Goal: Transaction & Acquisition: Subscribe to service/newsletter

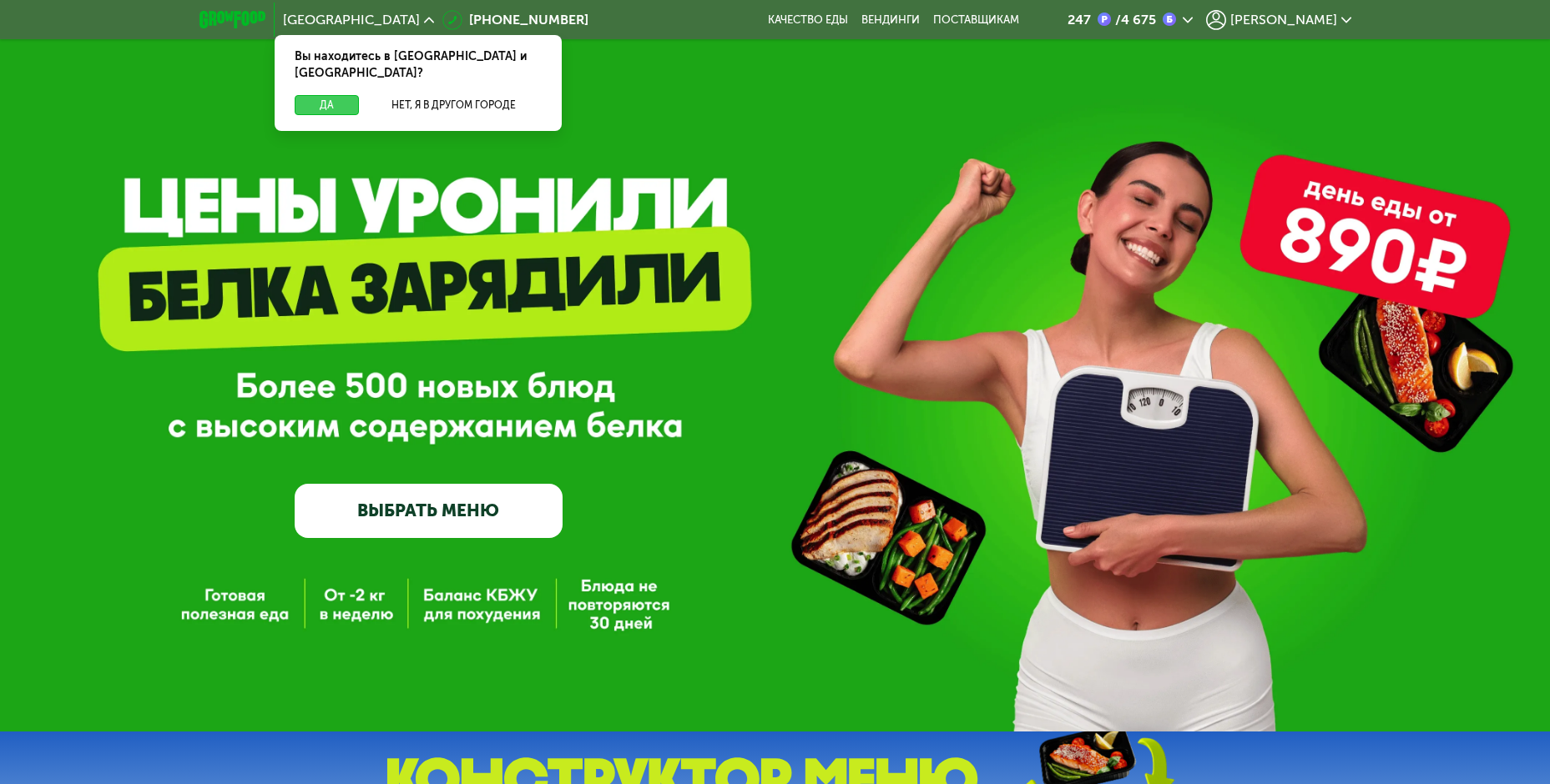
click at [318, 95] on button "Да" at bounding box center [326, 105] width 64 height 20
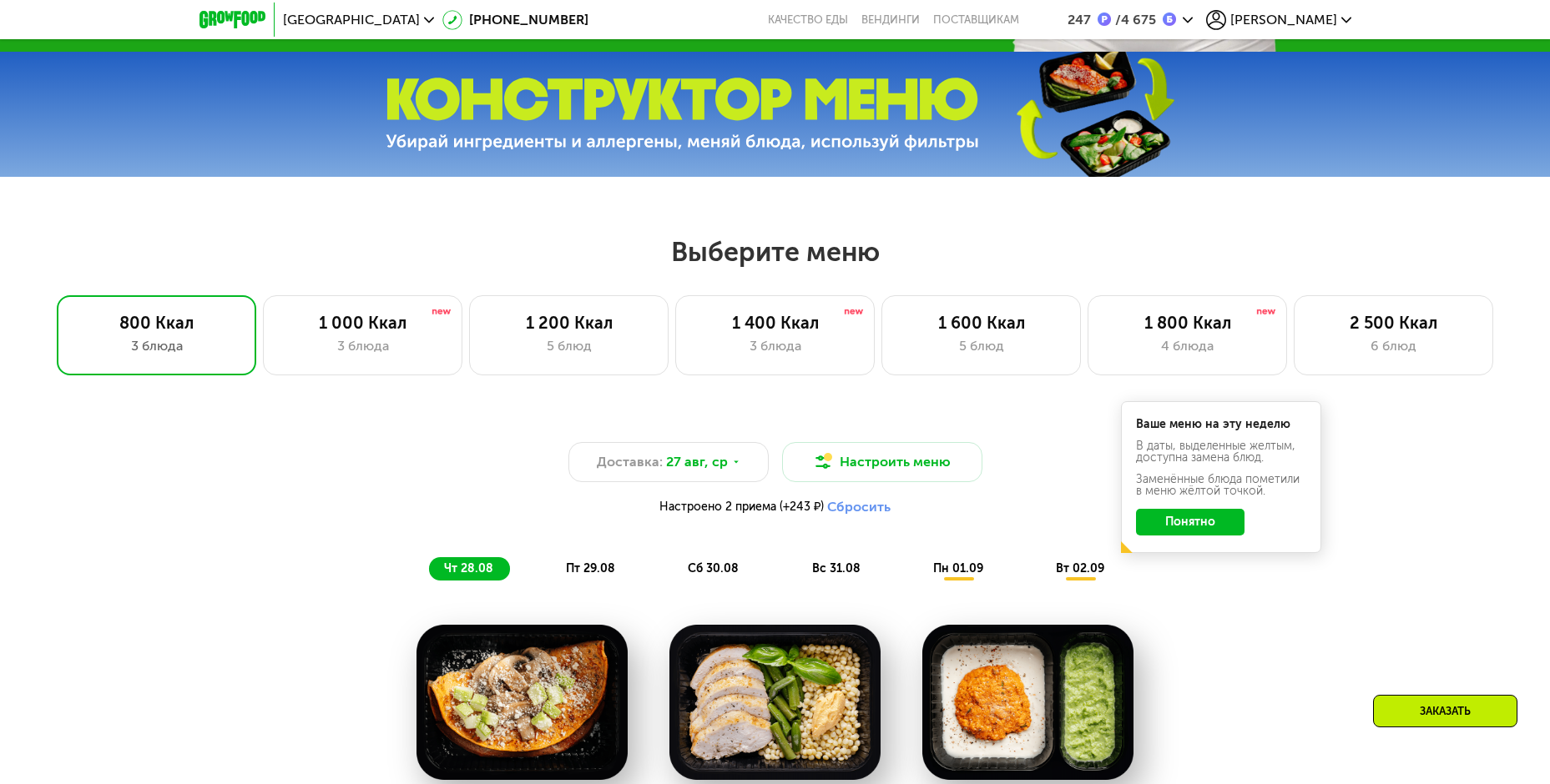
scroll to position [584, 0]
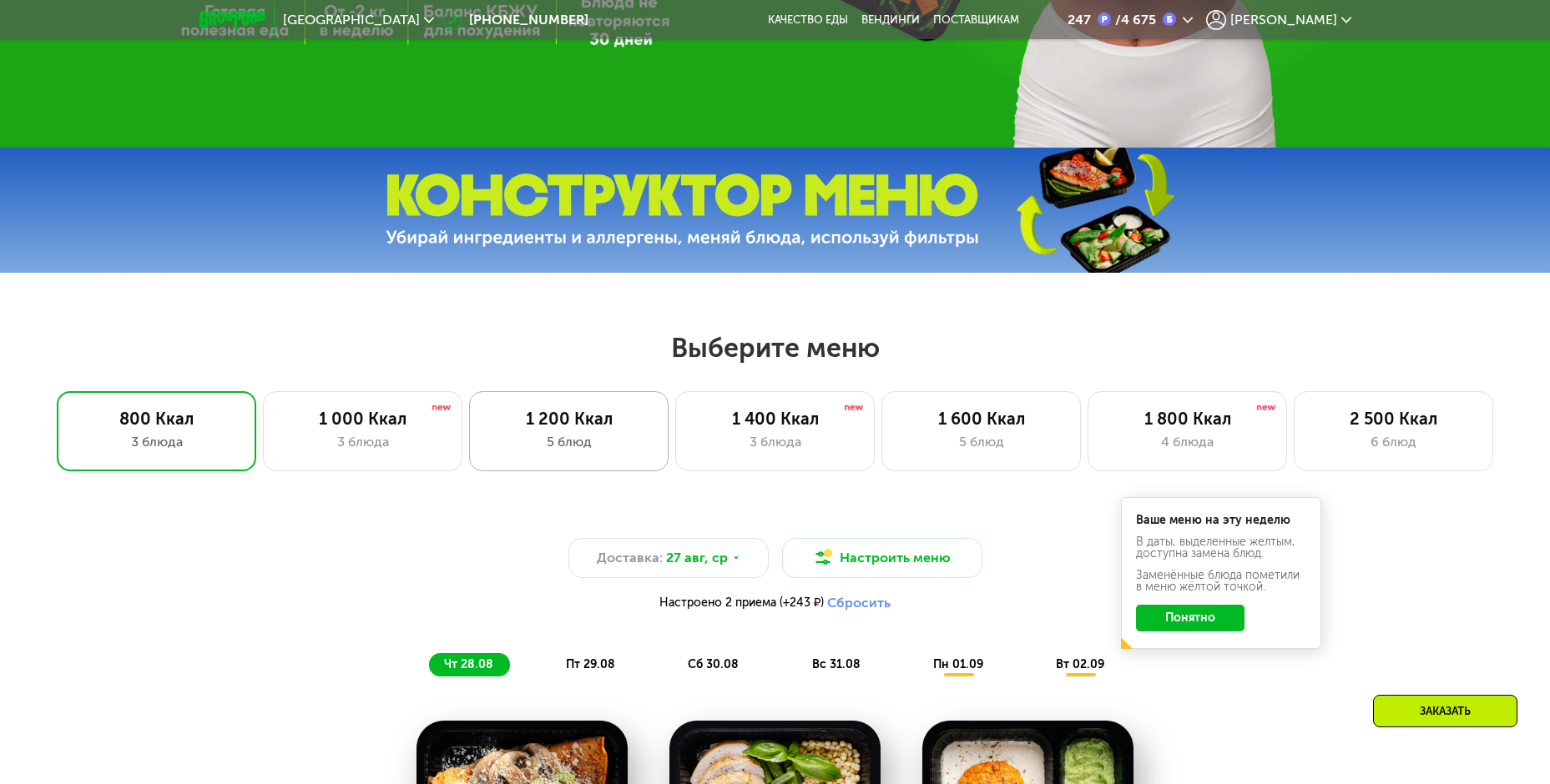
click at [595, 440] on div "5 блюд" at bounding box center [568, 442] width 165 height 20
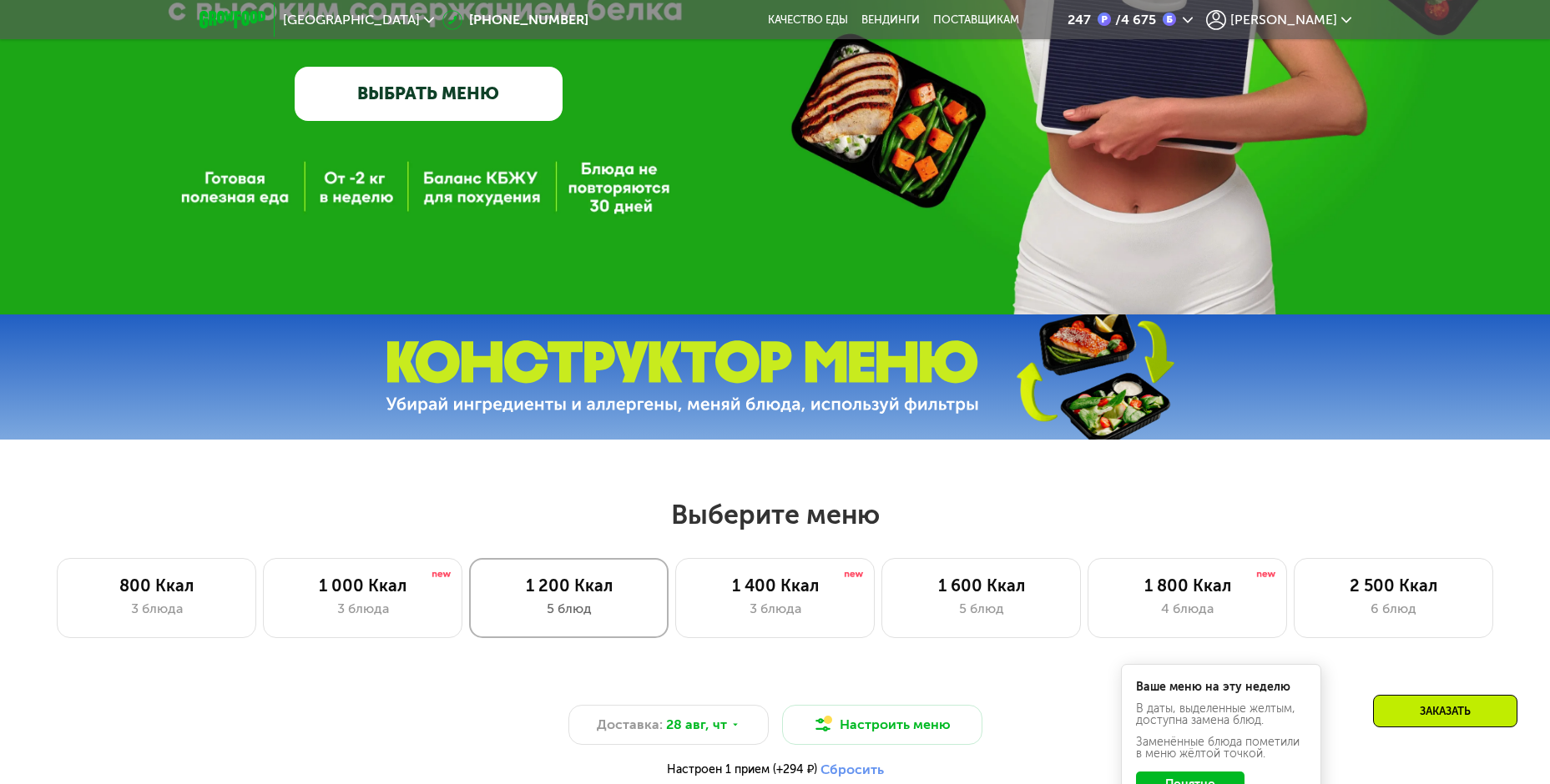
scroll to position [668, 0]
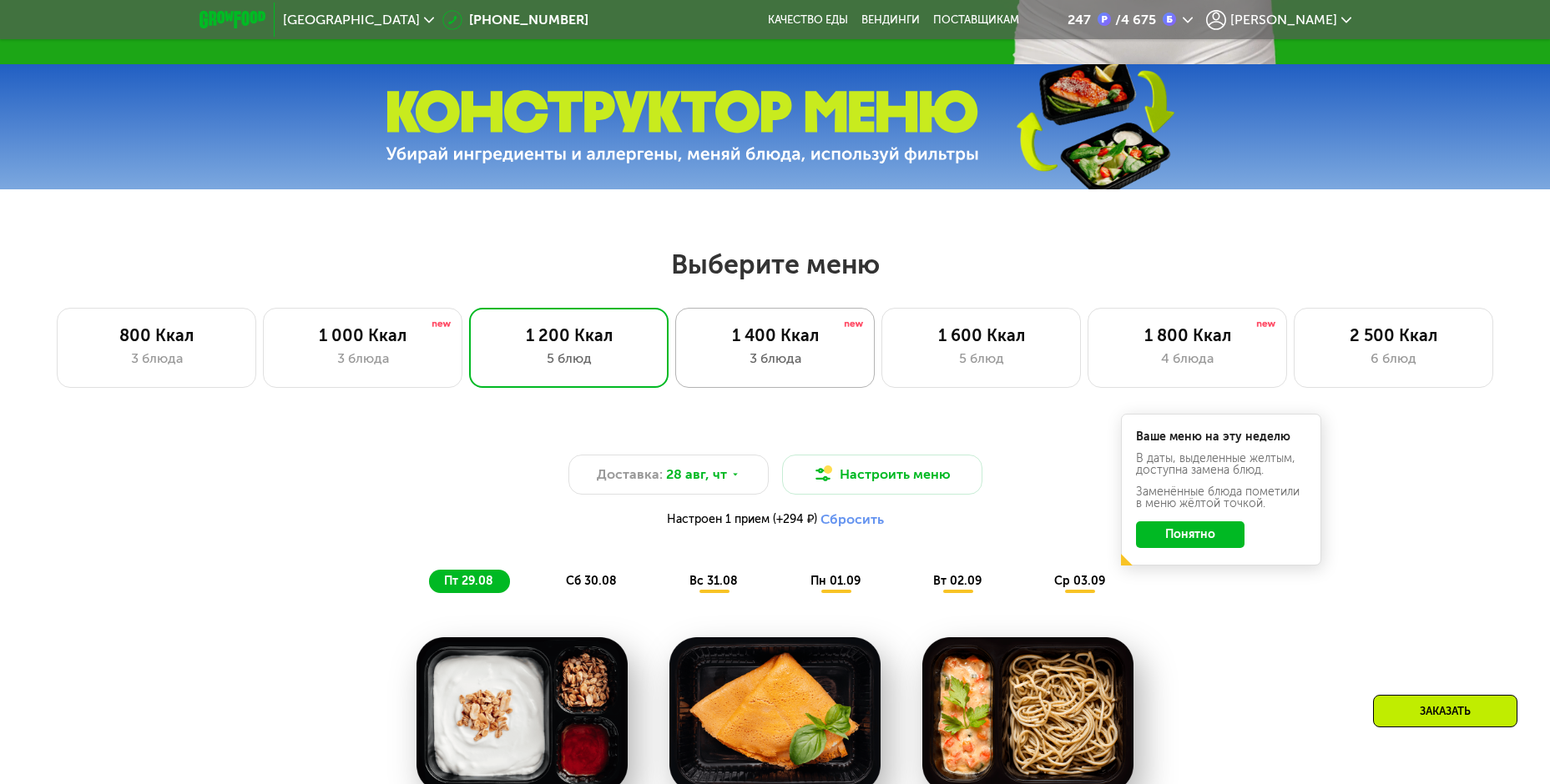
click at [785, 354] on div "3 блюда" at bounding box center [775, 359] width 165 height 20
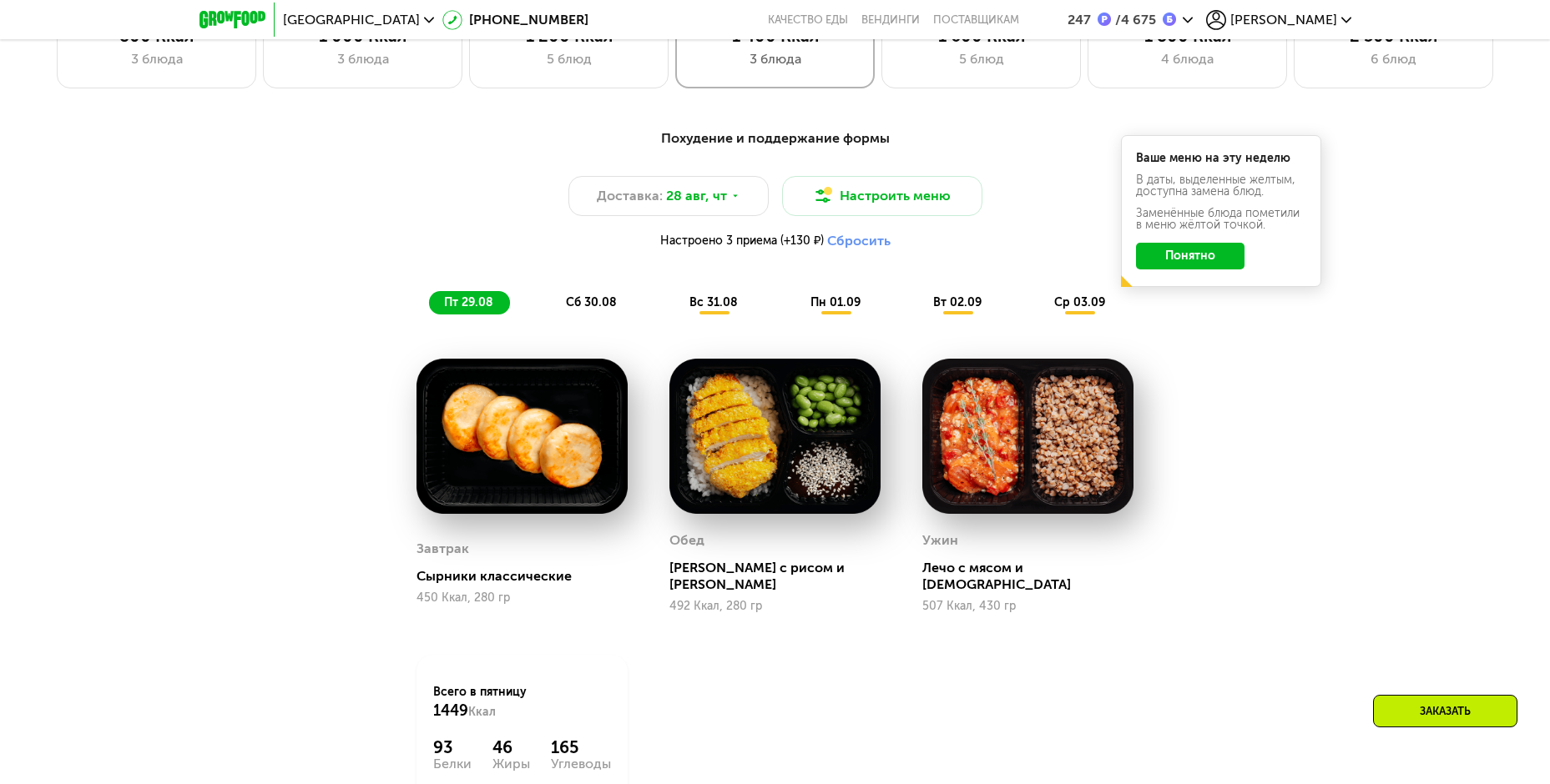
scroll to position [1001, 0]
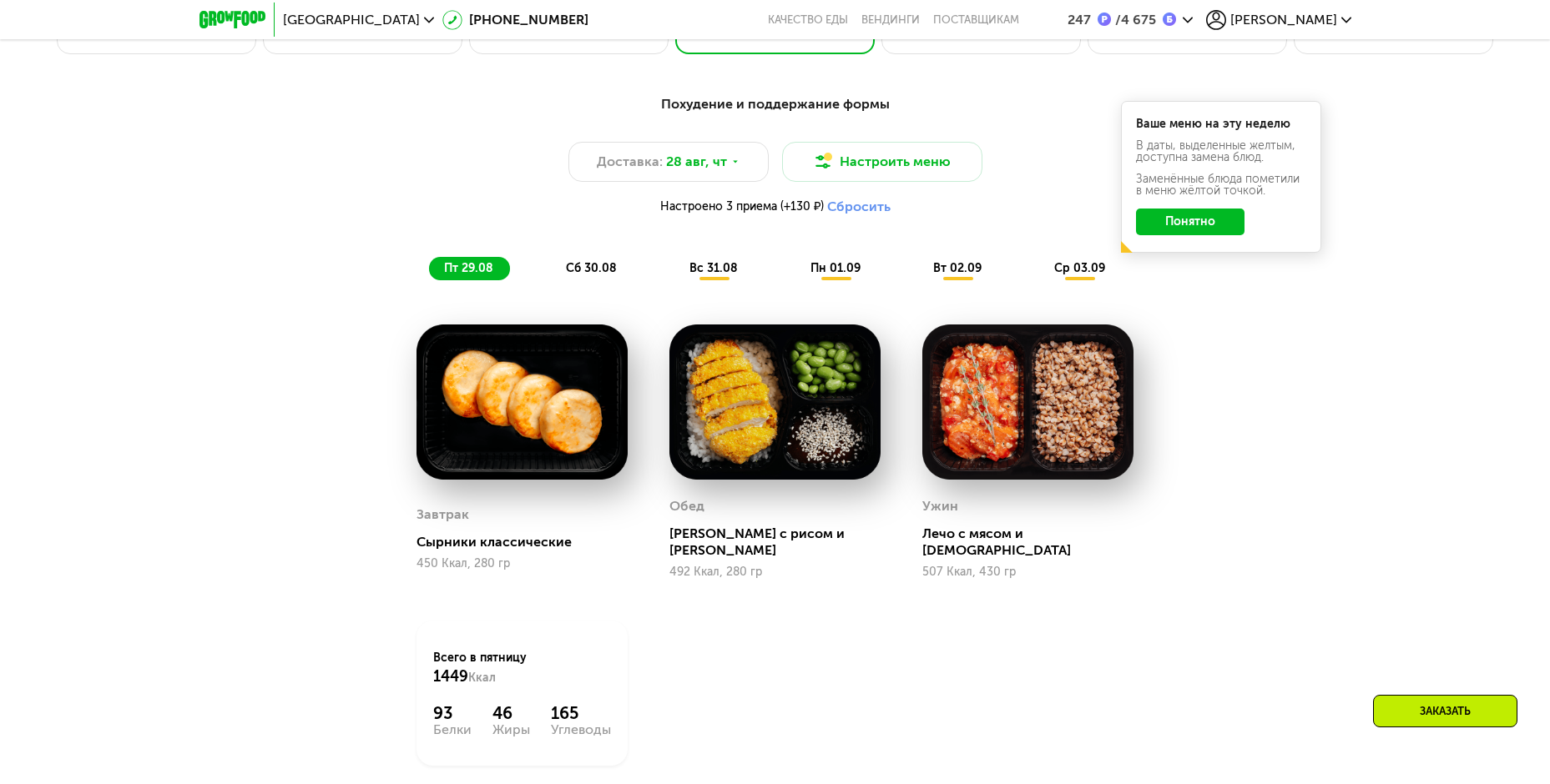
click at [597, 270] on span "сб 30.08" at bounding box center [591, 268] width 51 height 14
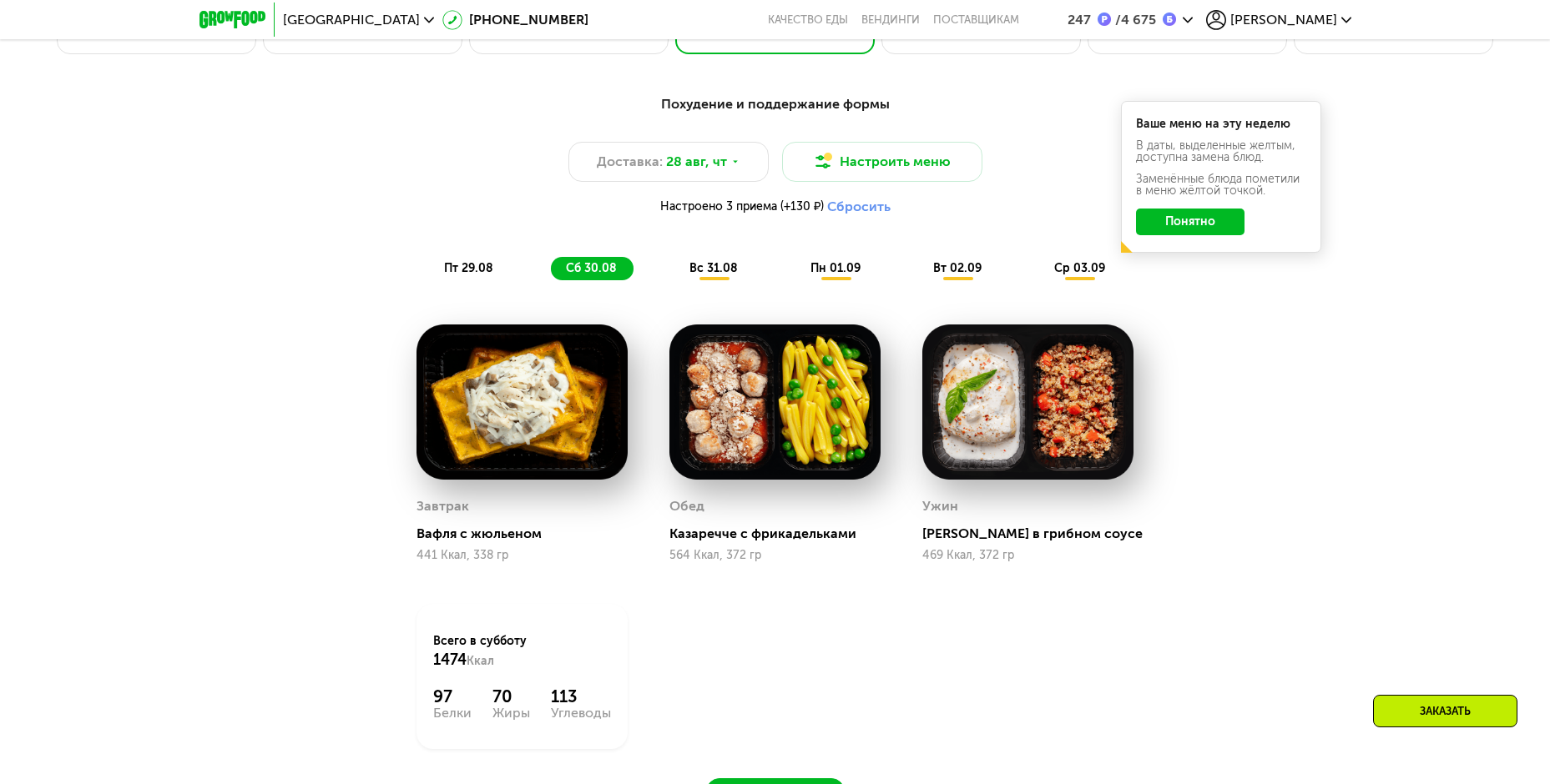
click at [708, 274] on span "вс 31.08" at bounding box center [713, 268] width 48 height 14
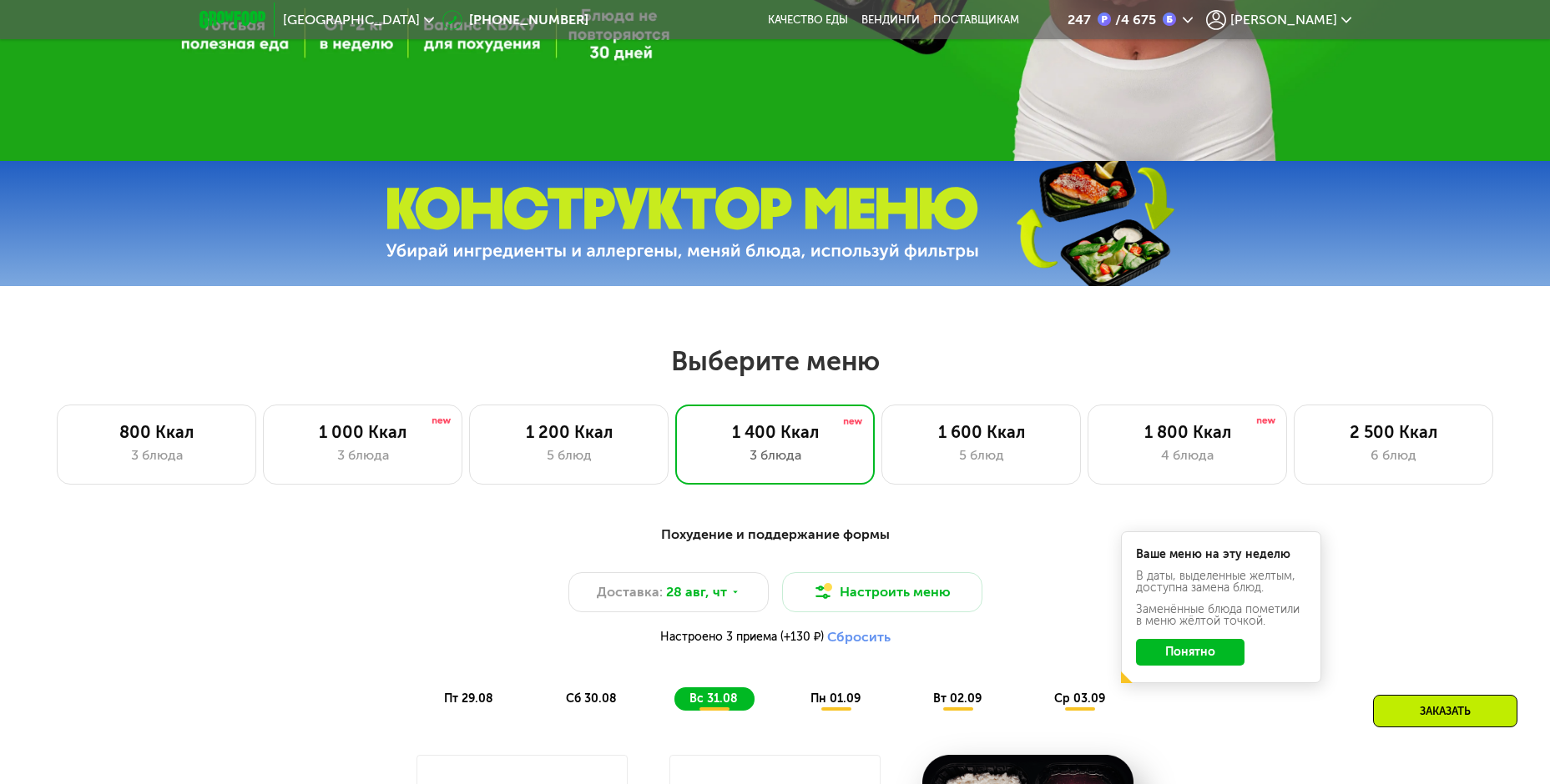
scroll to position [751, 0]
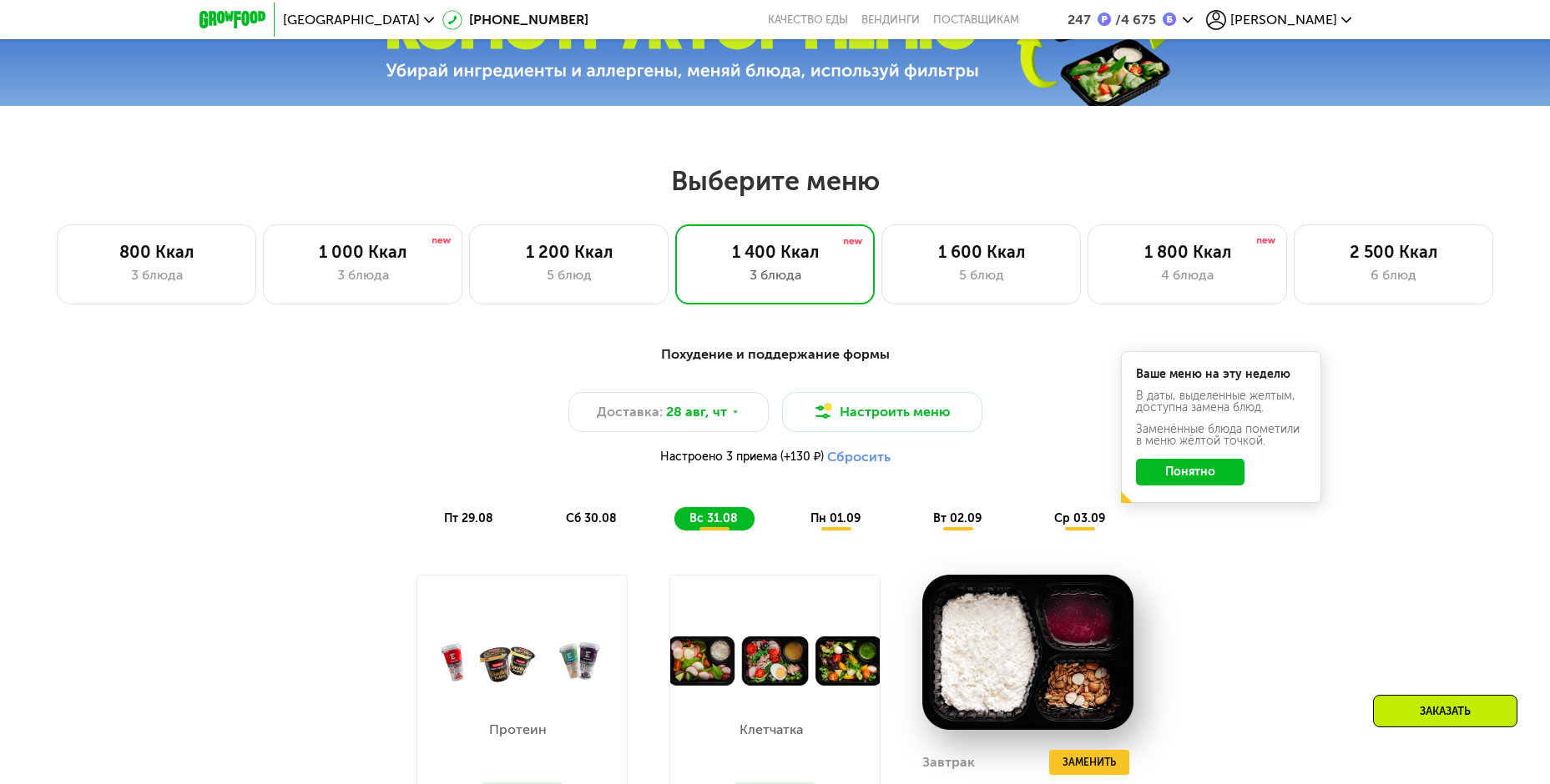
click at [1180, 480] on button "Понятно" at bounding box center [1190, 472] width 108 height 26
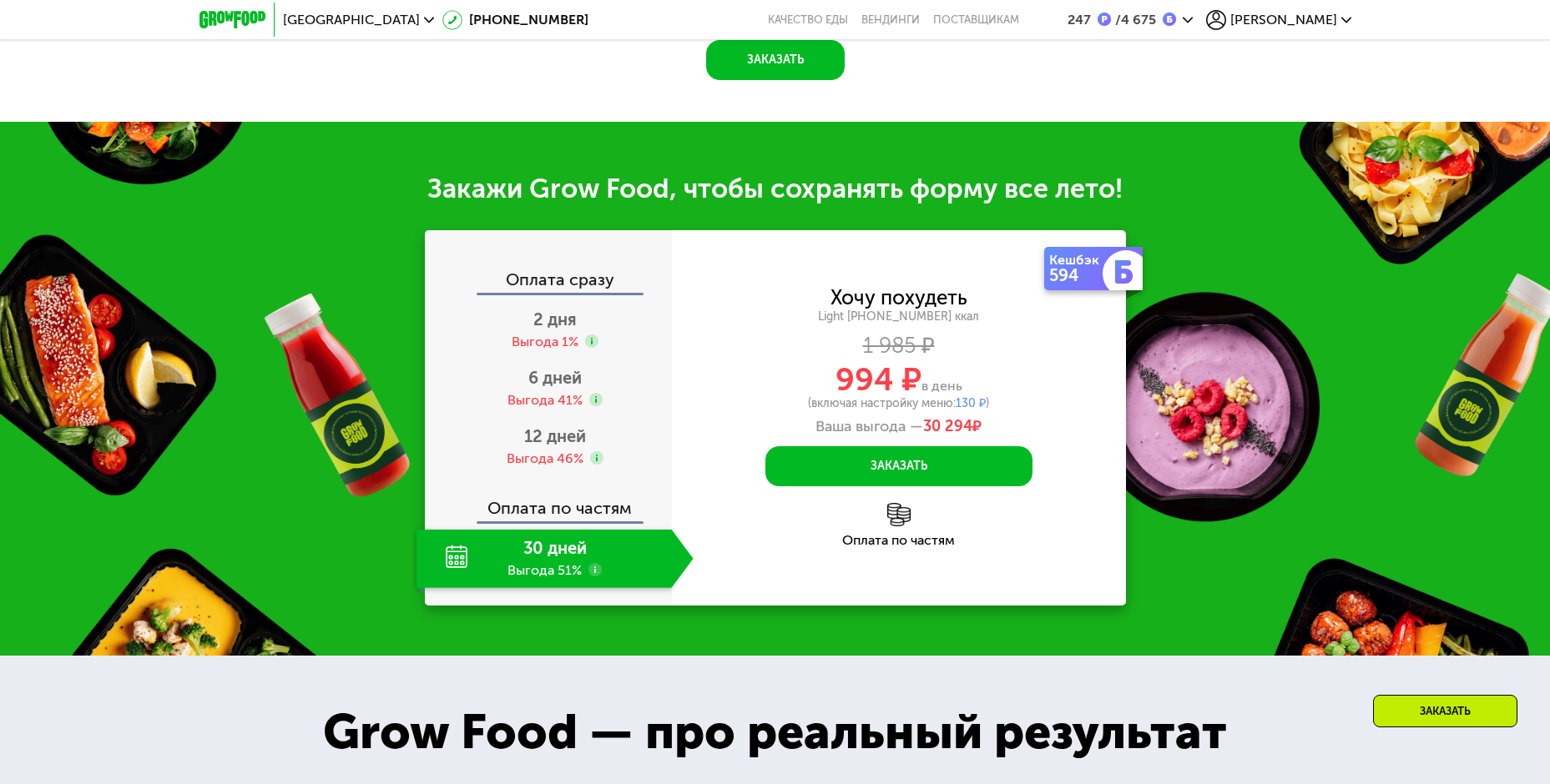
scroll to position [1835, 0]
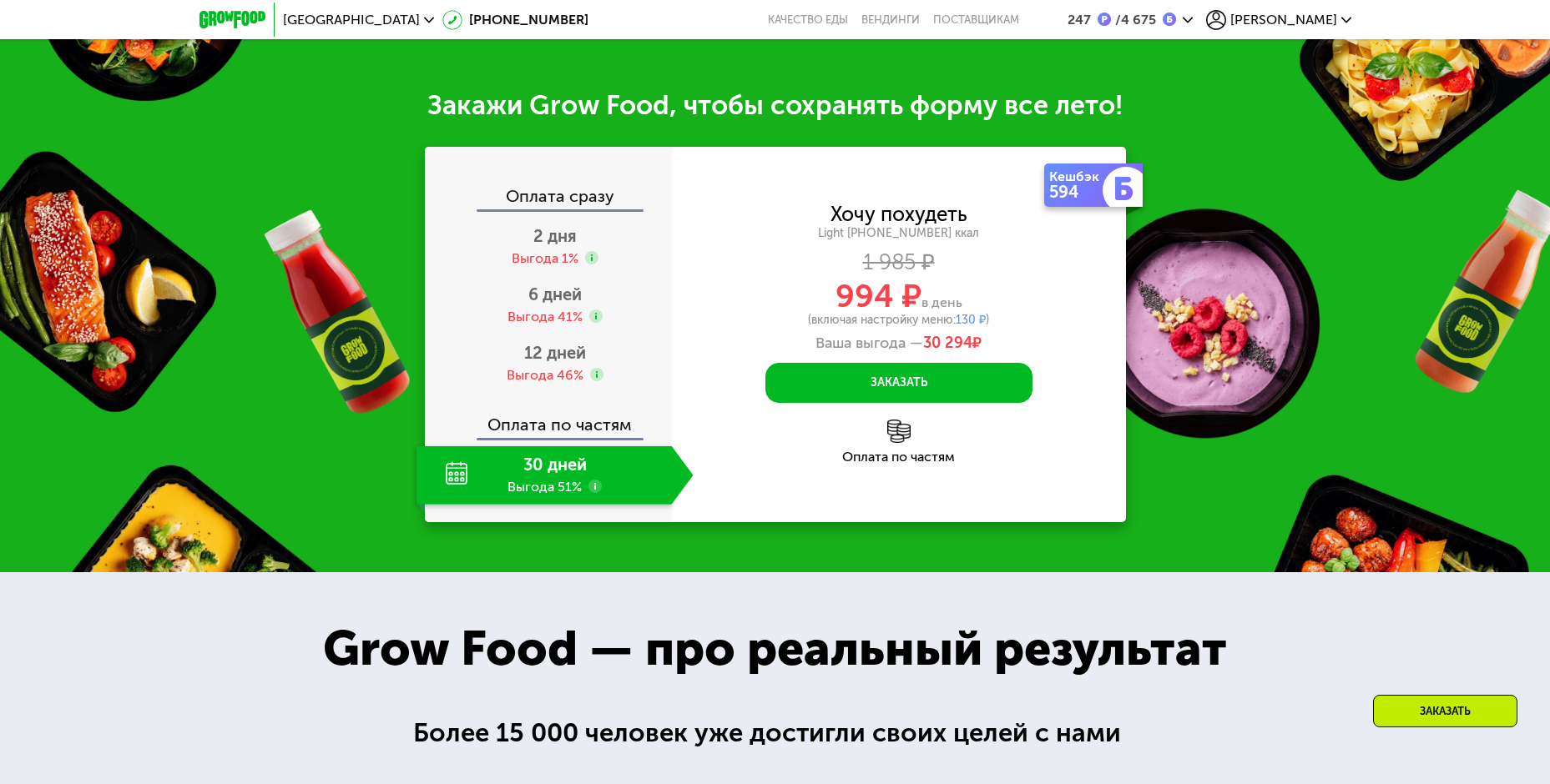
click at [882, 464] on div "Оплата по частям" at bounding box center [898, 456] width 454 height 13
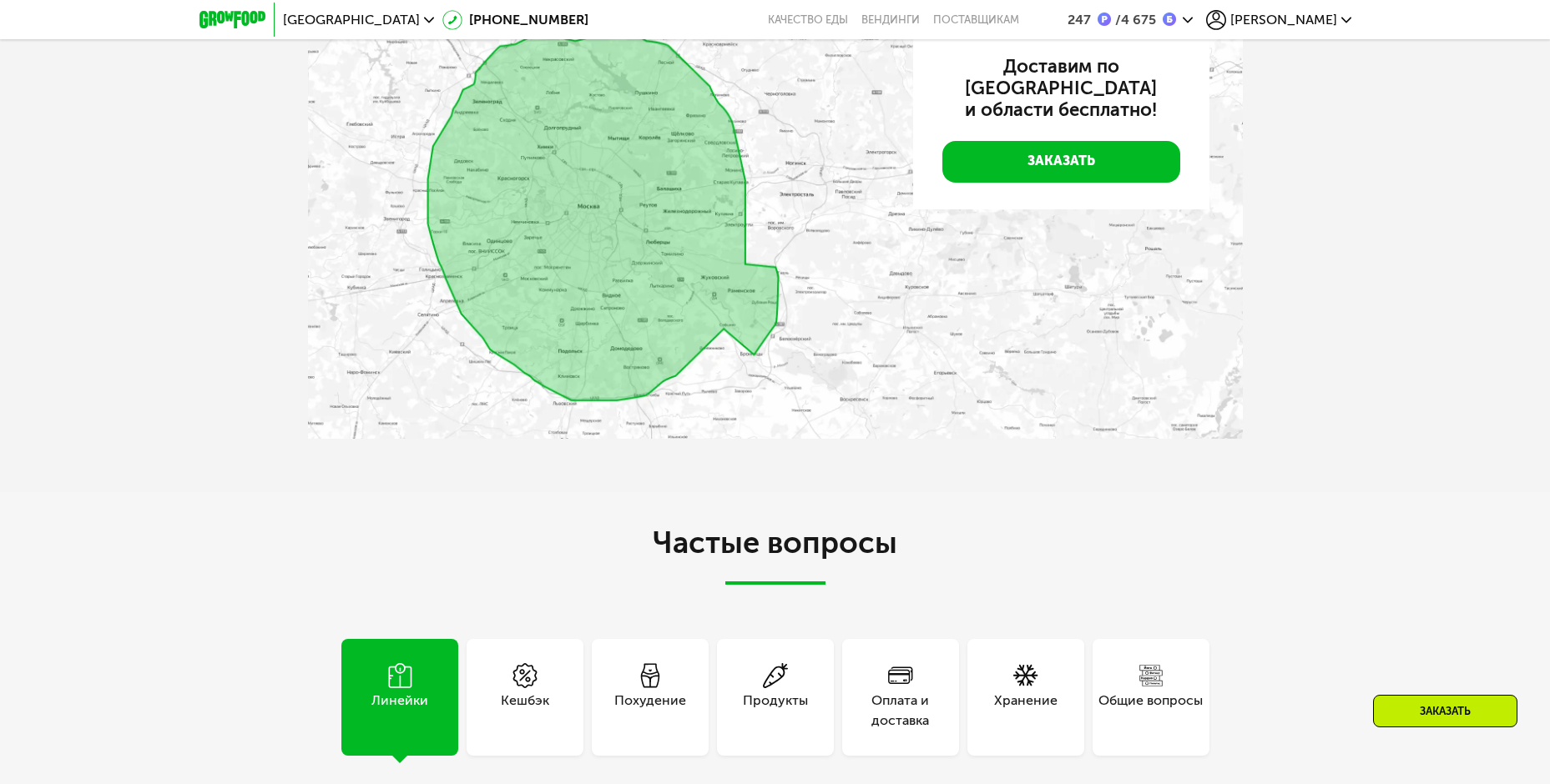
scroll to position [4338, 0]
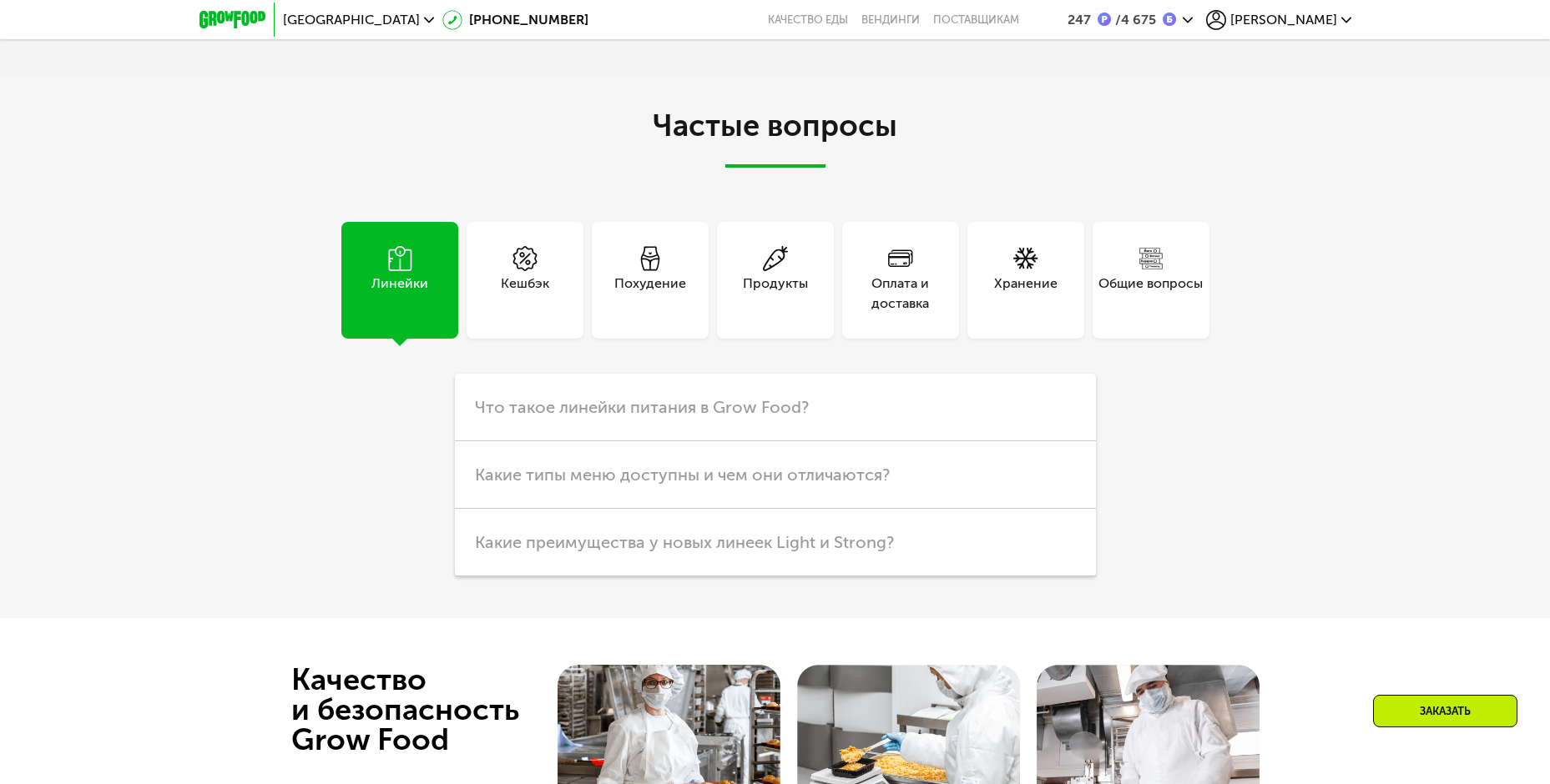
click at [653, 314] on div "Похудение" at bounding box center [649, 293] width 71 height 40
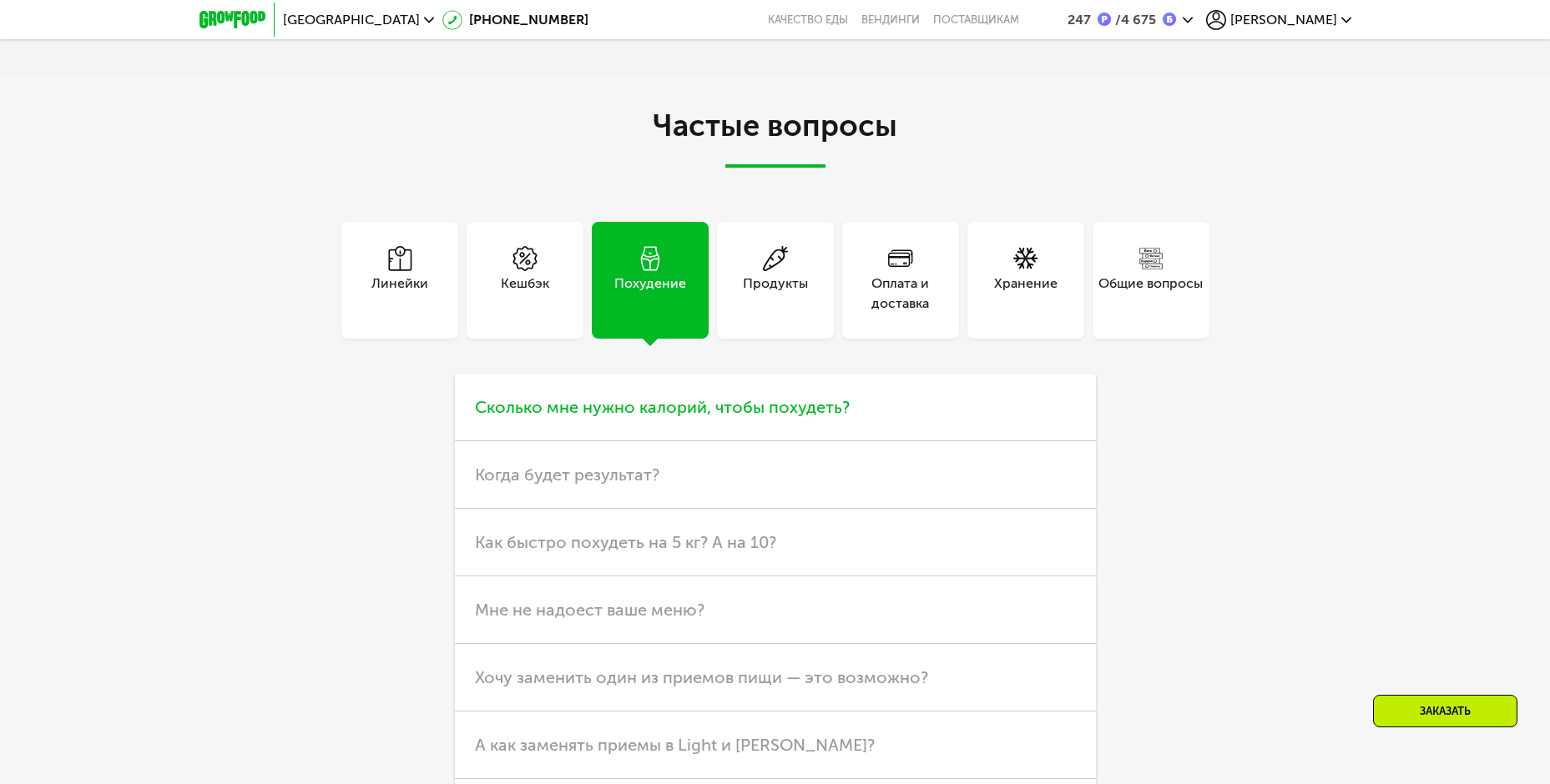
click at [738, 417] on span "Сколько мне нужно калорий, чтобы похудеть?" at bounding box center [662, 407] width 375 height 20
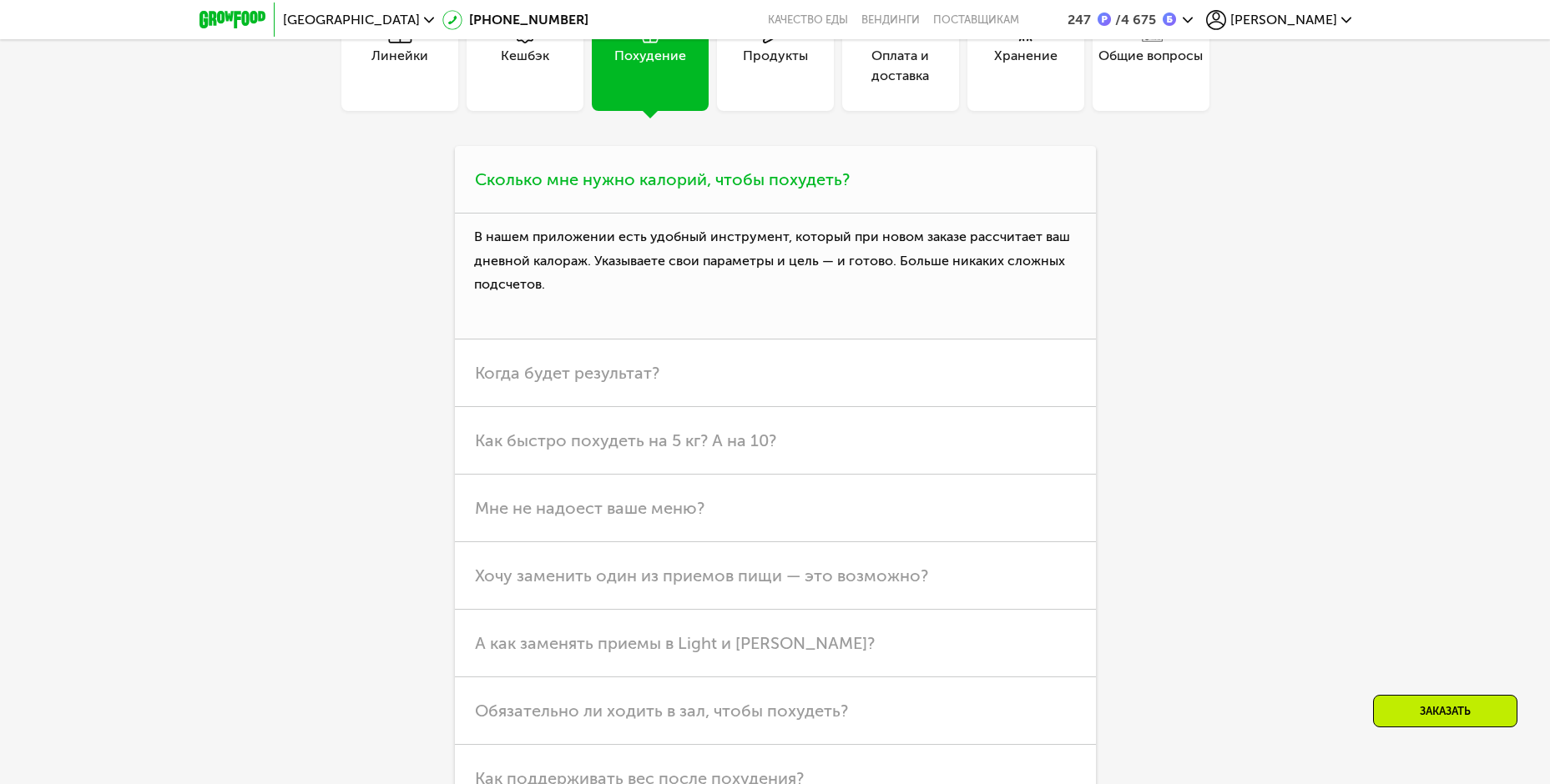
scroll to position [4588, 0]
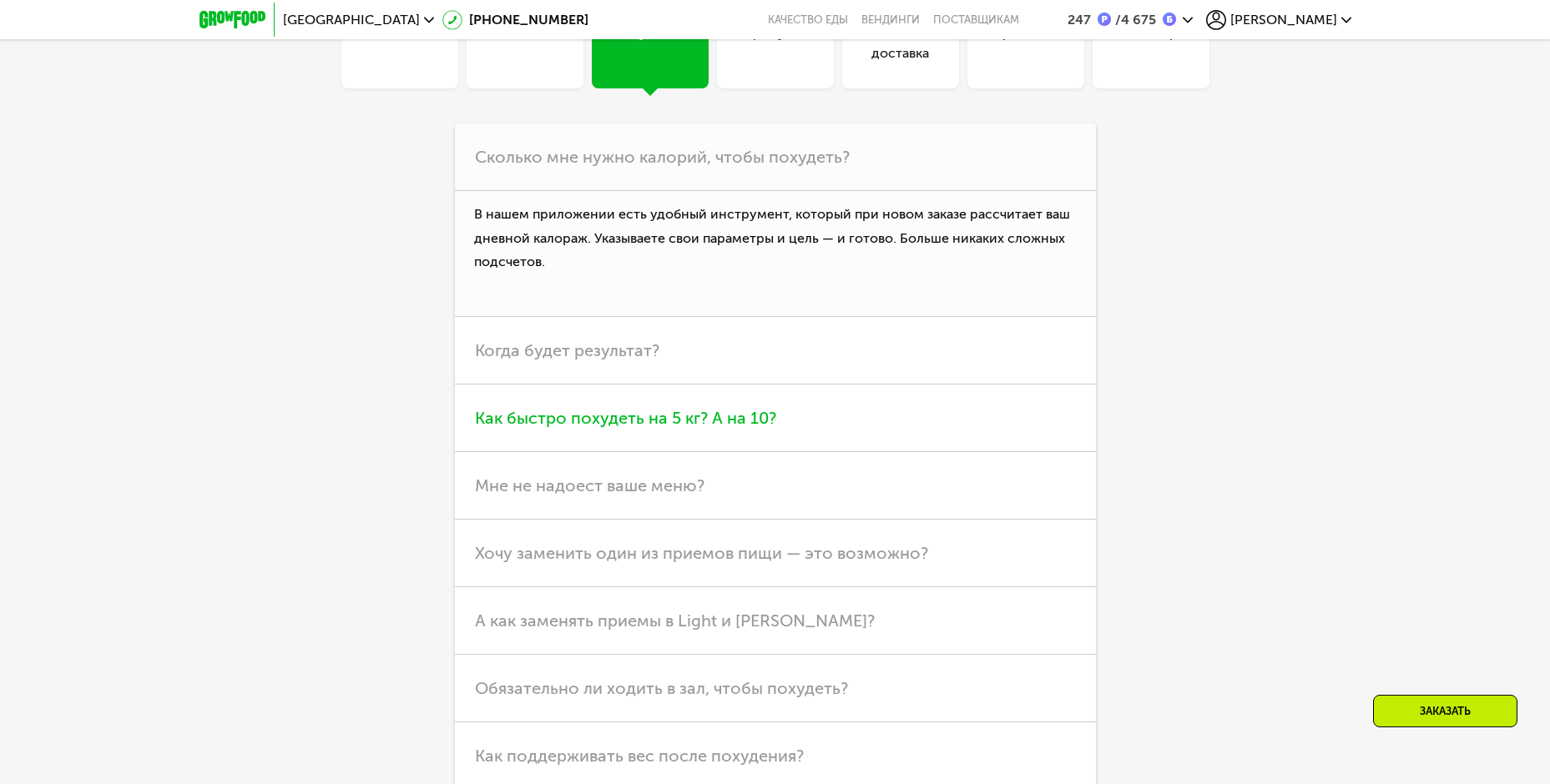
click at [698, 428] on span "Как быстро похудеть на 5 кг? А на 10?" at bounding box center [626, 418] width 301 height 20
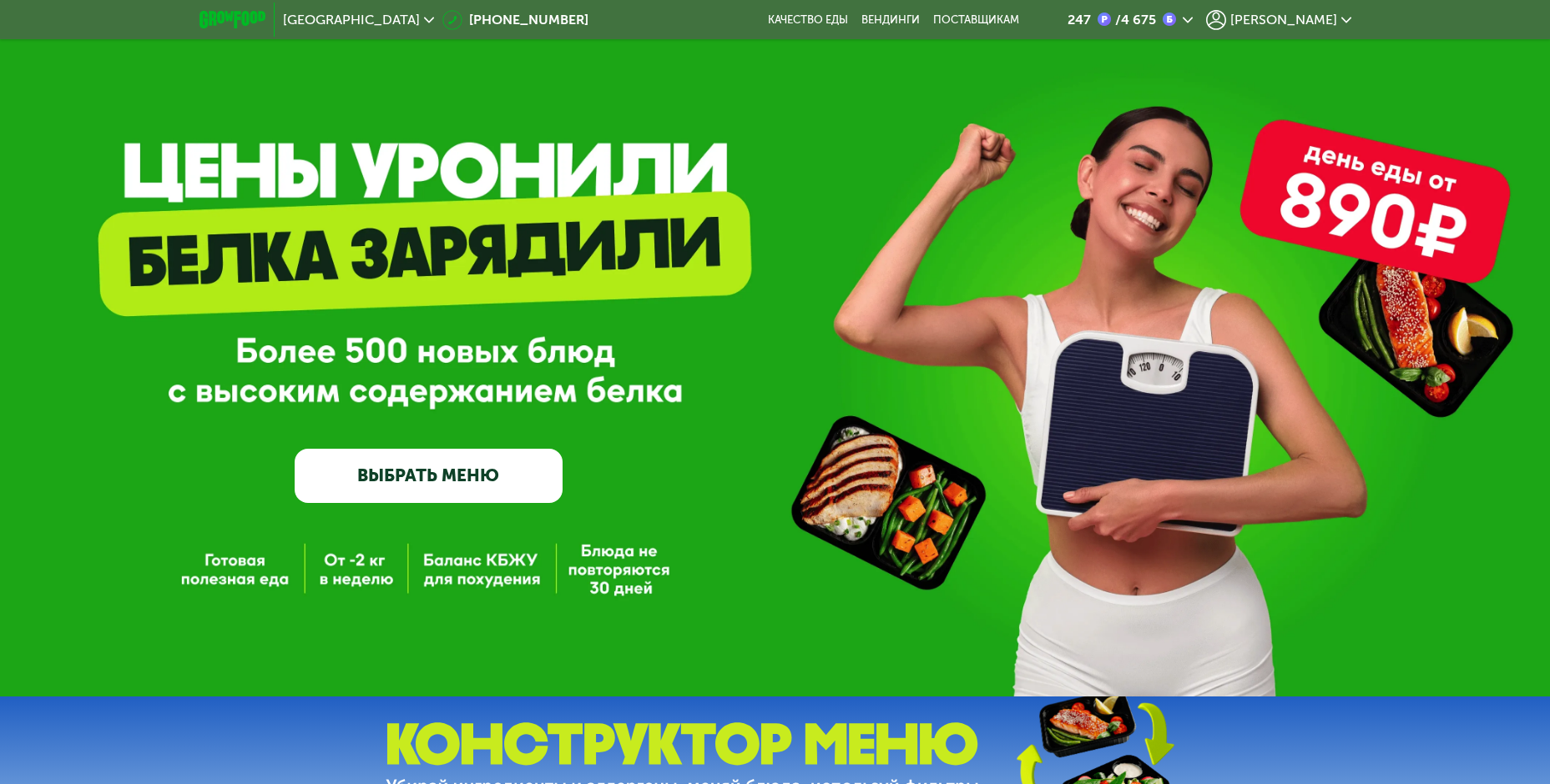
scroll to position [0, 0]
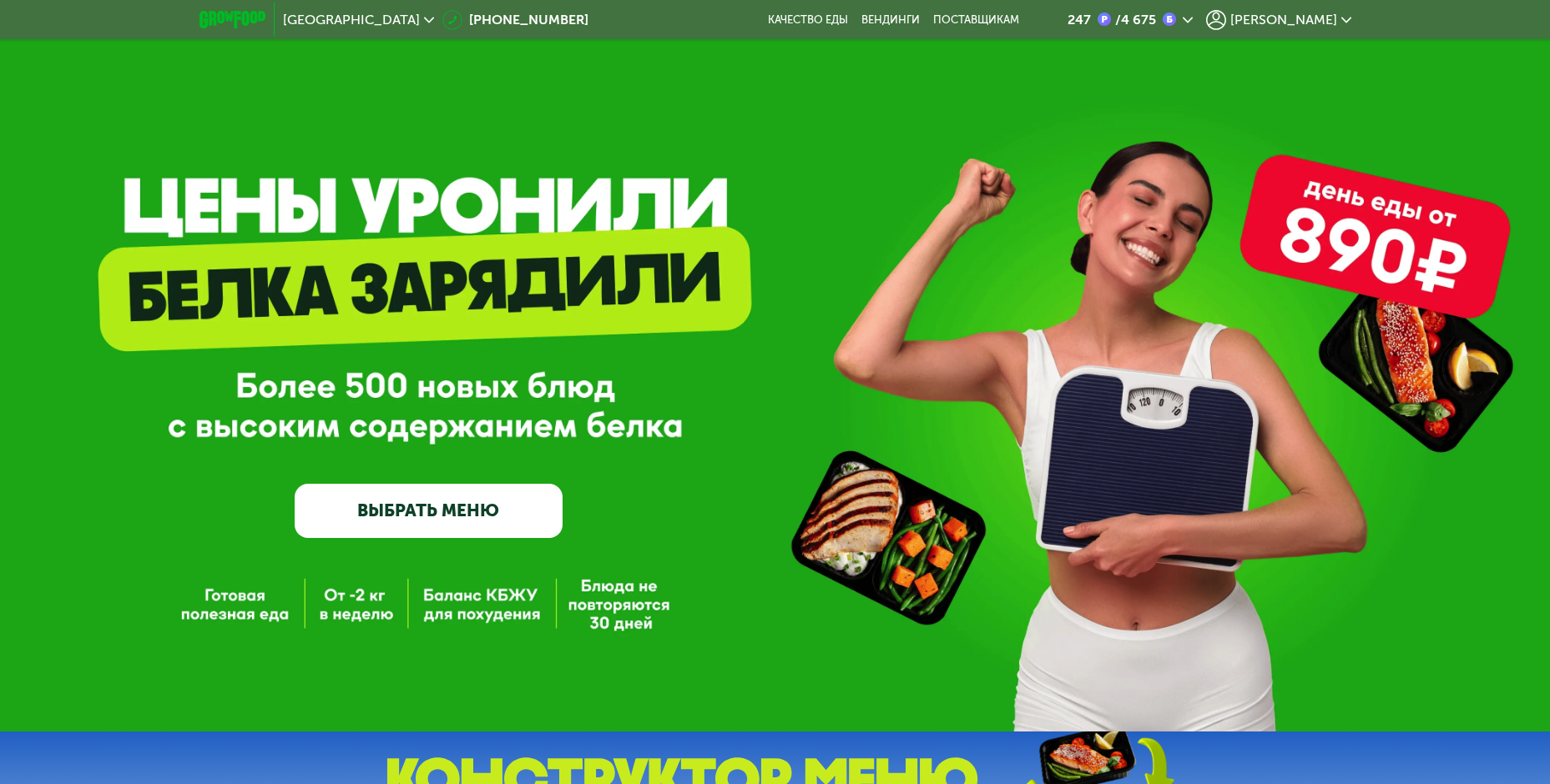
click at [1347, 15] on icon at bounding box center [1346, 19] width 10 height 10
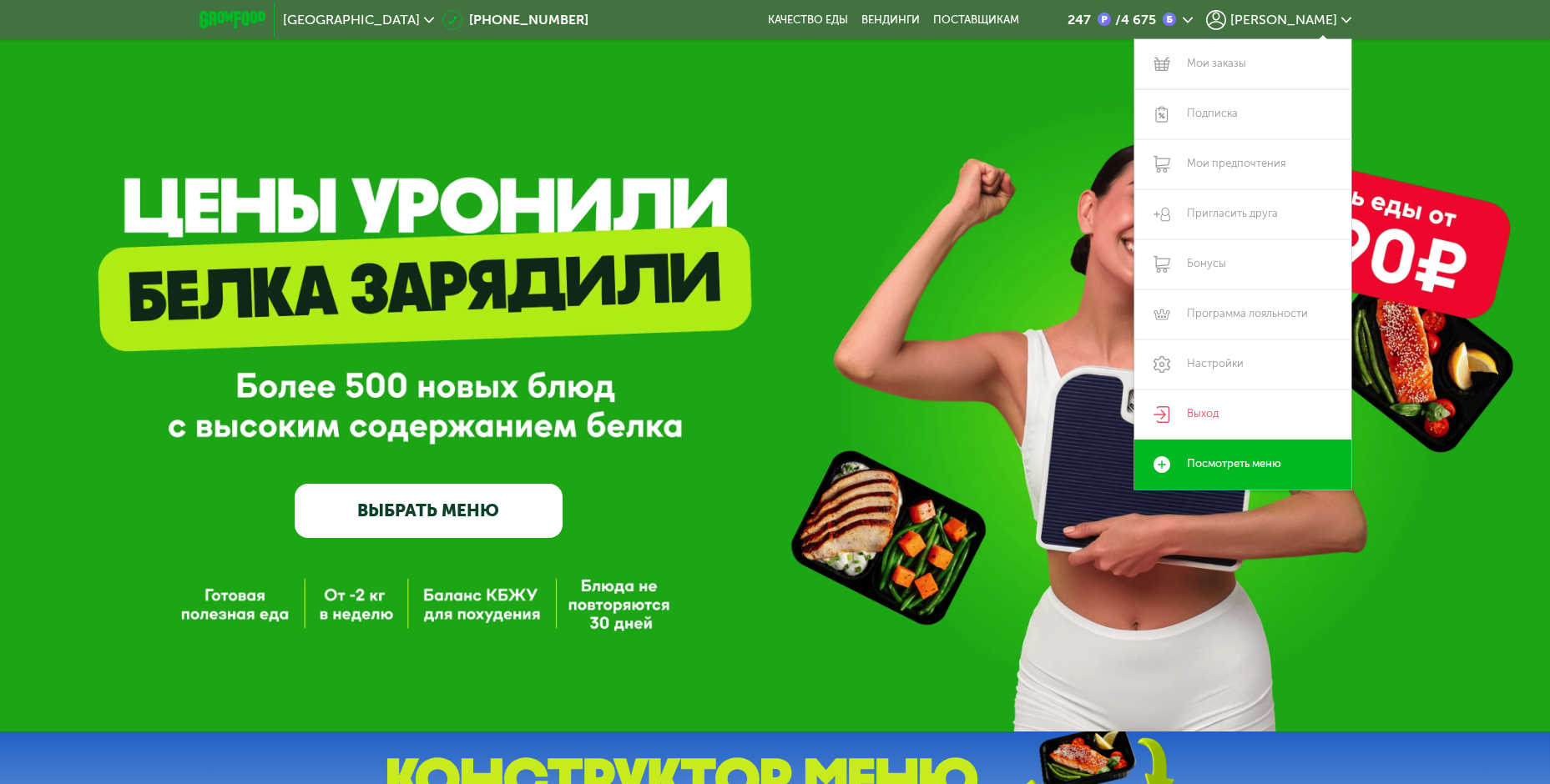
click at [1236, 62] on link "Мои заказы" at bounding box center [1242, 64] width 217 height 50
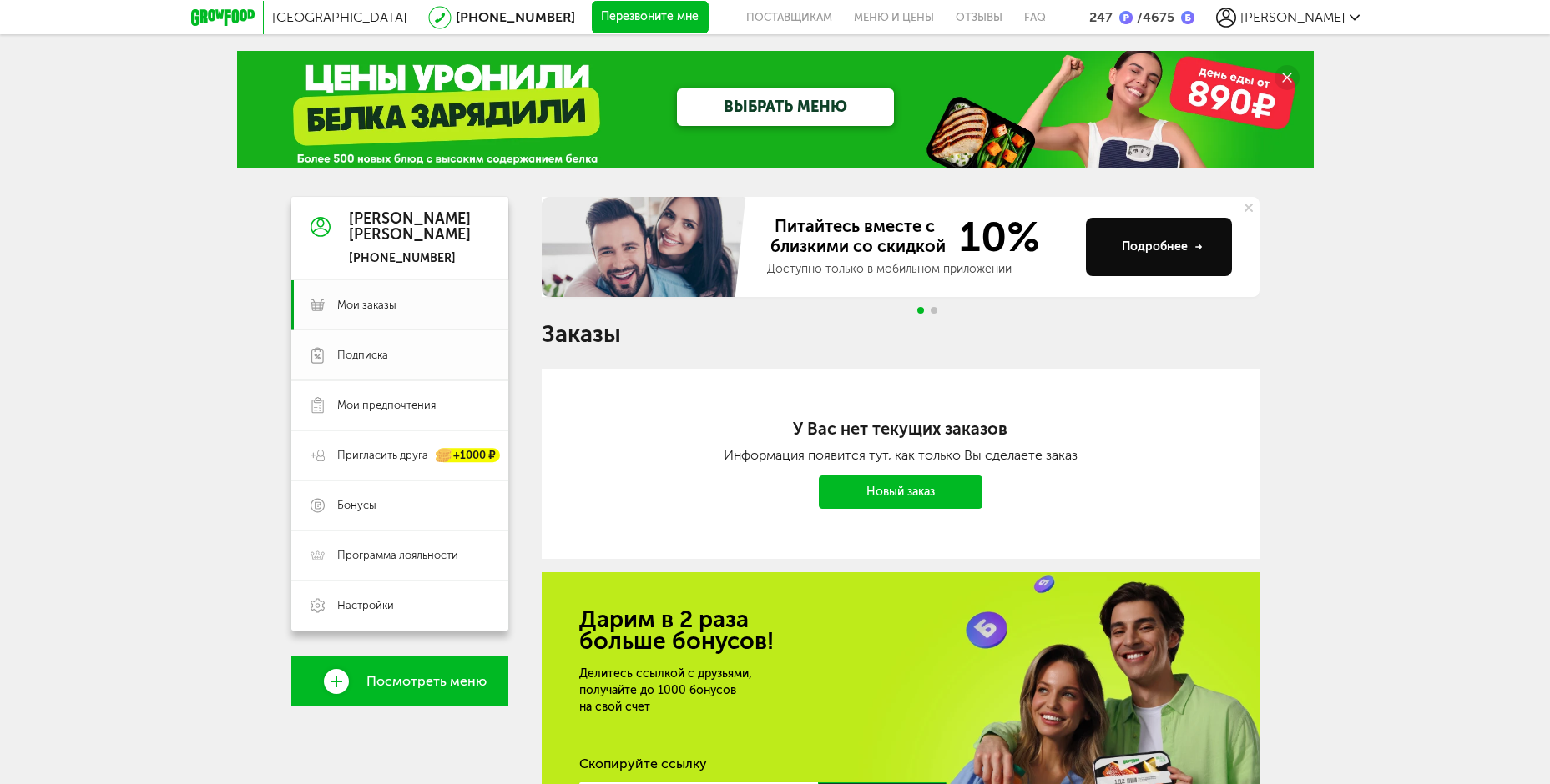
click at [391, 348] on span "Подписка" at bounding box center [413, 355] width 152 height 15
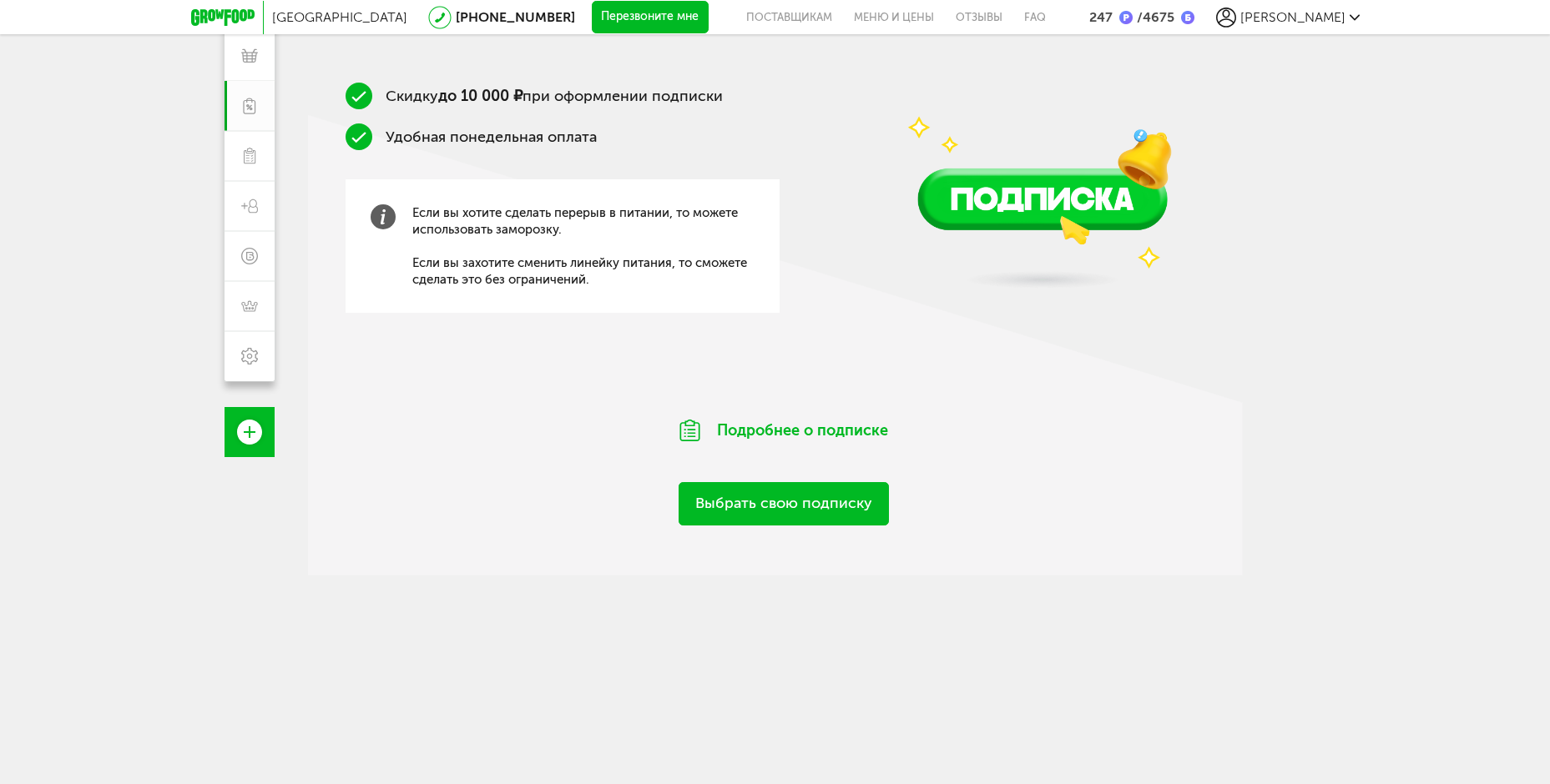
scroll to position [263, 0]
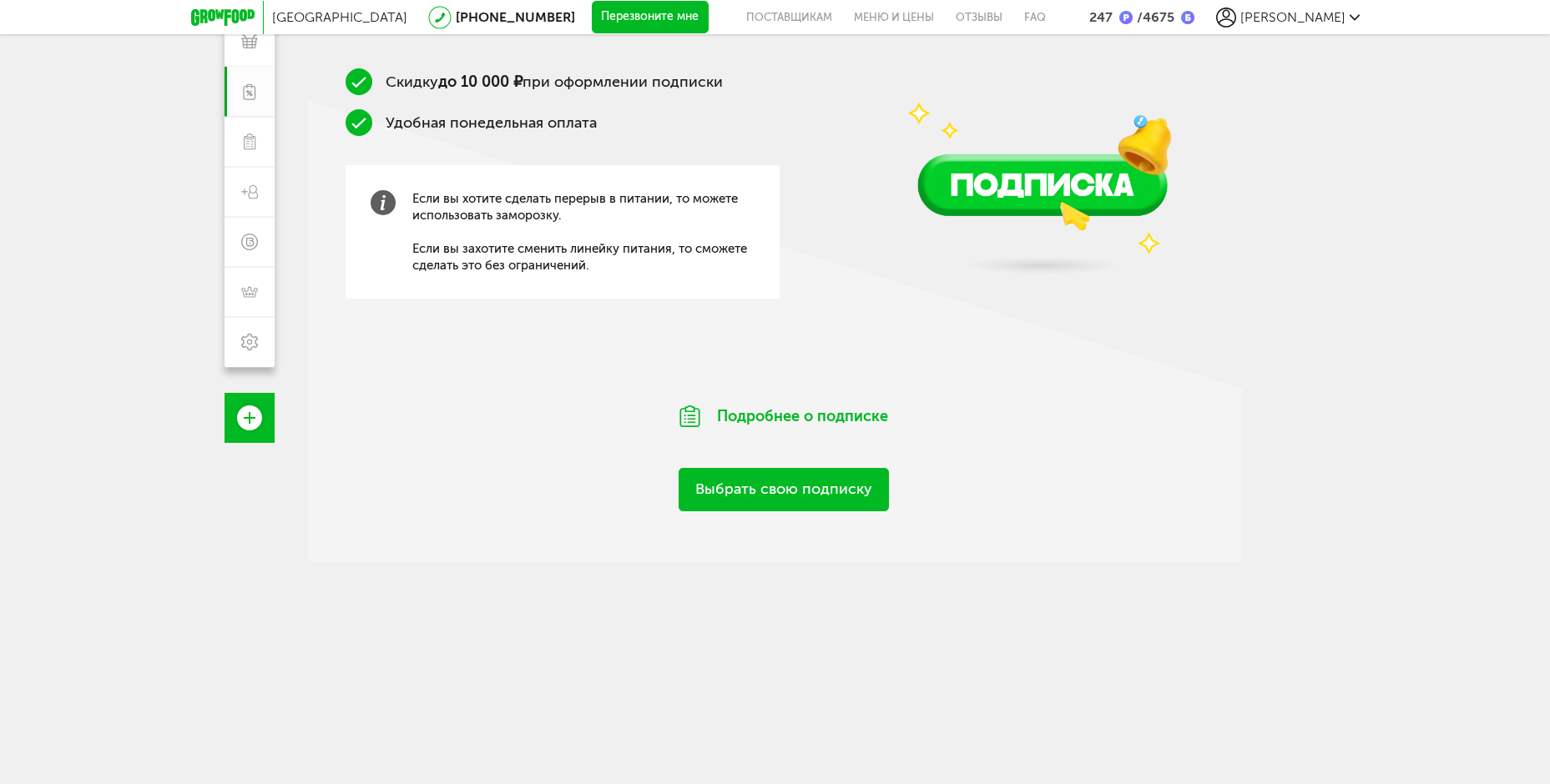
click at [774, 486] on link "Выбрать свою подписку" at bounding box center [783, 489] width 211 height 42
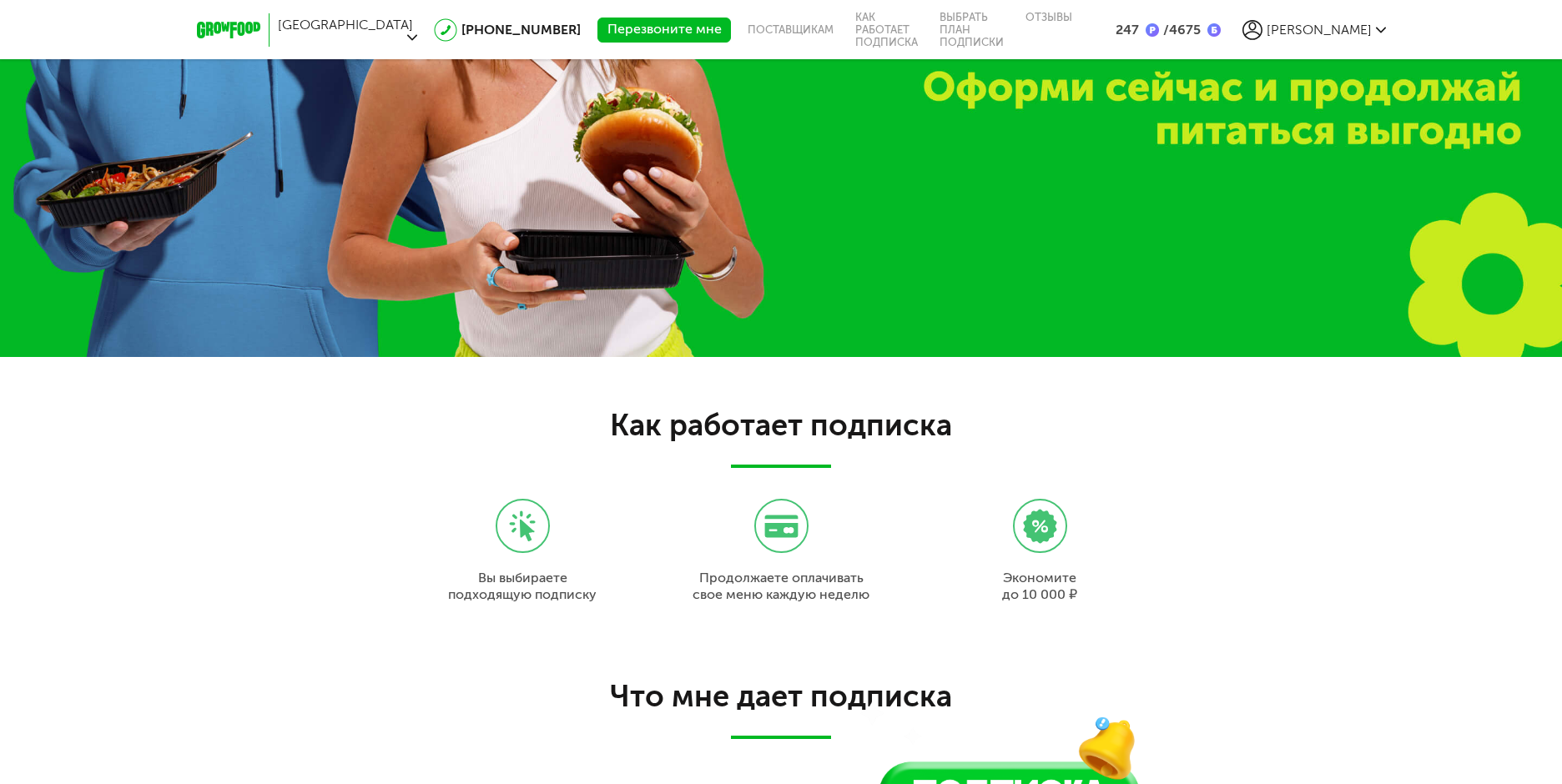
scroll to position [1548, 0]
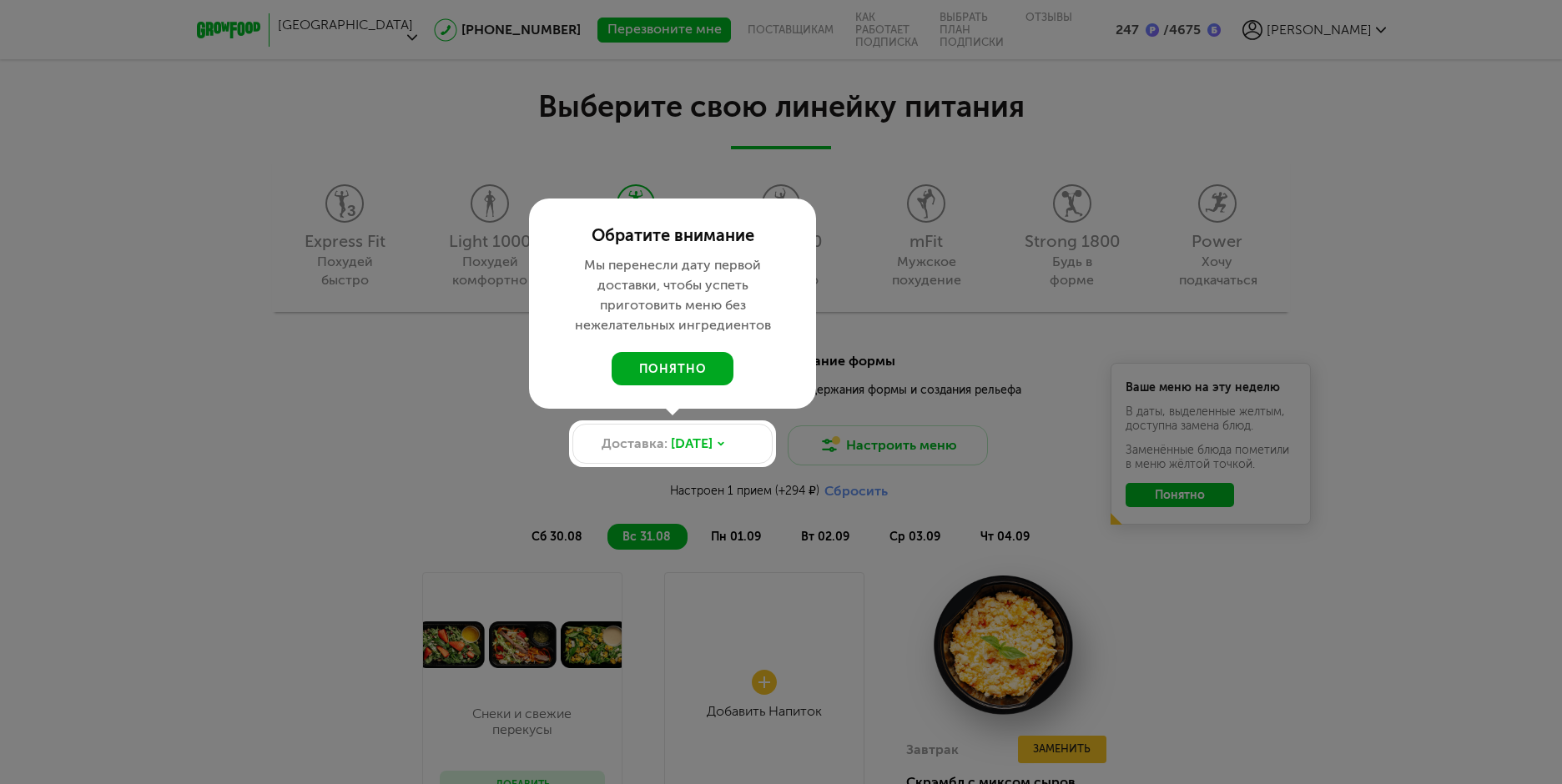
click at [685, 366] on button "понятно" at bounding box center [672, 369] width 122 height 33
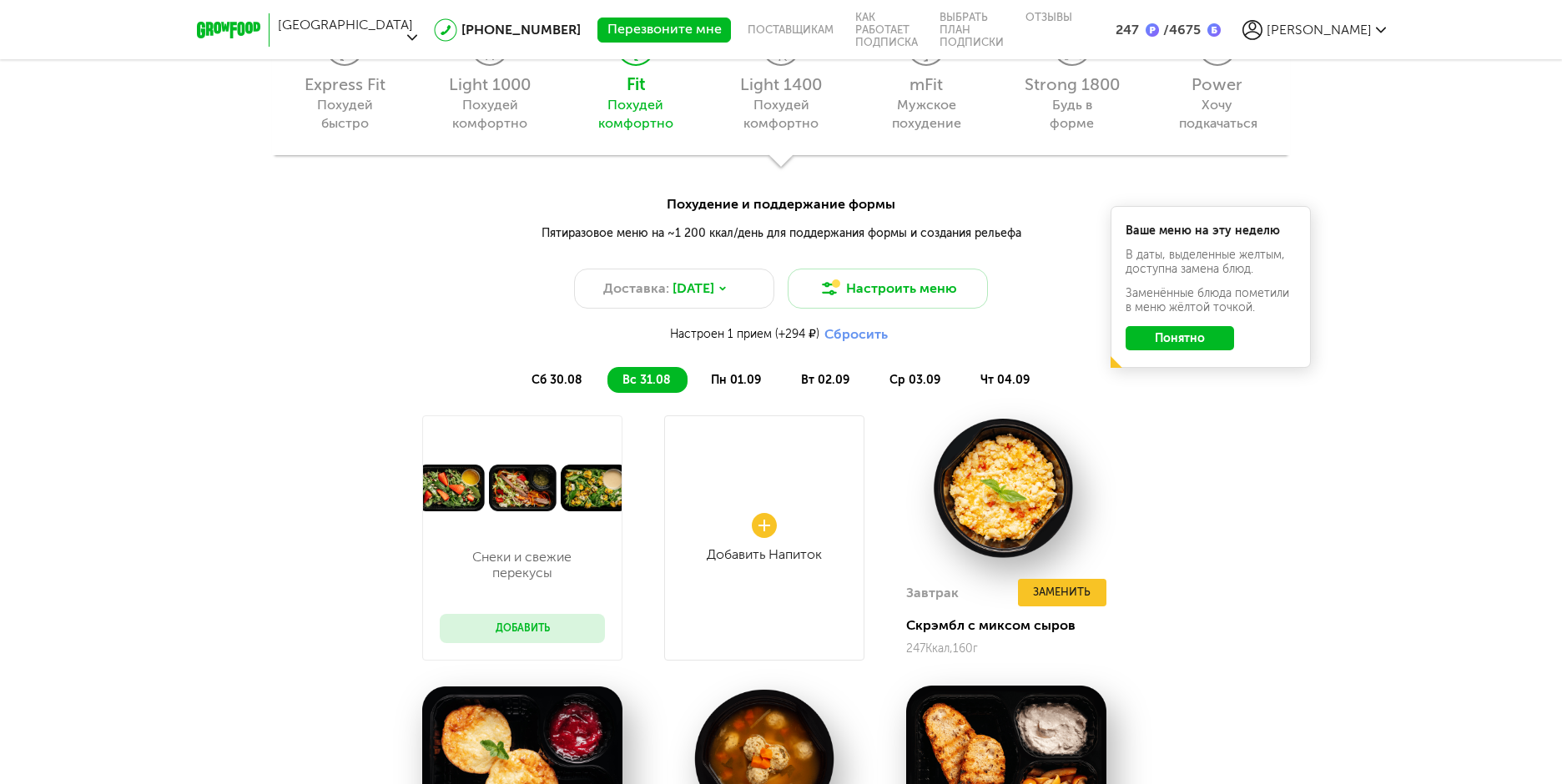
scroll to position [1464, 0]
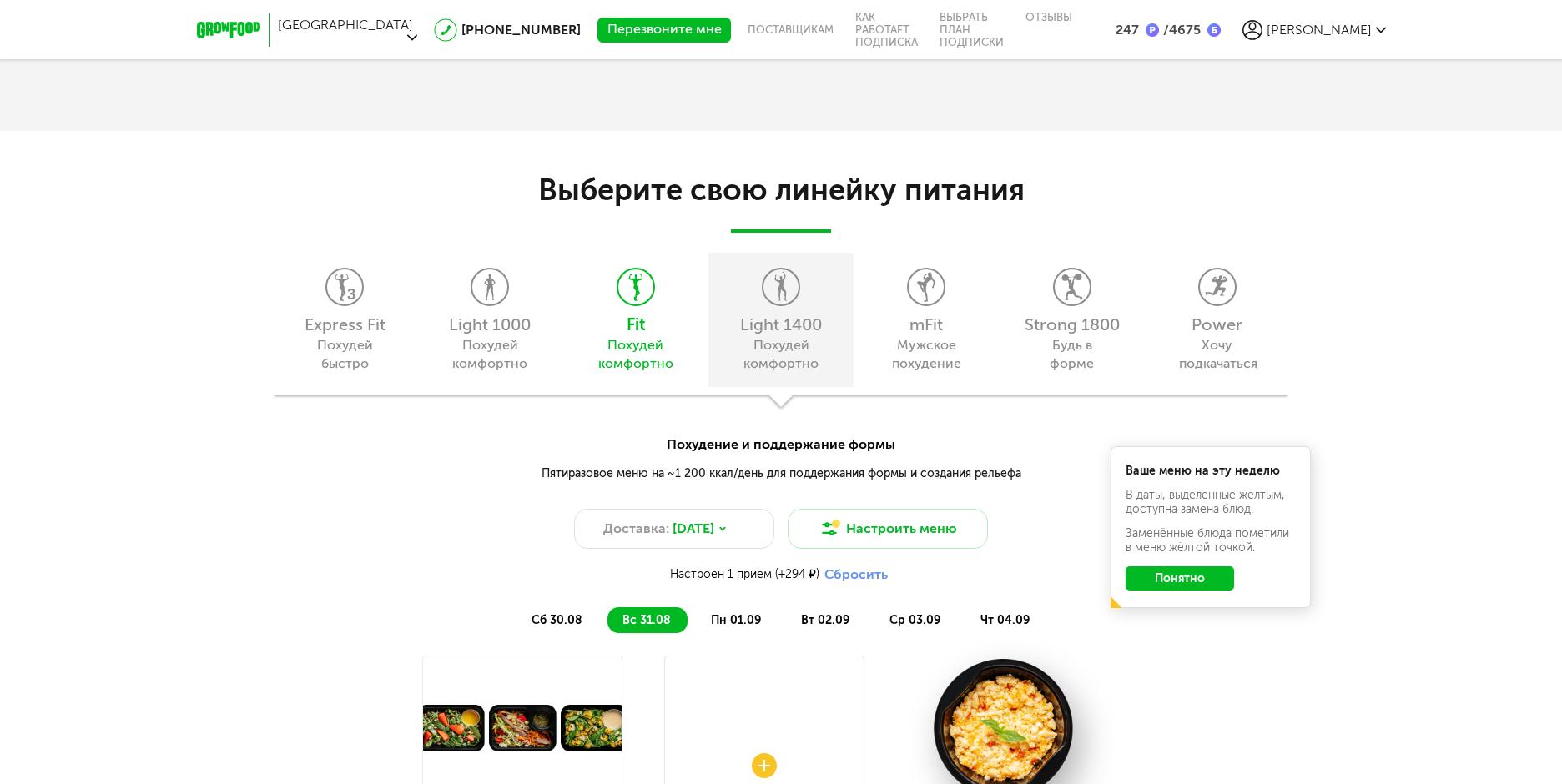
click at [786, 359] on div "Похудей комфортно" at bounding box center [781, 355] width 76 height 37
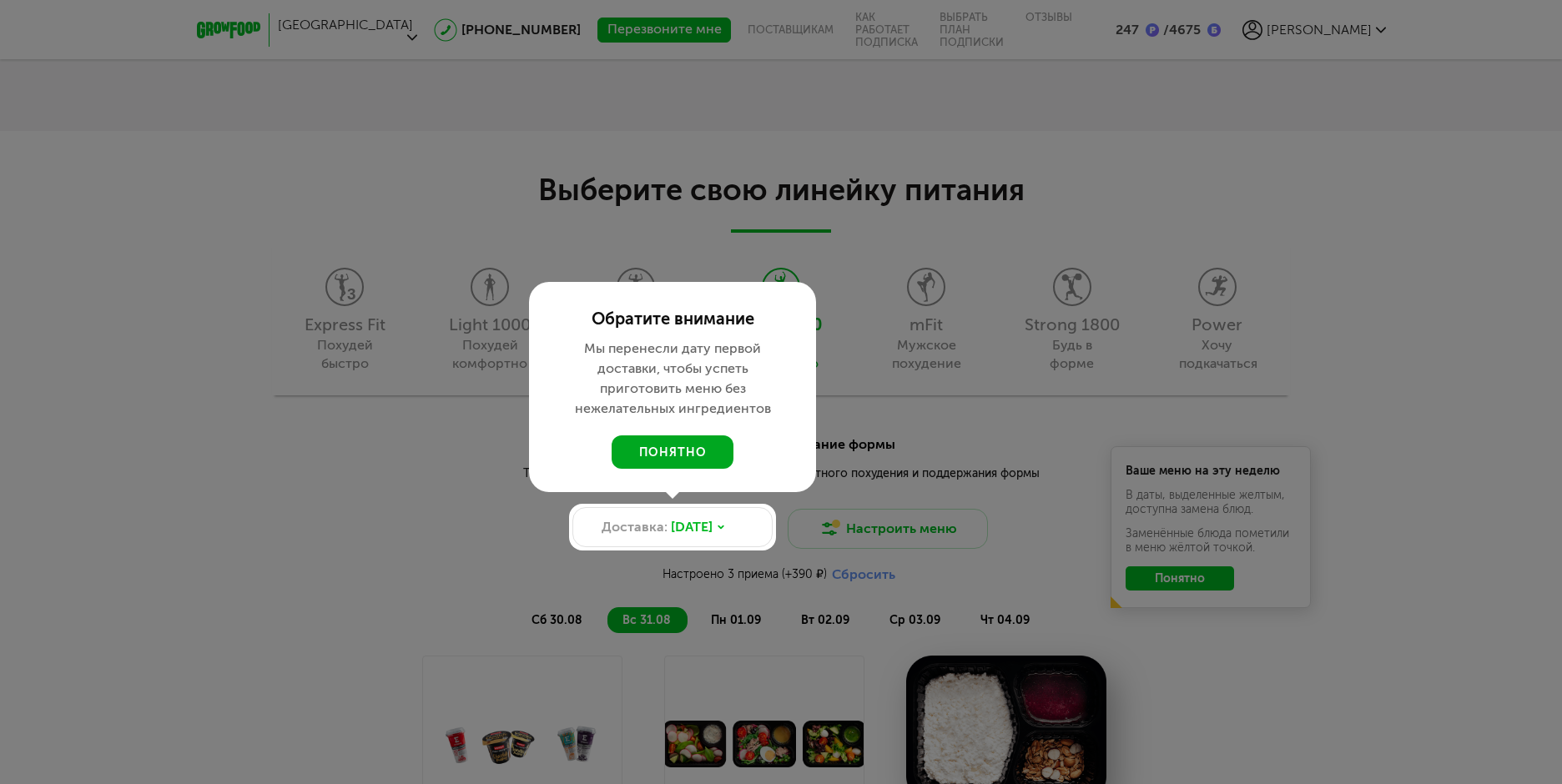
click at [683, 446] on button "понятно" at bounding box center [672, 452] width 122 height 33
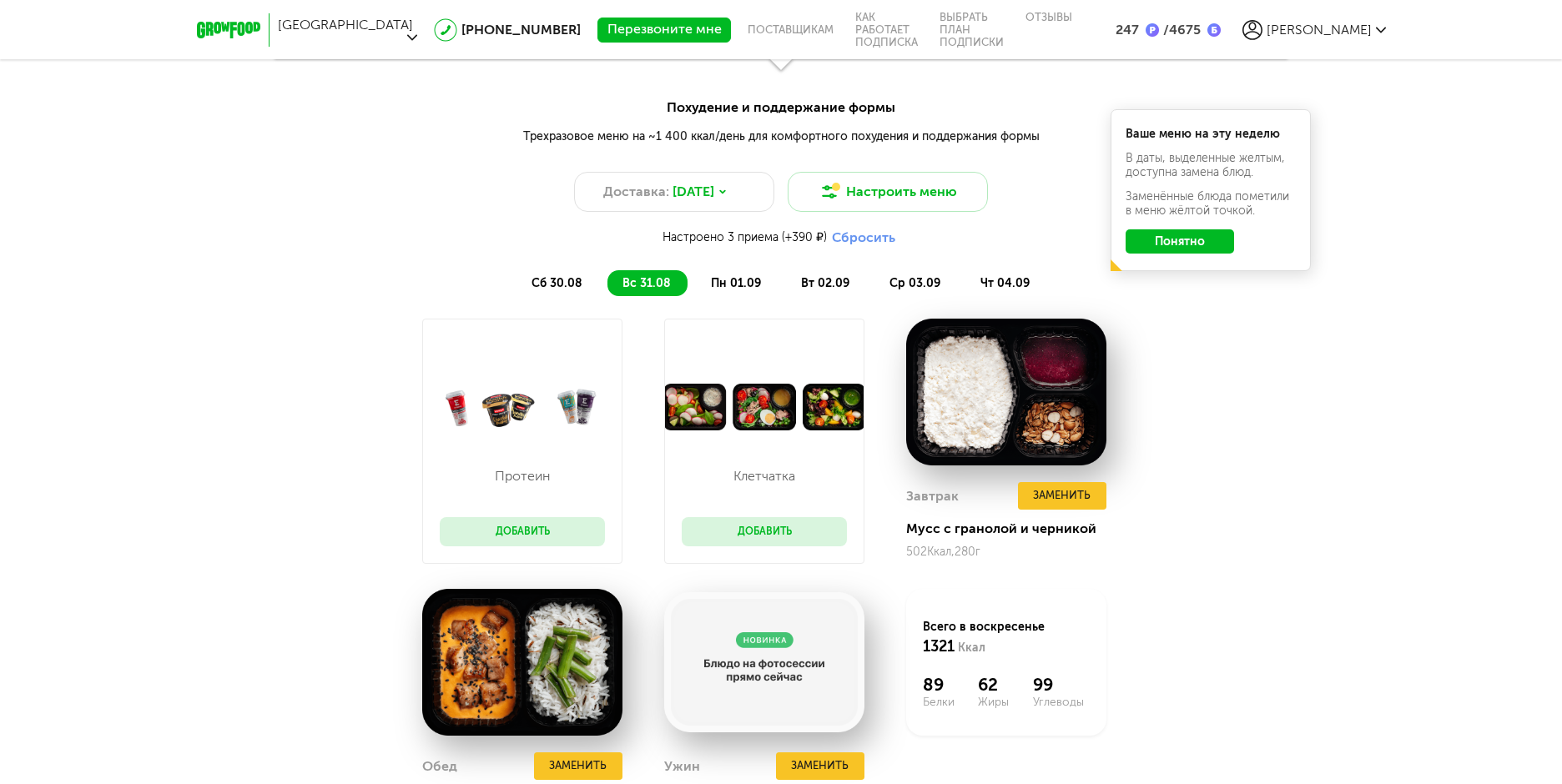
scroll to position [1798, 0]
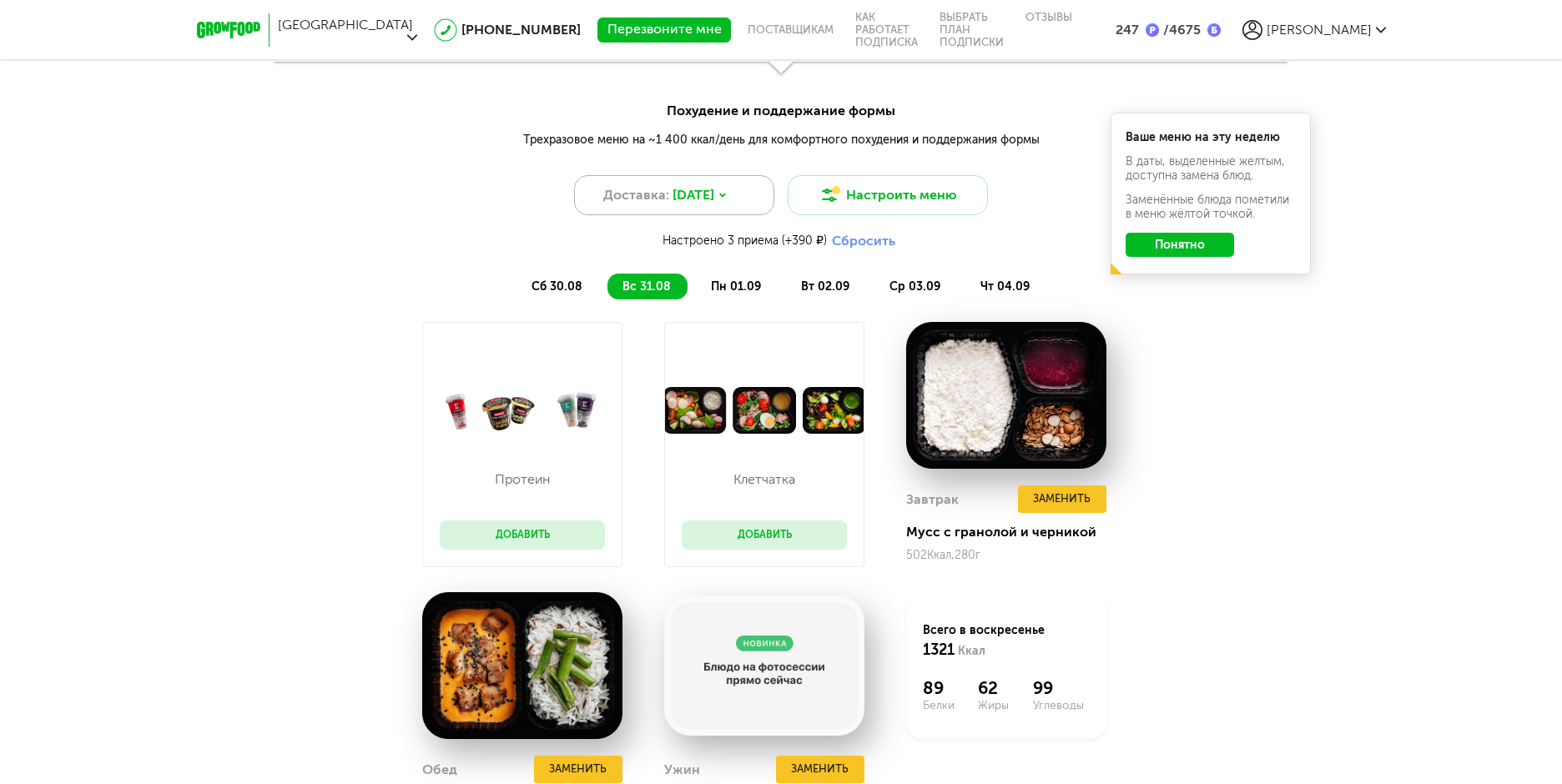
click at [712, 197] on span "[DATE]" at bounding box center [692, 195] width 41 height 20
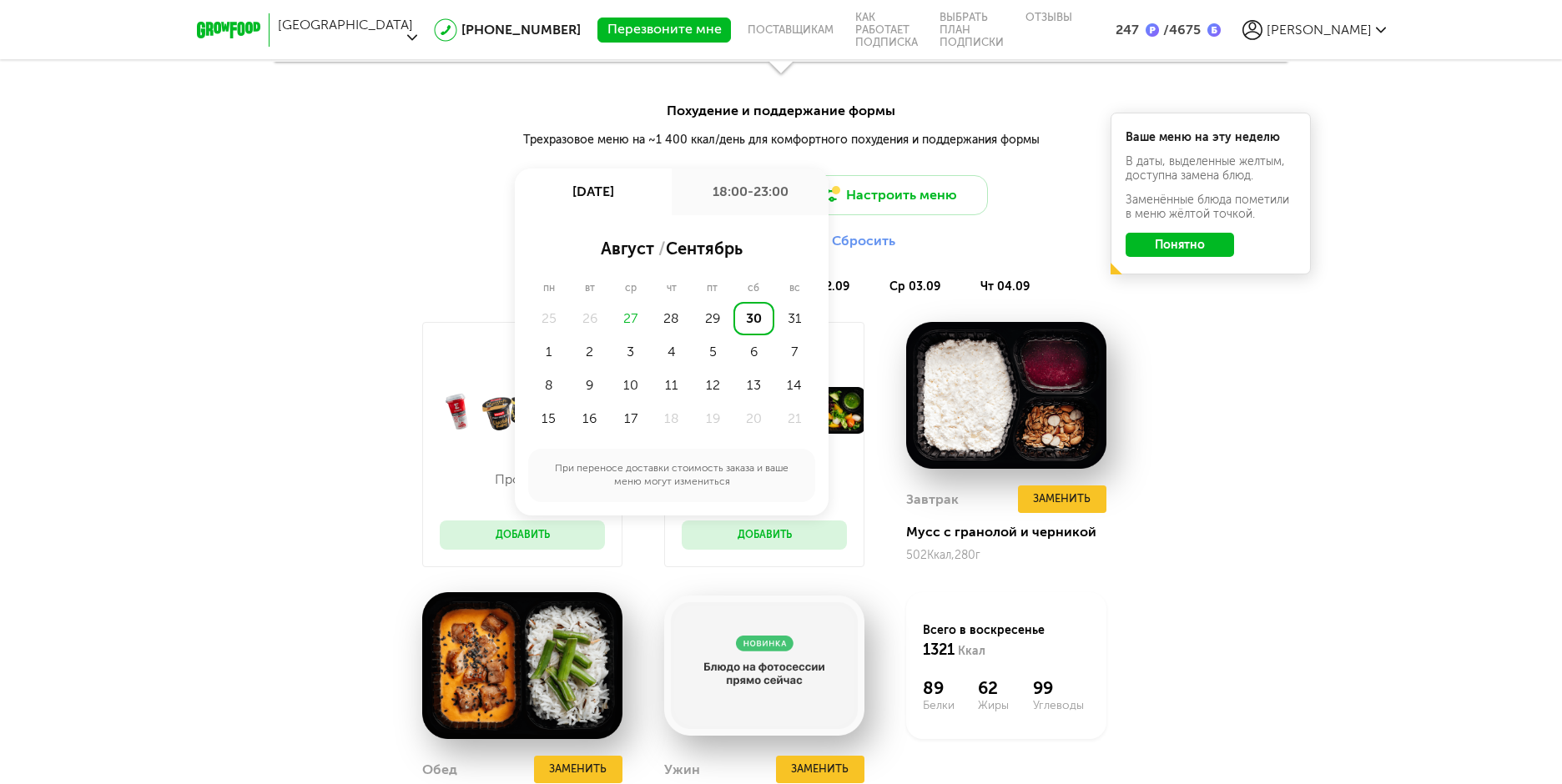
click at [631, 319] on div "27" at bounding box center [630, 319] width 41 height 33
click at [1244, 462] on div "Протеин Добавить [GEOGRAPHIC_DATA] Добавить Завтрак Заменить Мусс с гранолой и …" at bounding box center [781, 590] width 1562 height 536
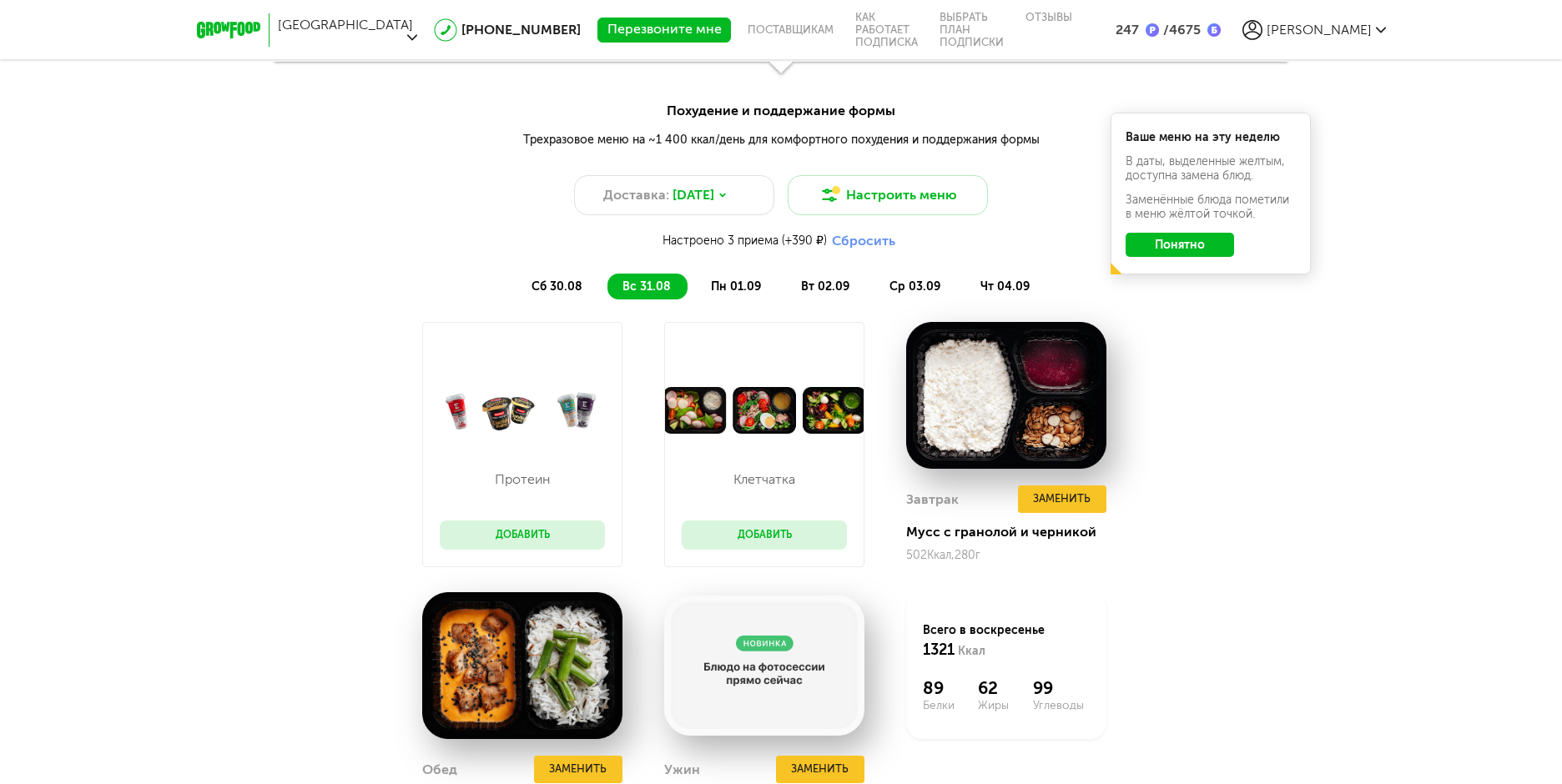
click at [1184, 236] on button "Понятно" at bounding box center [1179, 244] width 108 height 24
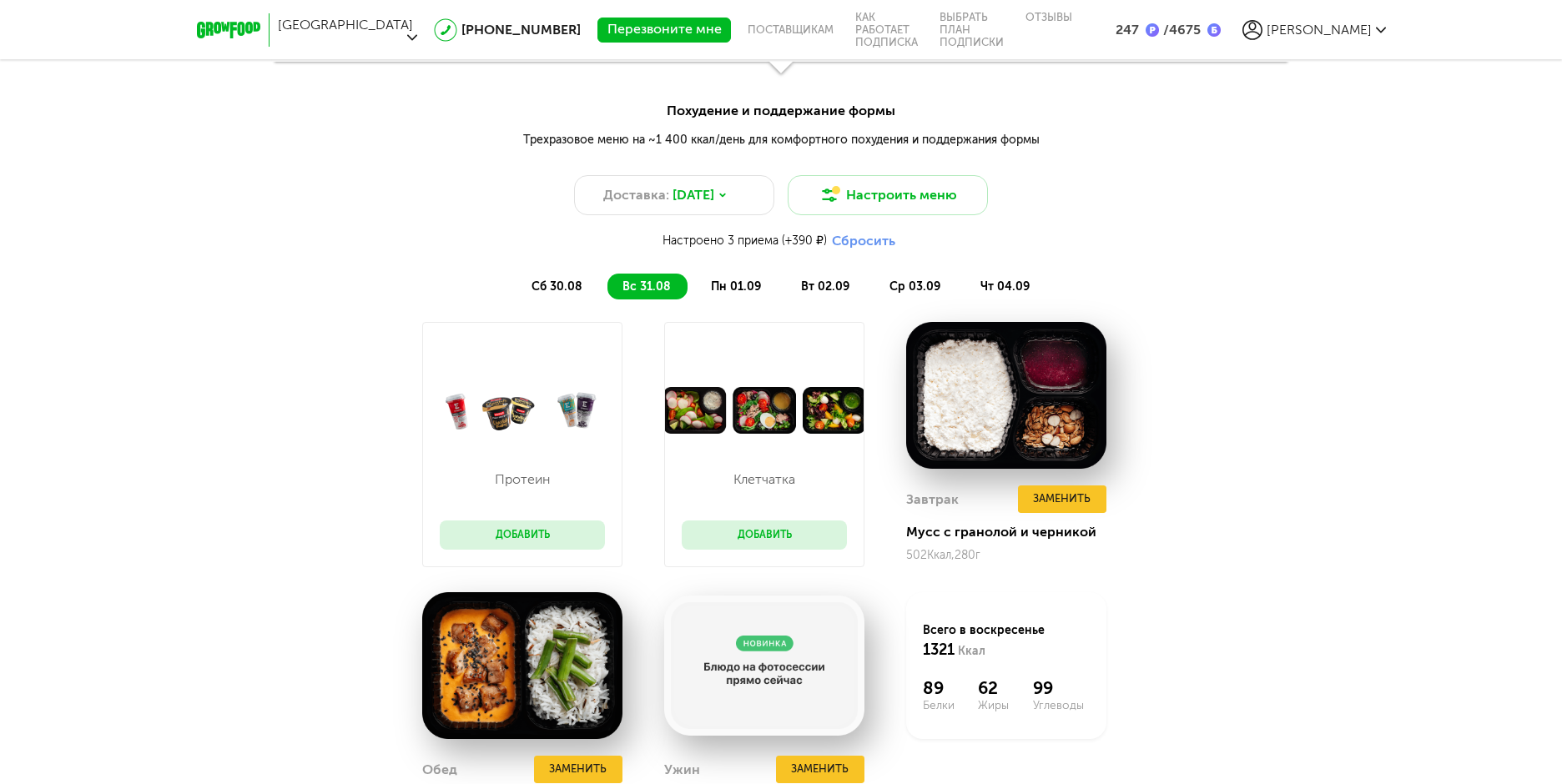
click at [549, 282] on span "сб 30.08" at bounding box center [557, 286] width 51 height 14
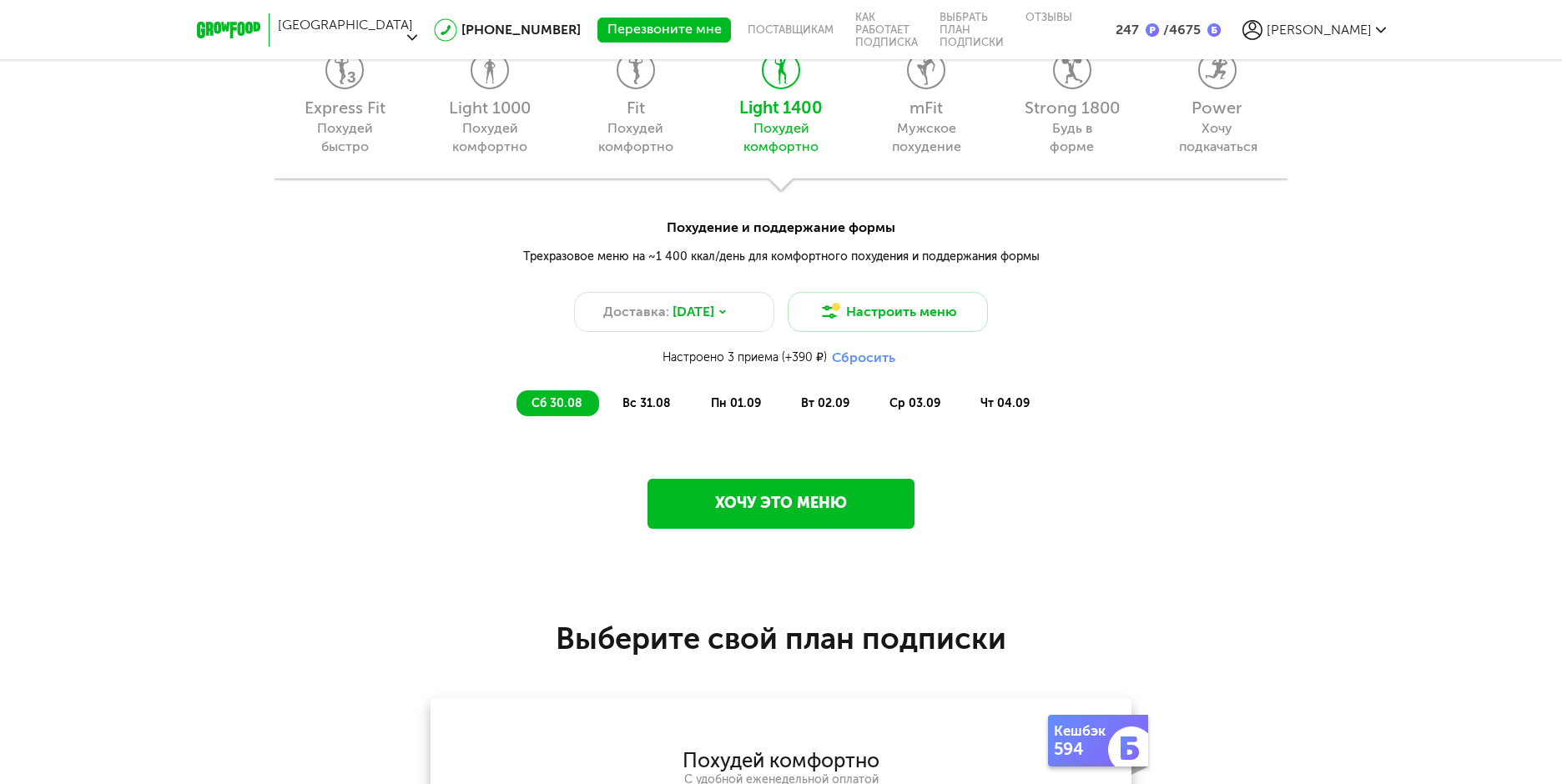
scroll to position [1631, 0]
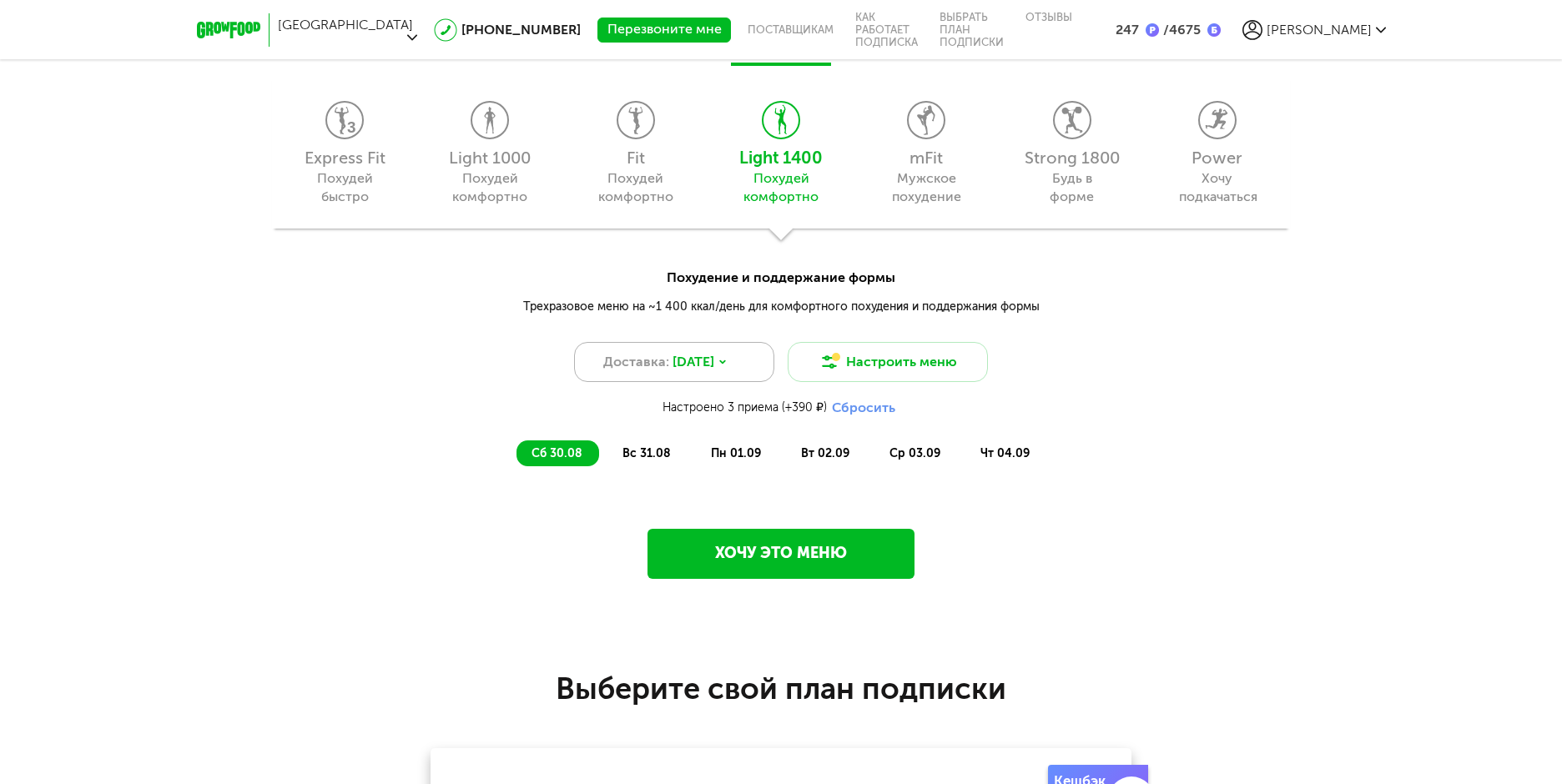
click at [685, 366] on span "[DATE]" at bounding box center [692, 362] width 41 height 20
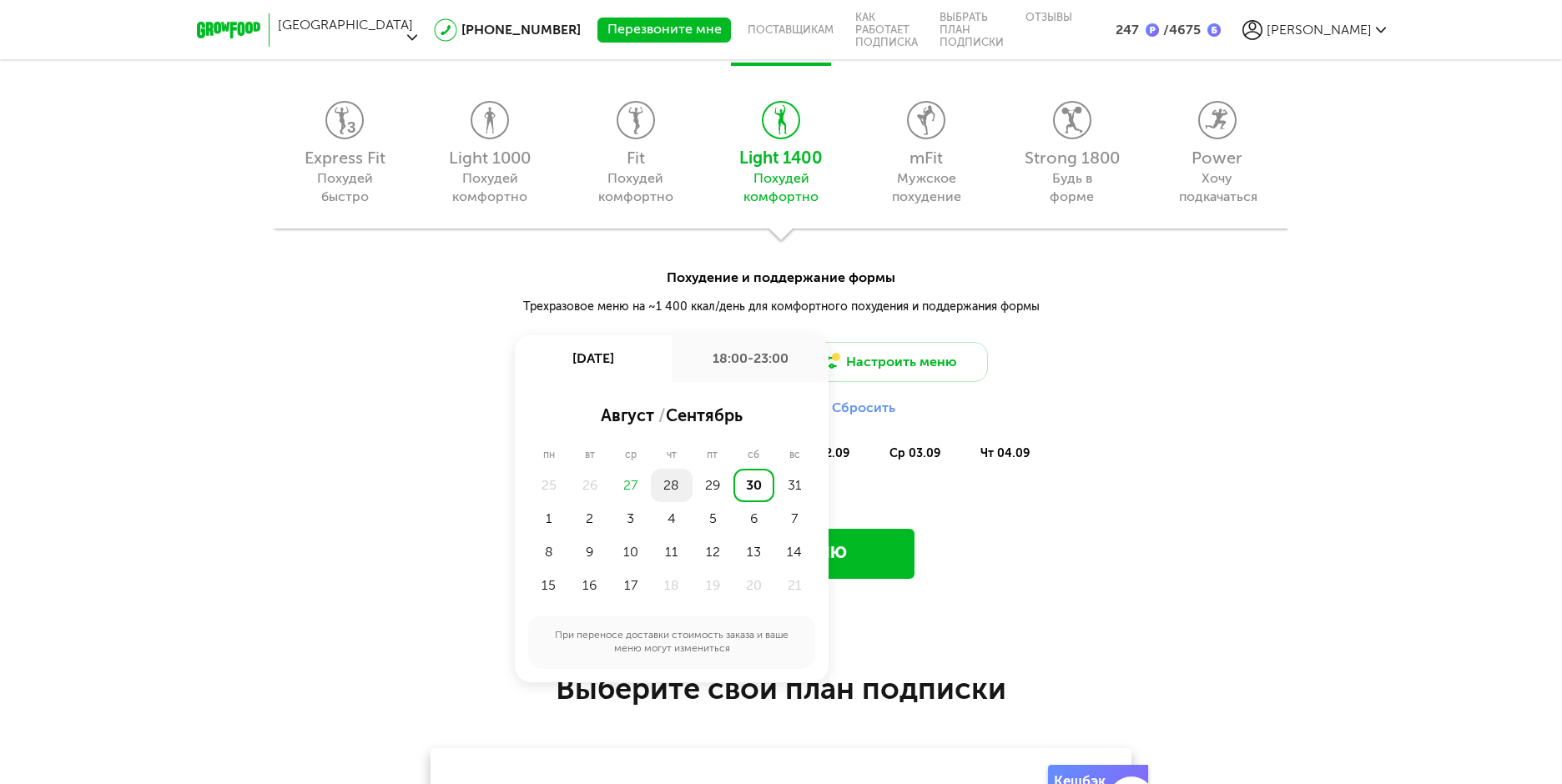
click at [676, 483] on div "28" at bounding box center [671, 485] width 41 height 33
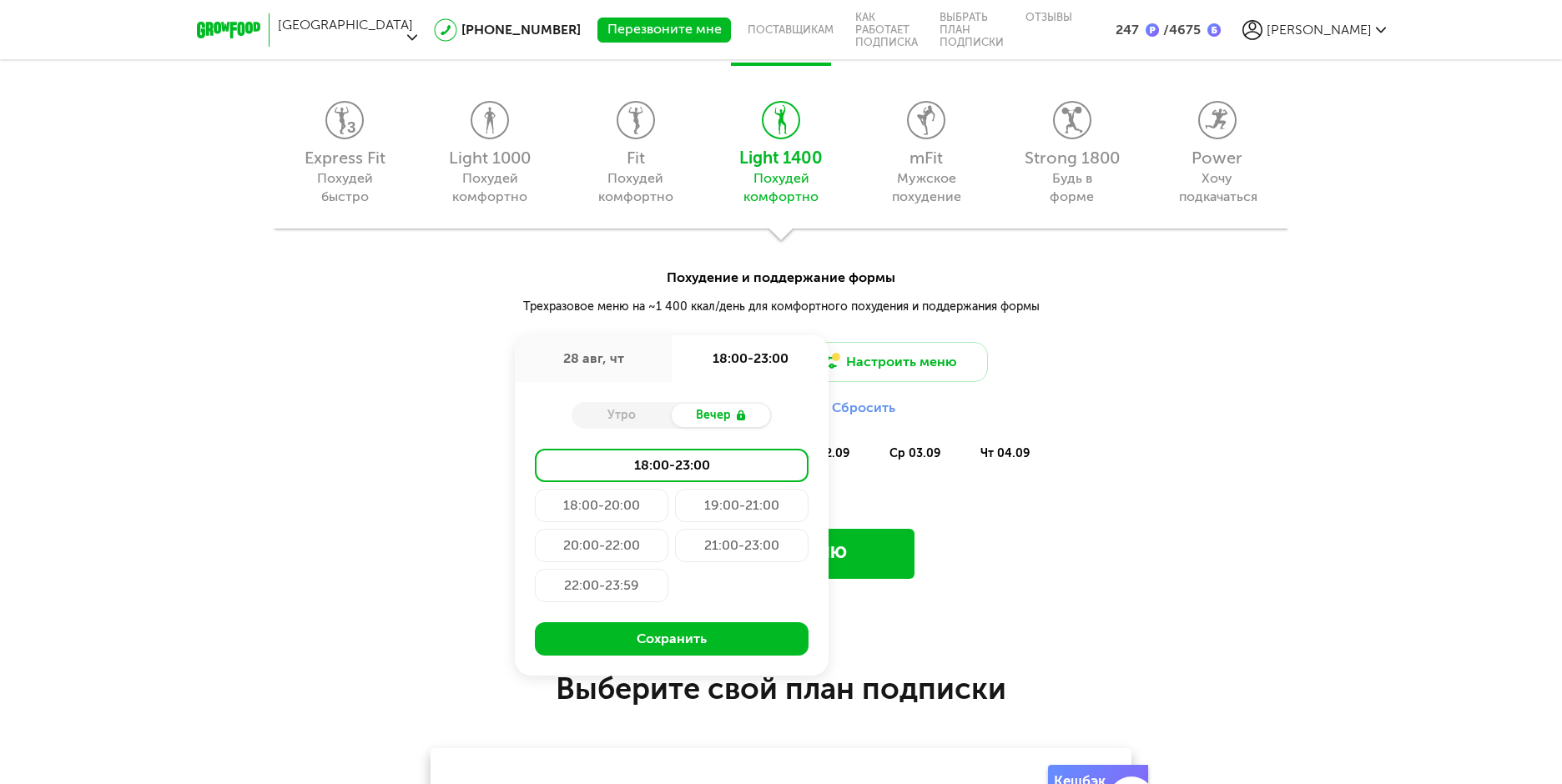
click at [737, 548] on div "21:00-23:00" at bounding box center [742, 545] width 134 height 33
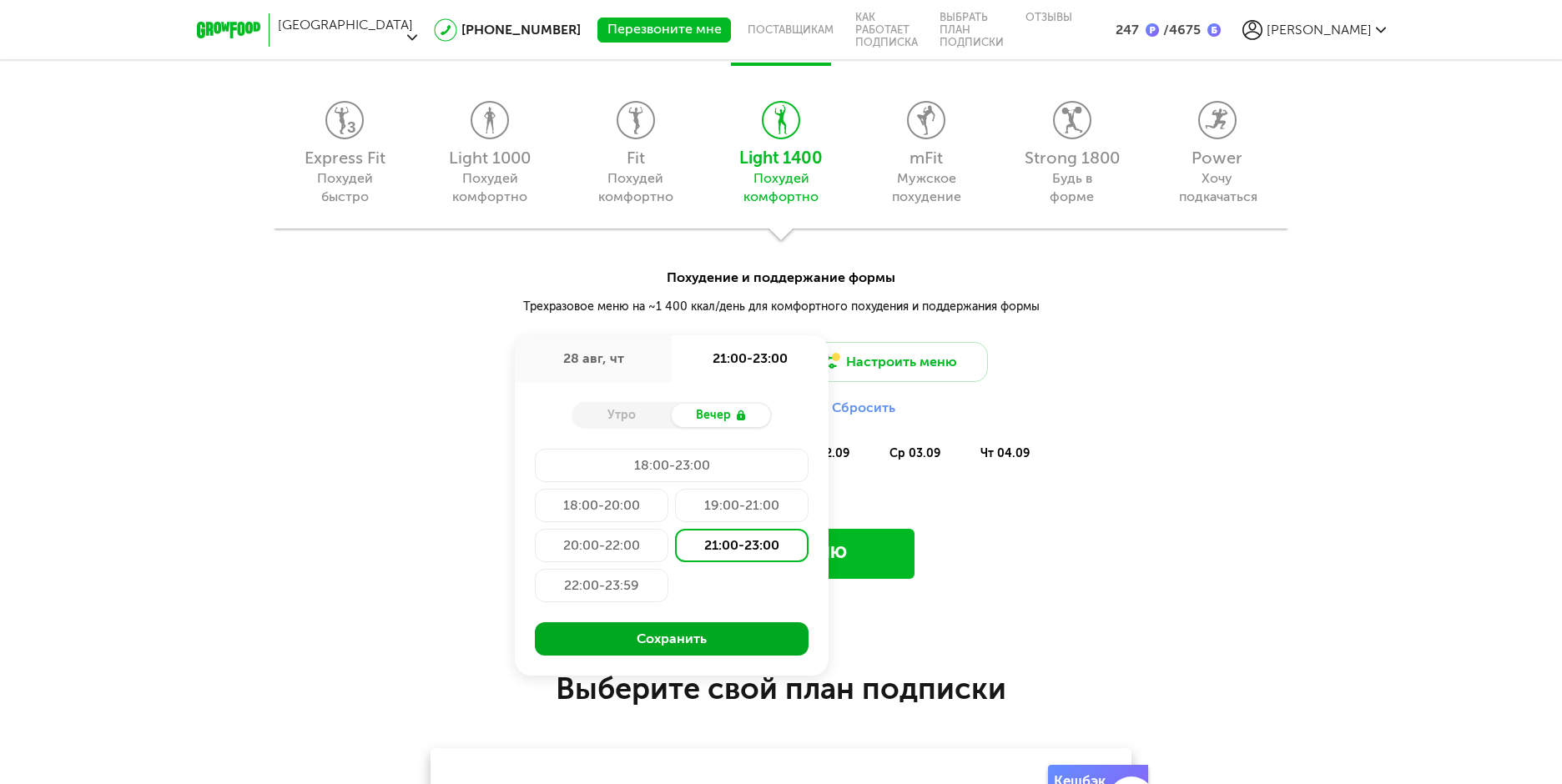
click at [699, 637] on button "Сохранить" at bounding box center [671, 639] width 274 height 33
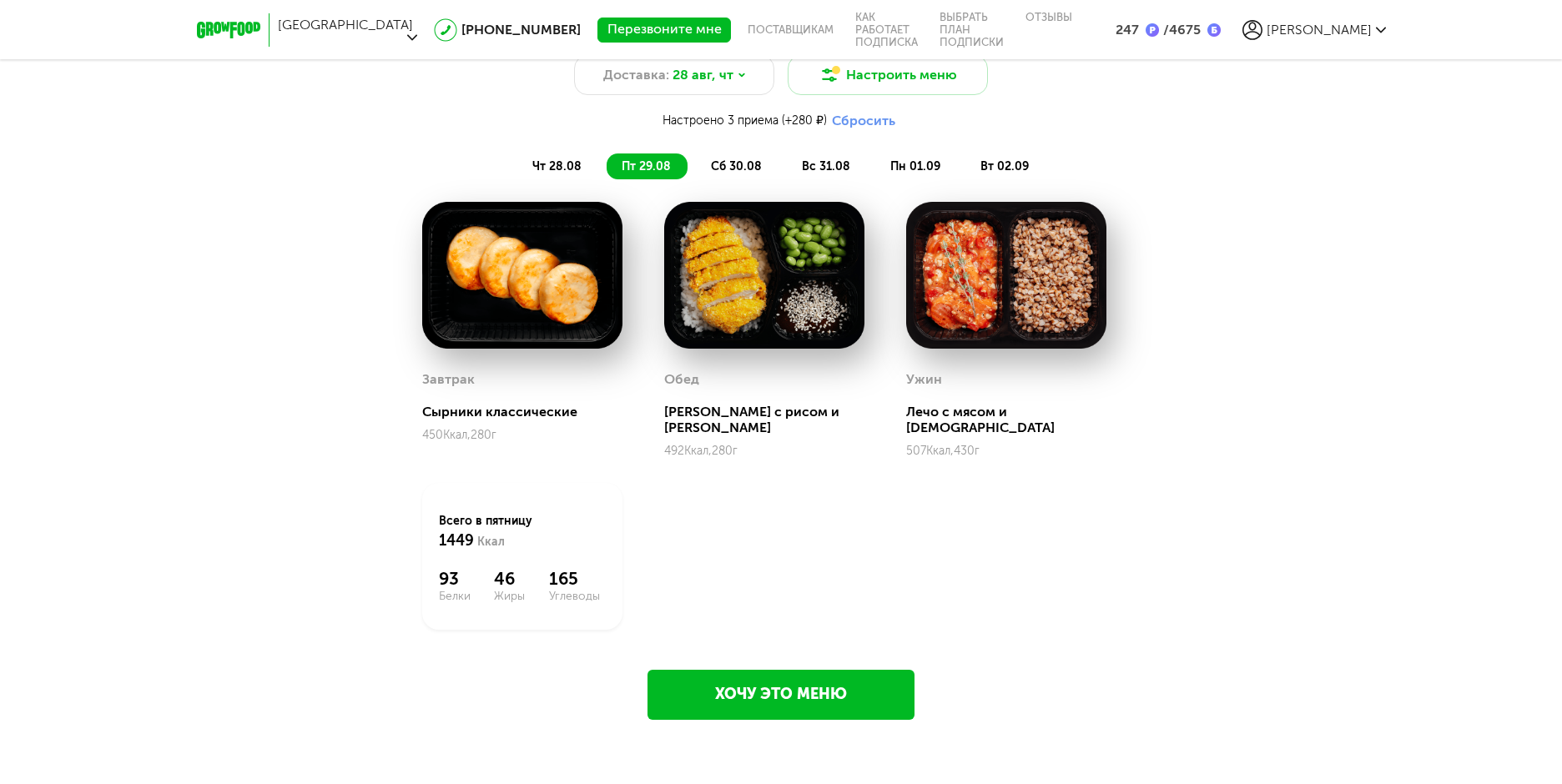
scroll to position [1881, 0]
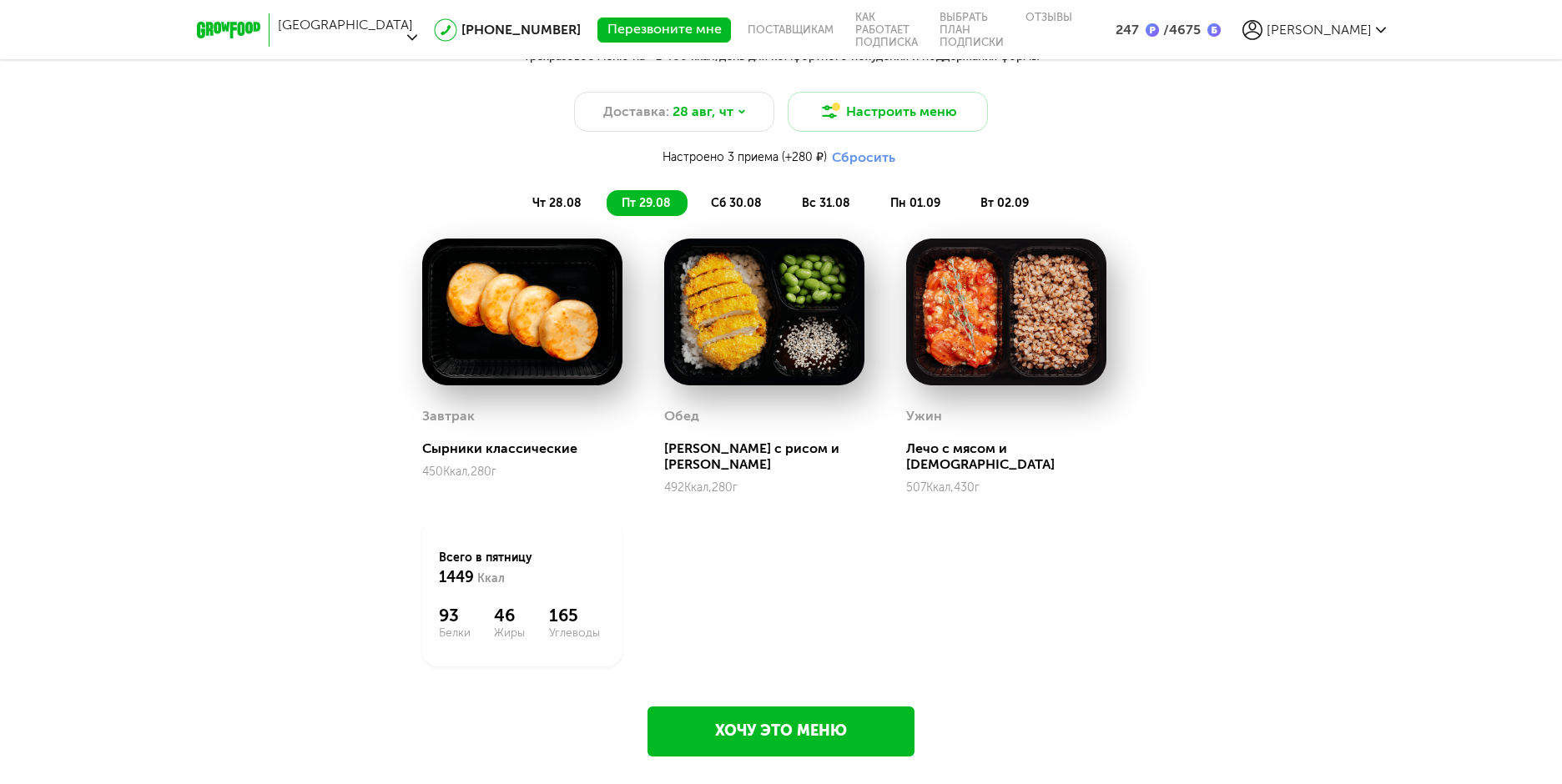
click at [733, 203] on span "сб 30.08" at bounding box center [737, 203] width 51 height 14
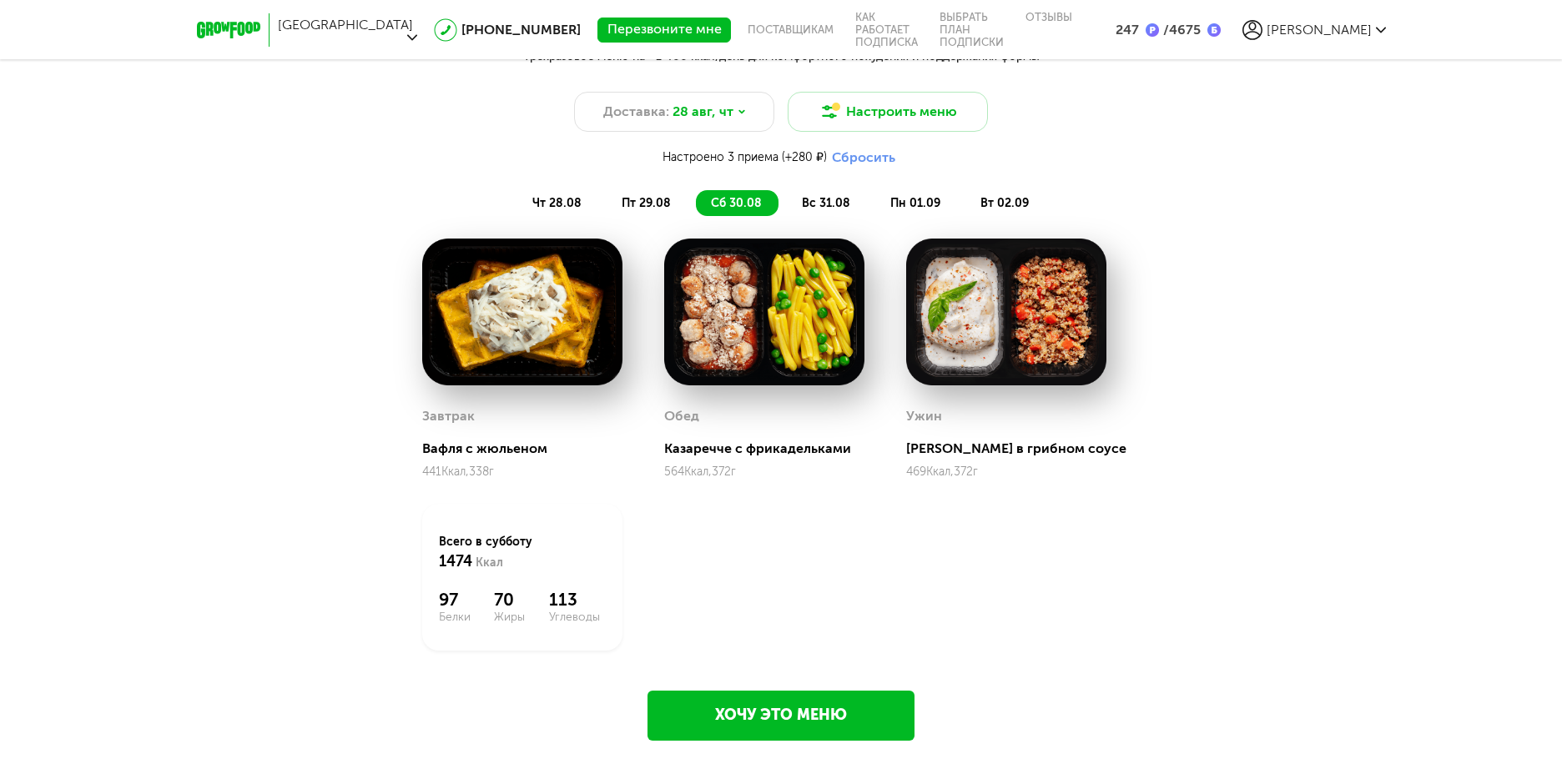
scroll to position [1798, 0]
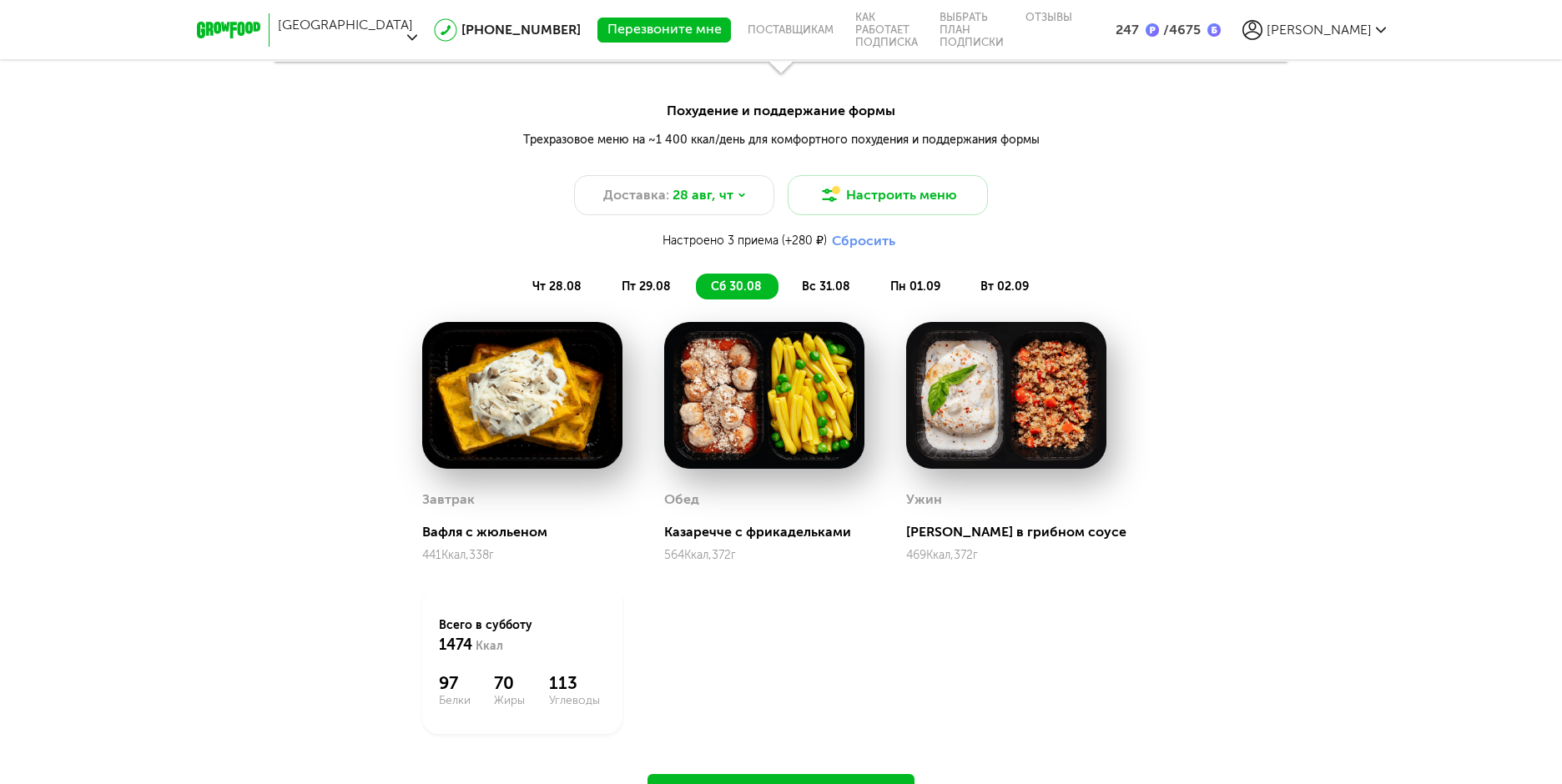
click at [823, 284] on span "вс 31.08" at bounding box center [825, 286] width 48 height 14
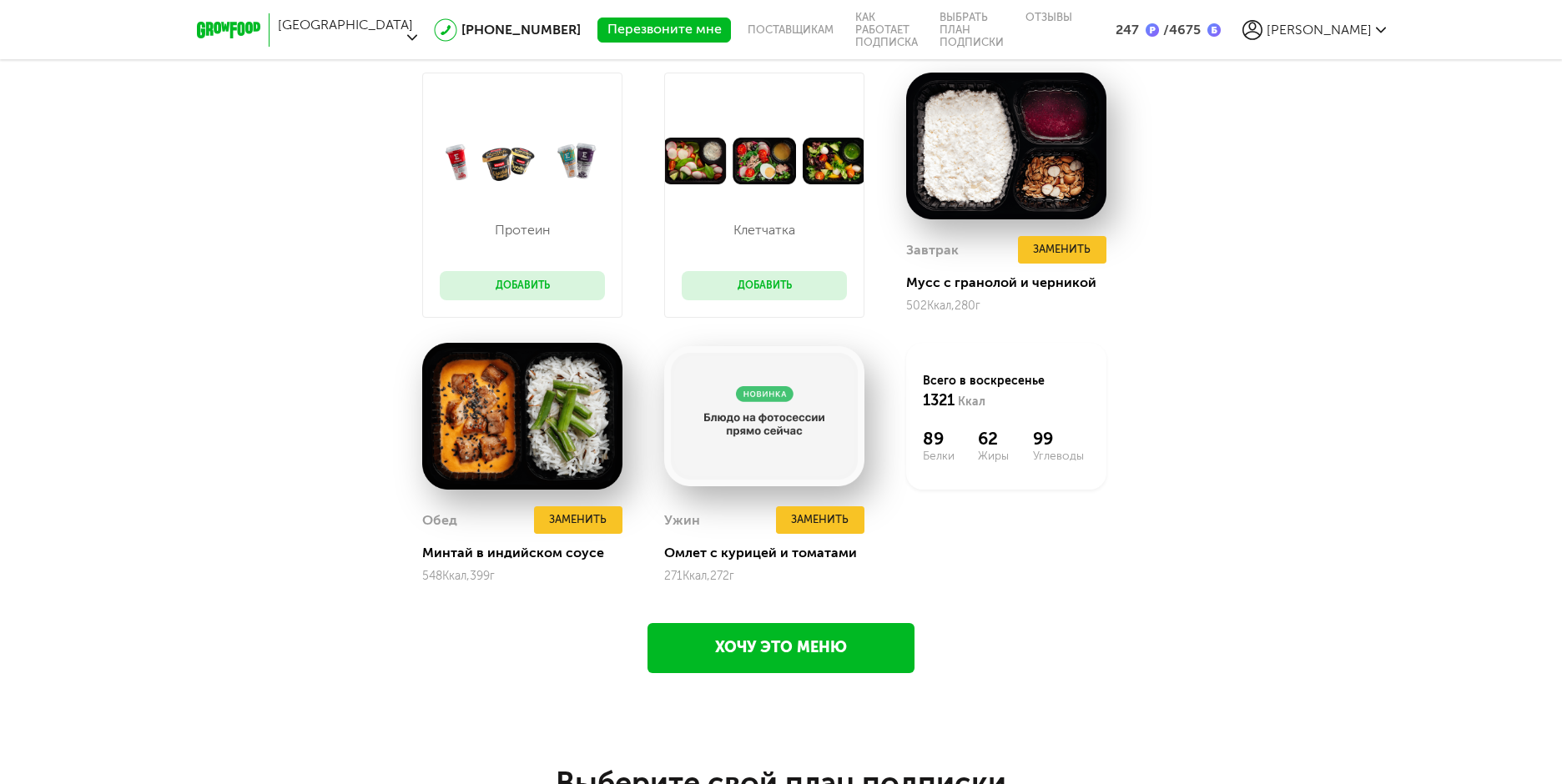
scroll to position [2048, 0]
click at [573, 523] on button "Заменить" at bounding box center [578, 519] width 88 height 27
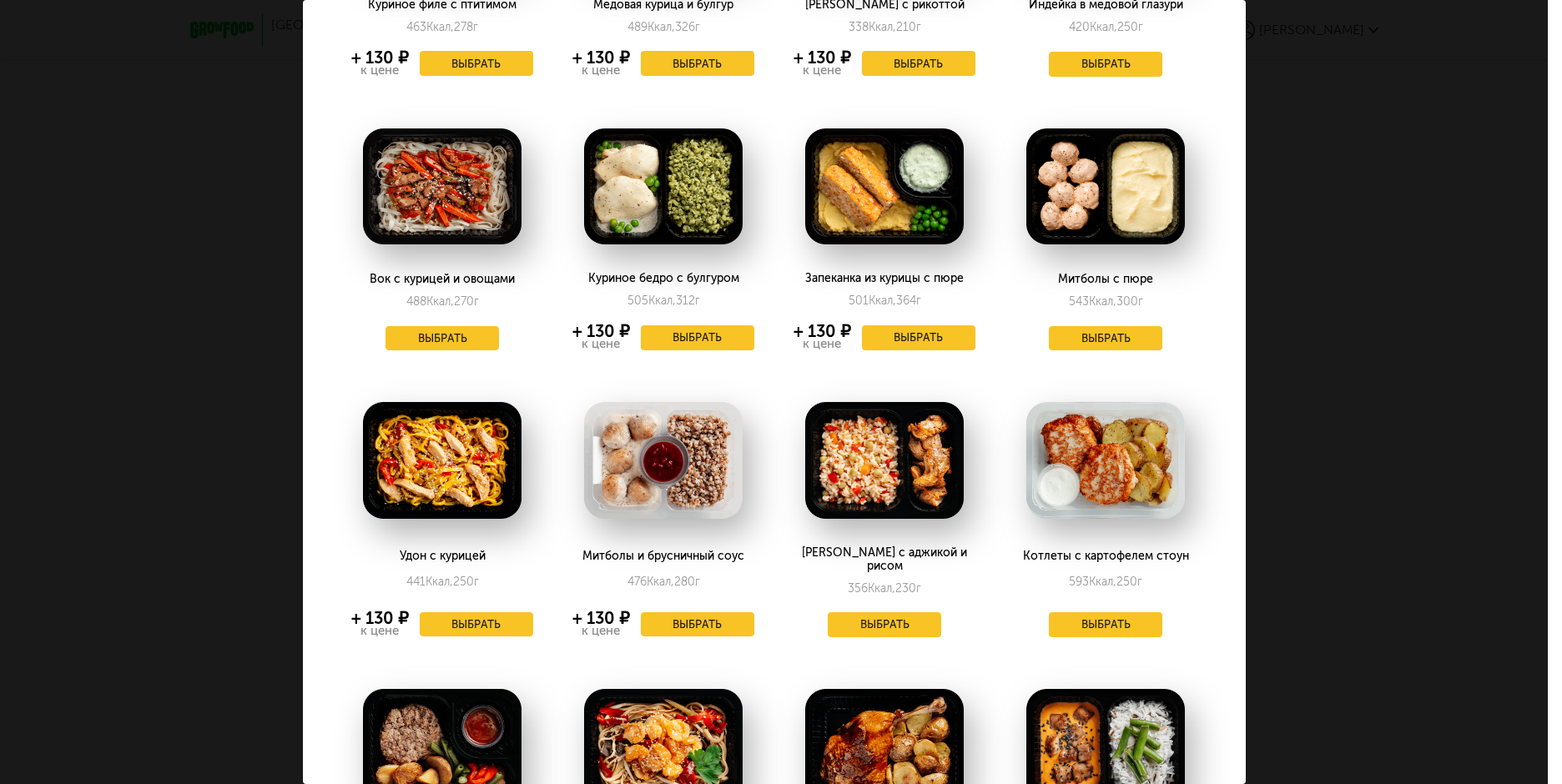
scroll to position [417, 0]
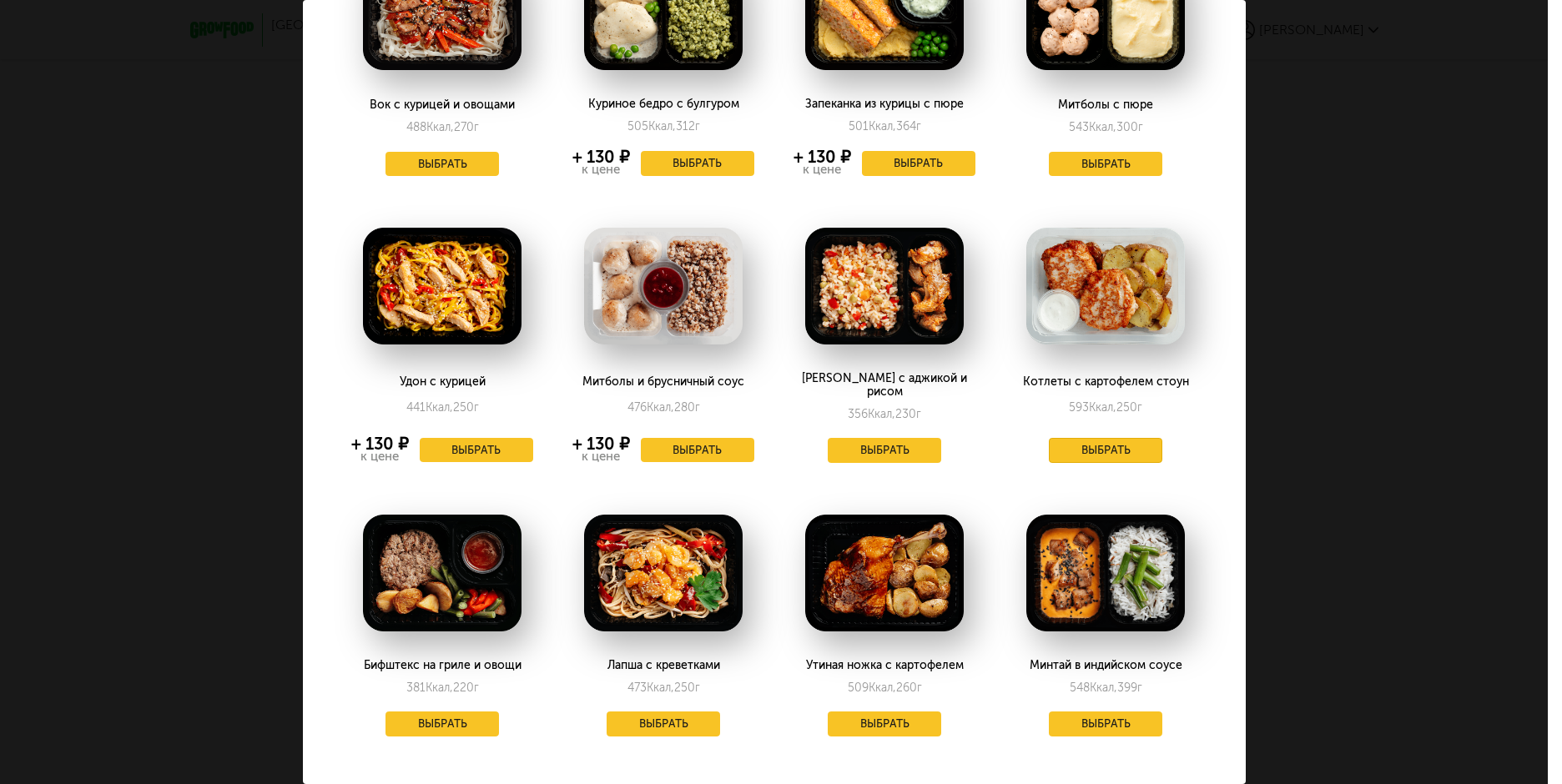
click at [1100, 443] on button "Выбрать" at bounding box center [1105, 450] width 114 height 25
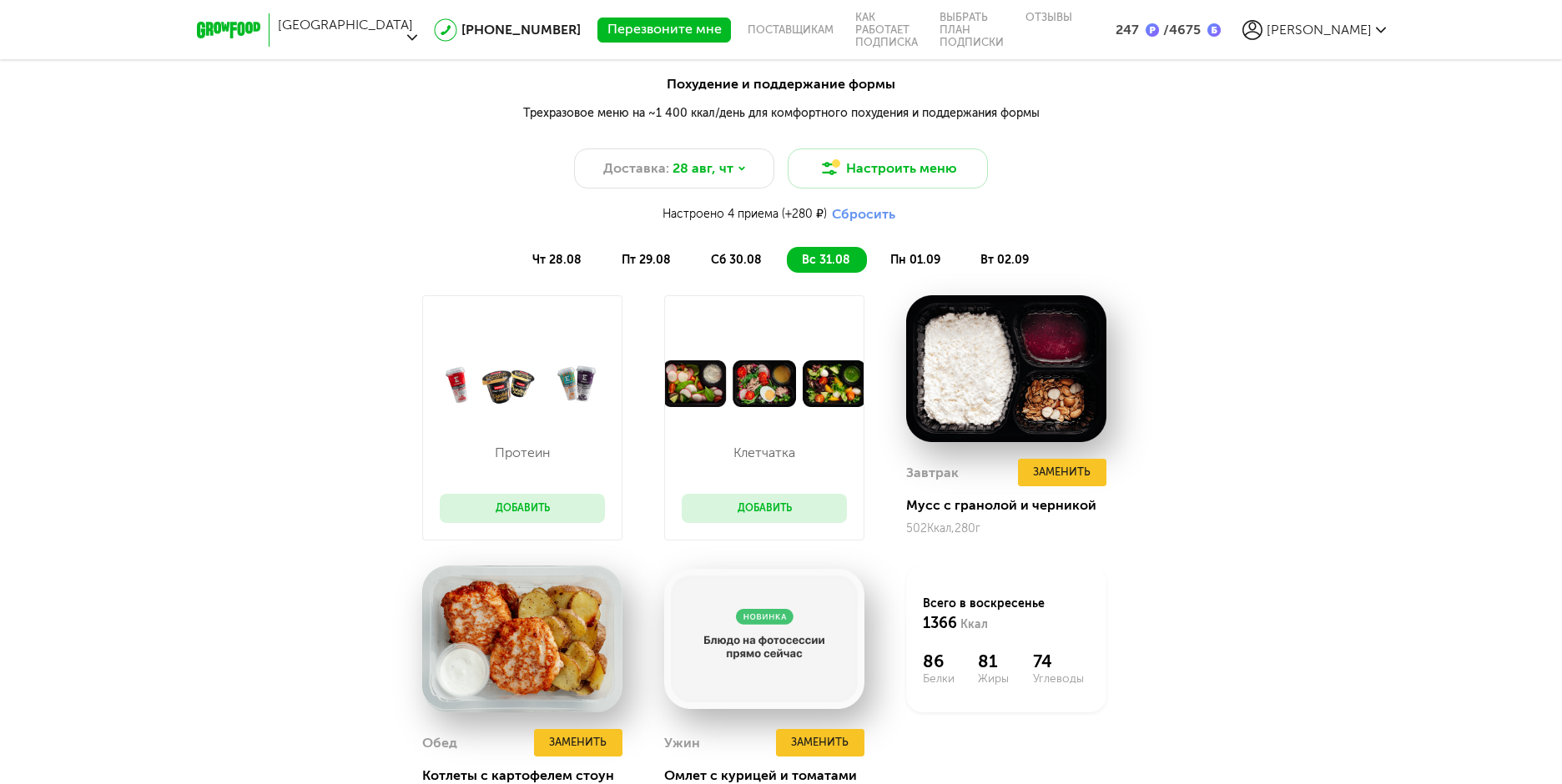
scroll to position [1798, 0]
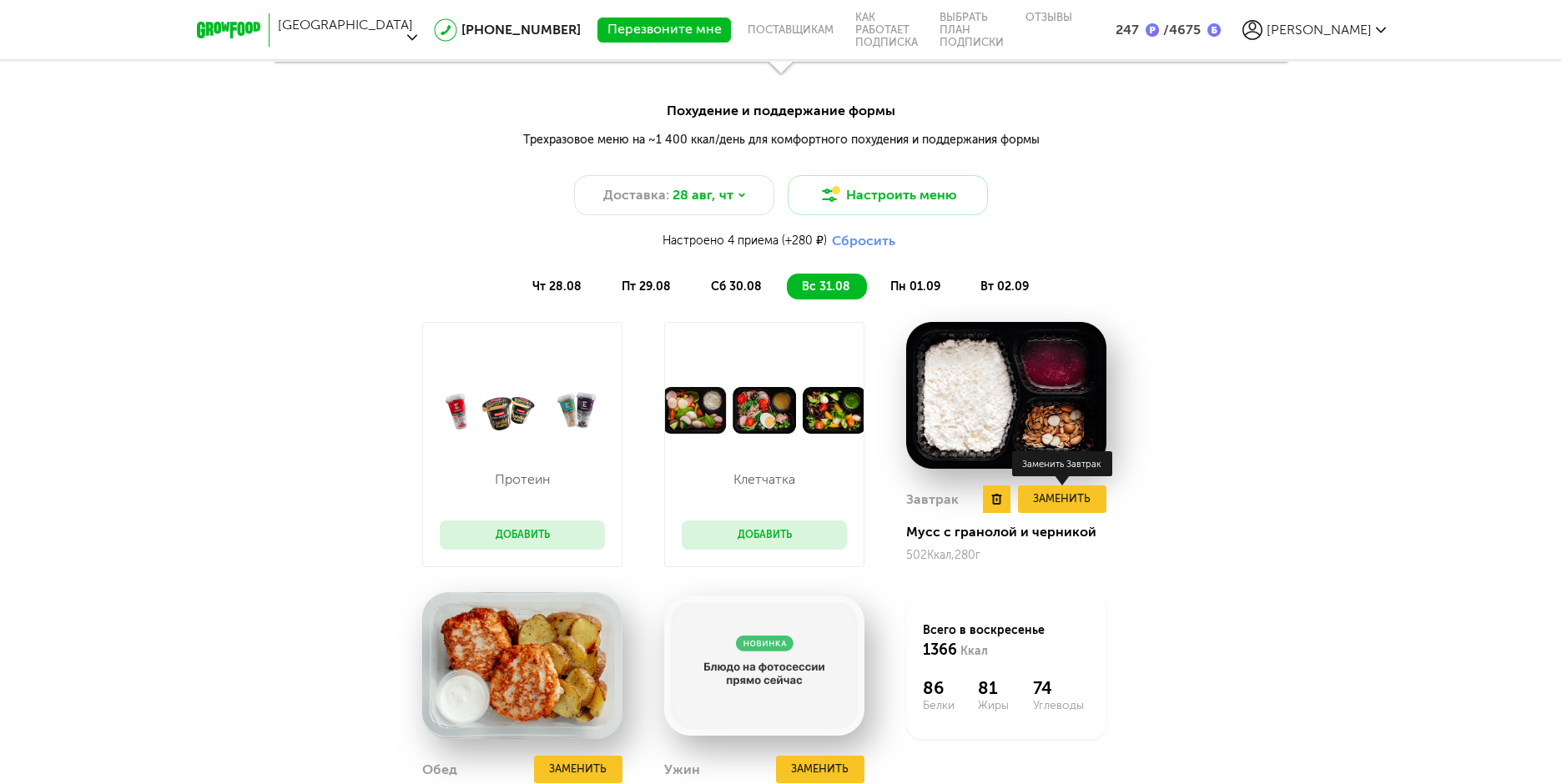
click at [1065, 508] on button "Заменить" at bounding box center [1062, 499] width 88 height 27
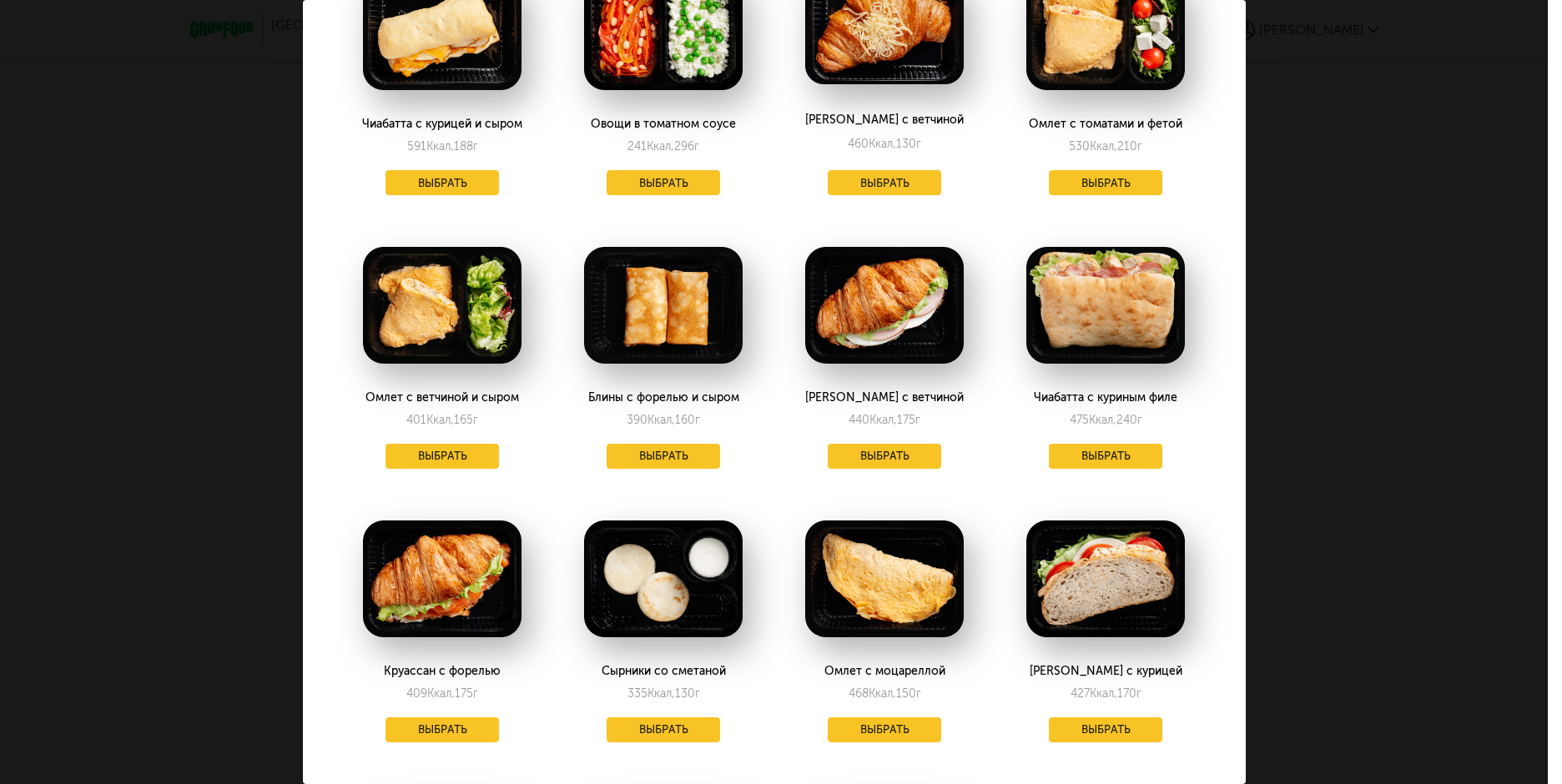
scroll to position [610, 0]
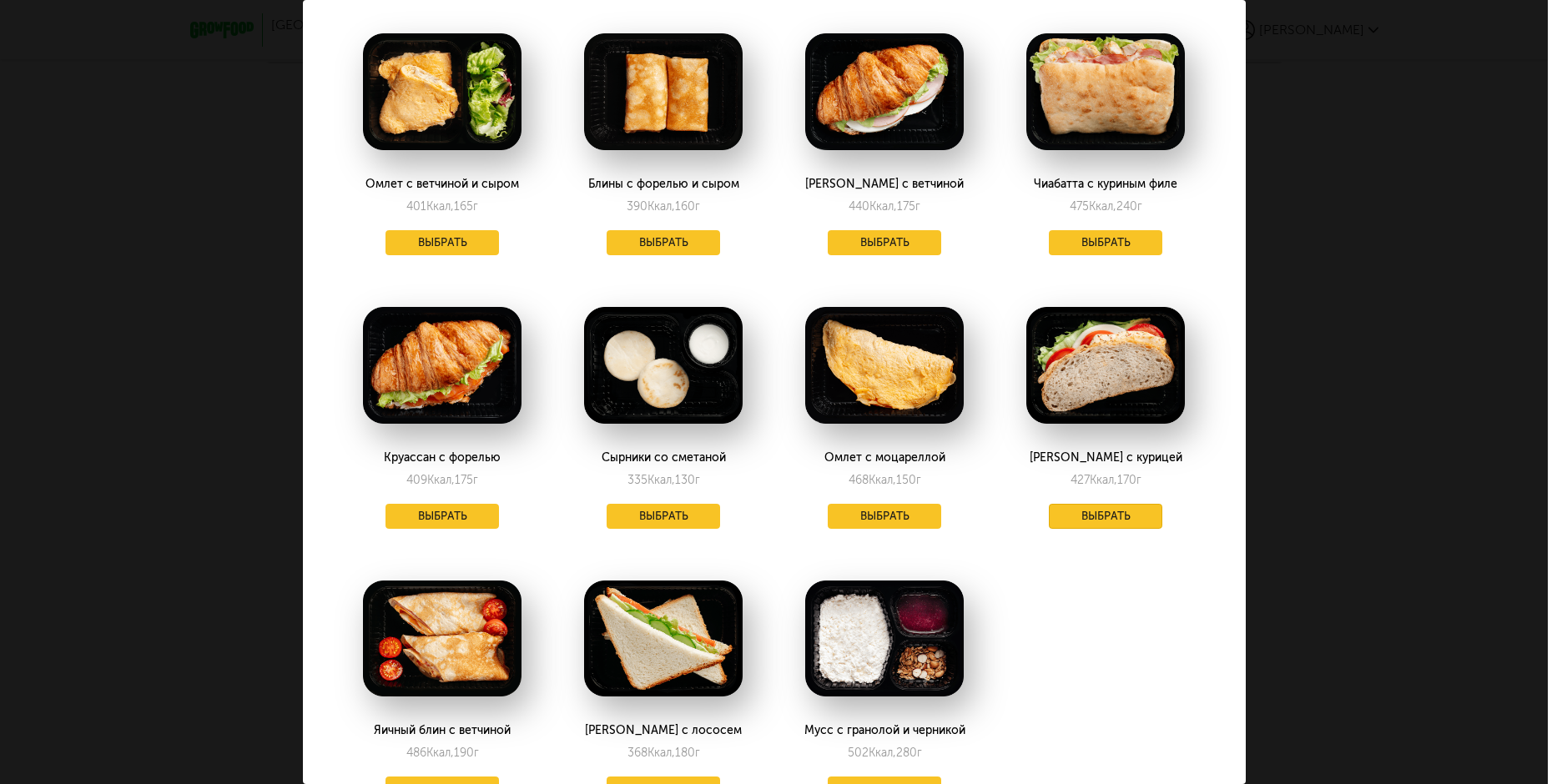
click at [1111, 521] on button "Выбрать" at bounding box center [1105, 516] width 114 height 25
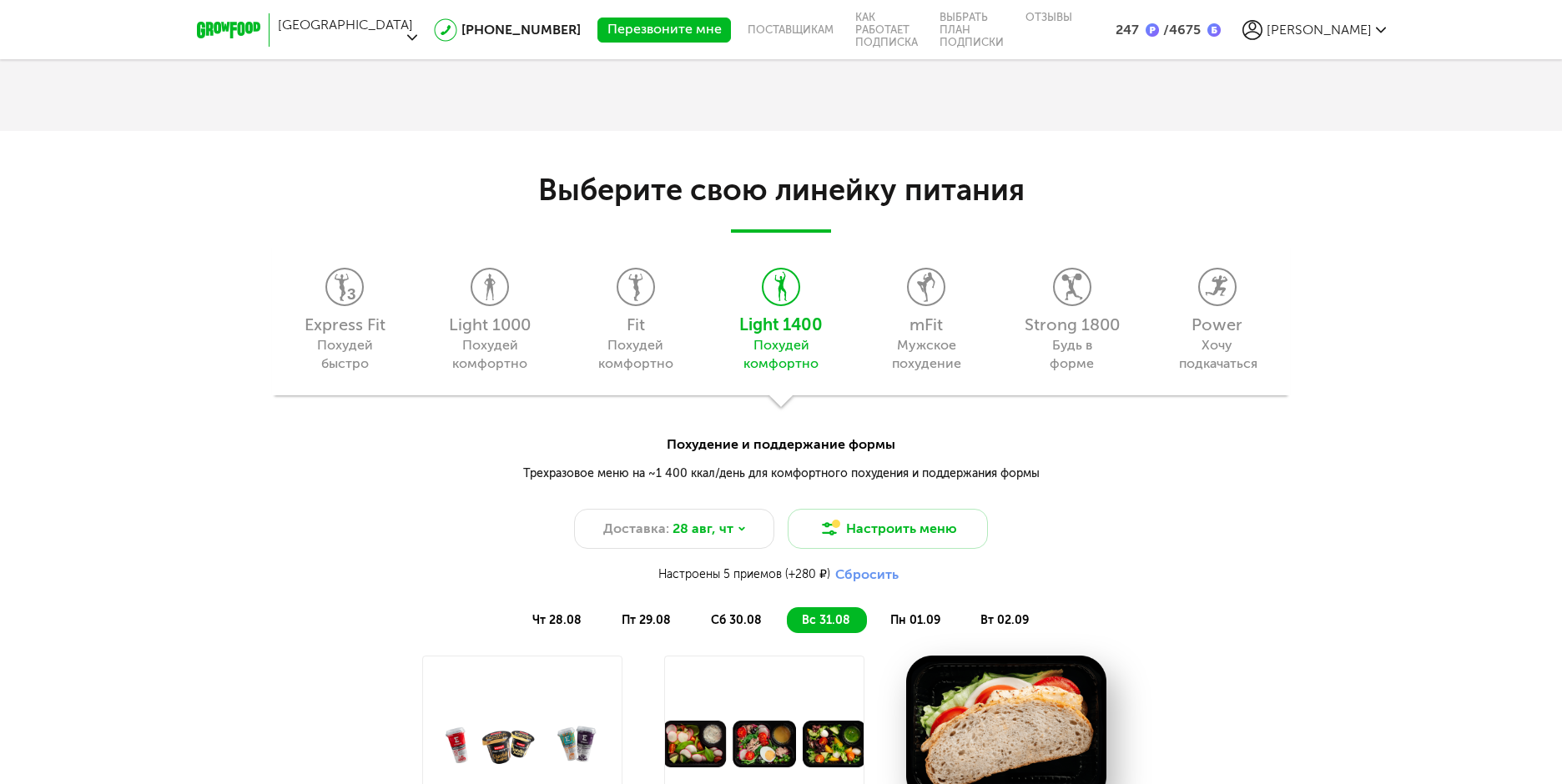
scroll to position [1881, 0]
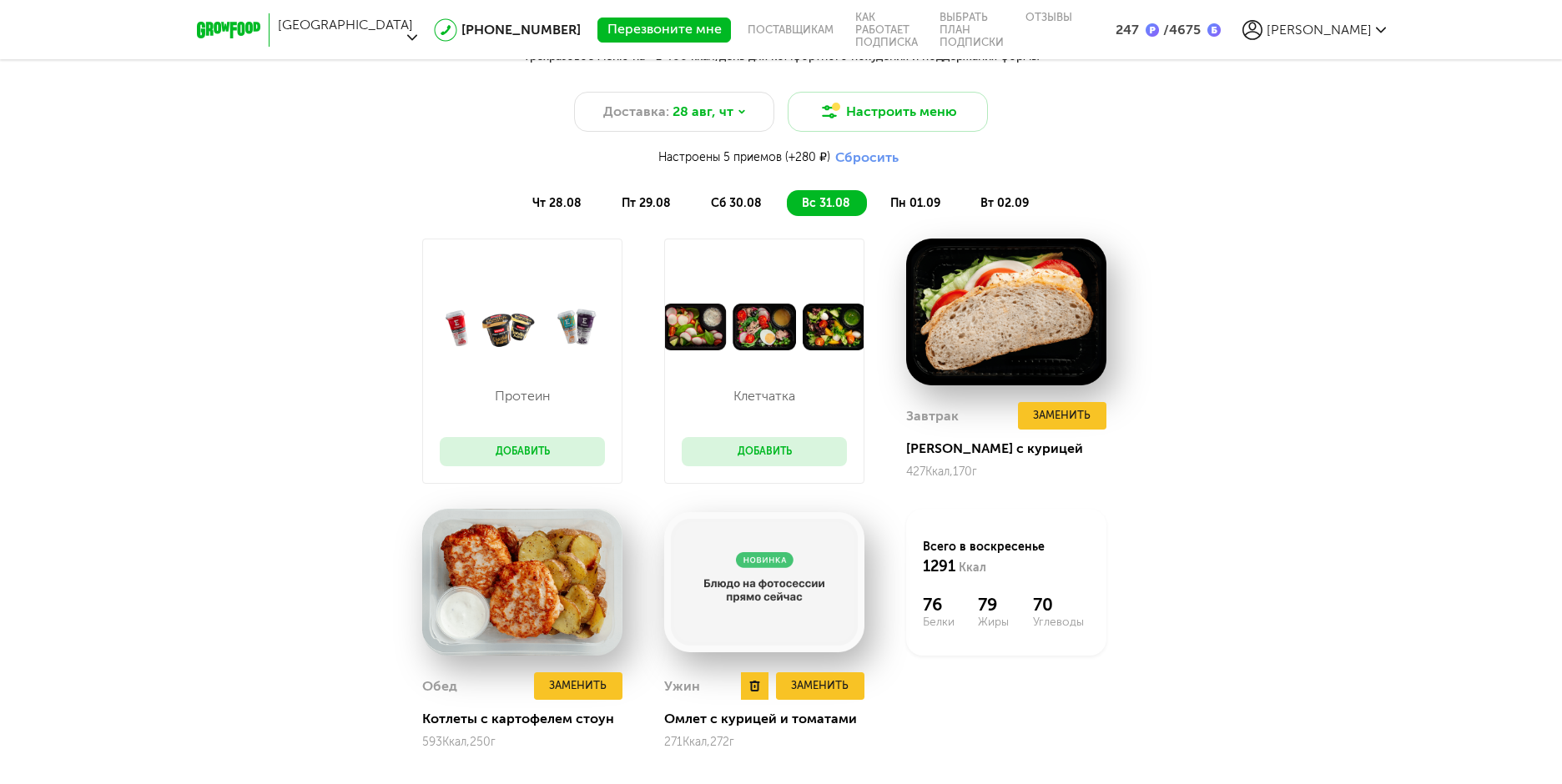
click at [749, 577] on img at bounding box center [764, 582] width 200 height 147
click at [827, 689] on button "Заменить" at bounding box center [820, 685] width 88 height 27
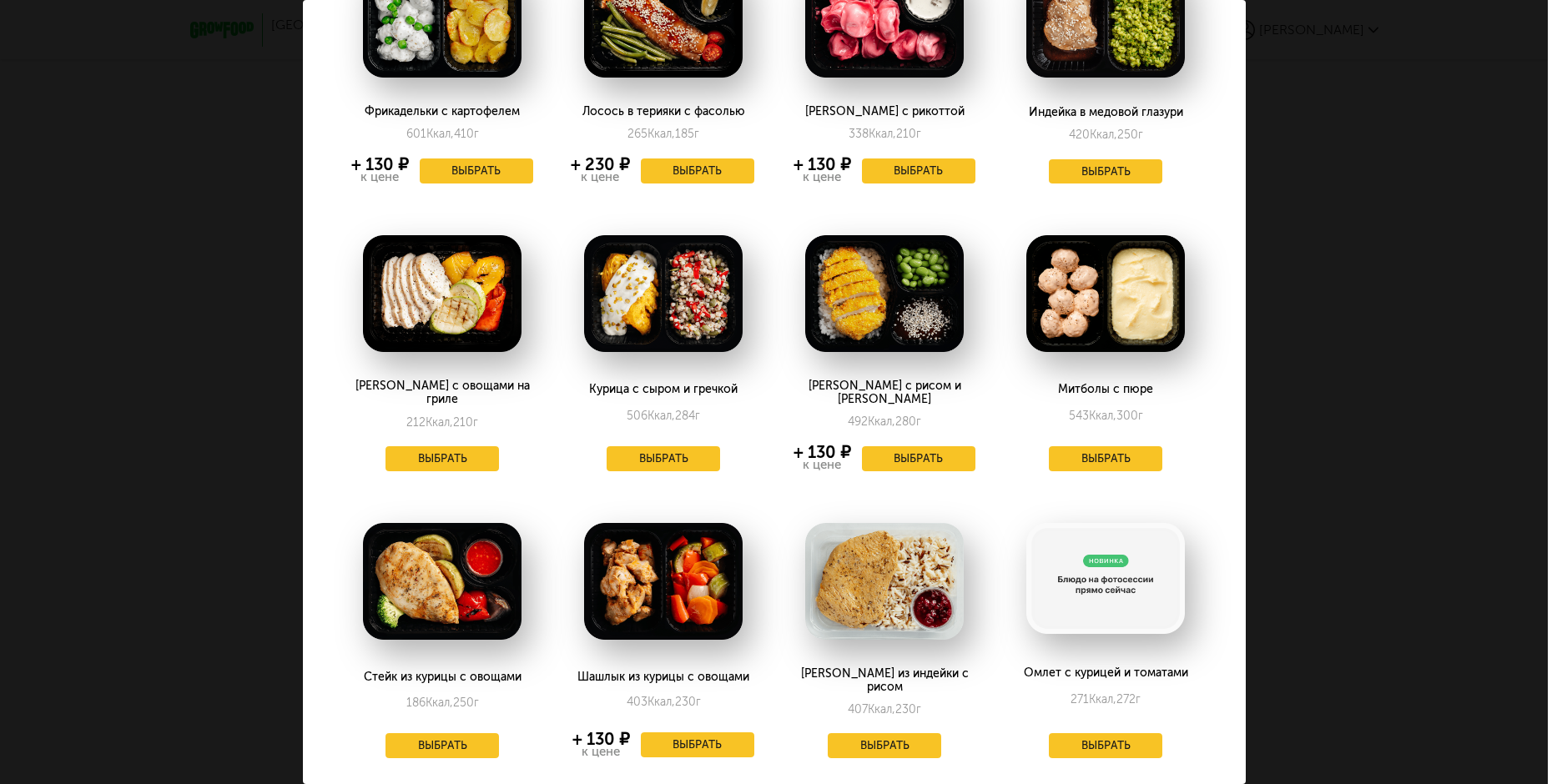
scroll to position [424, 0]
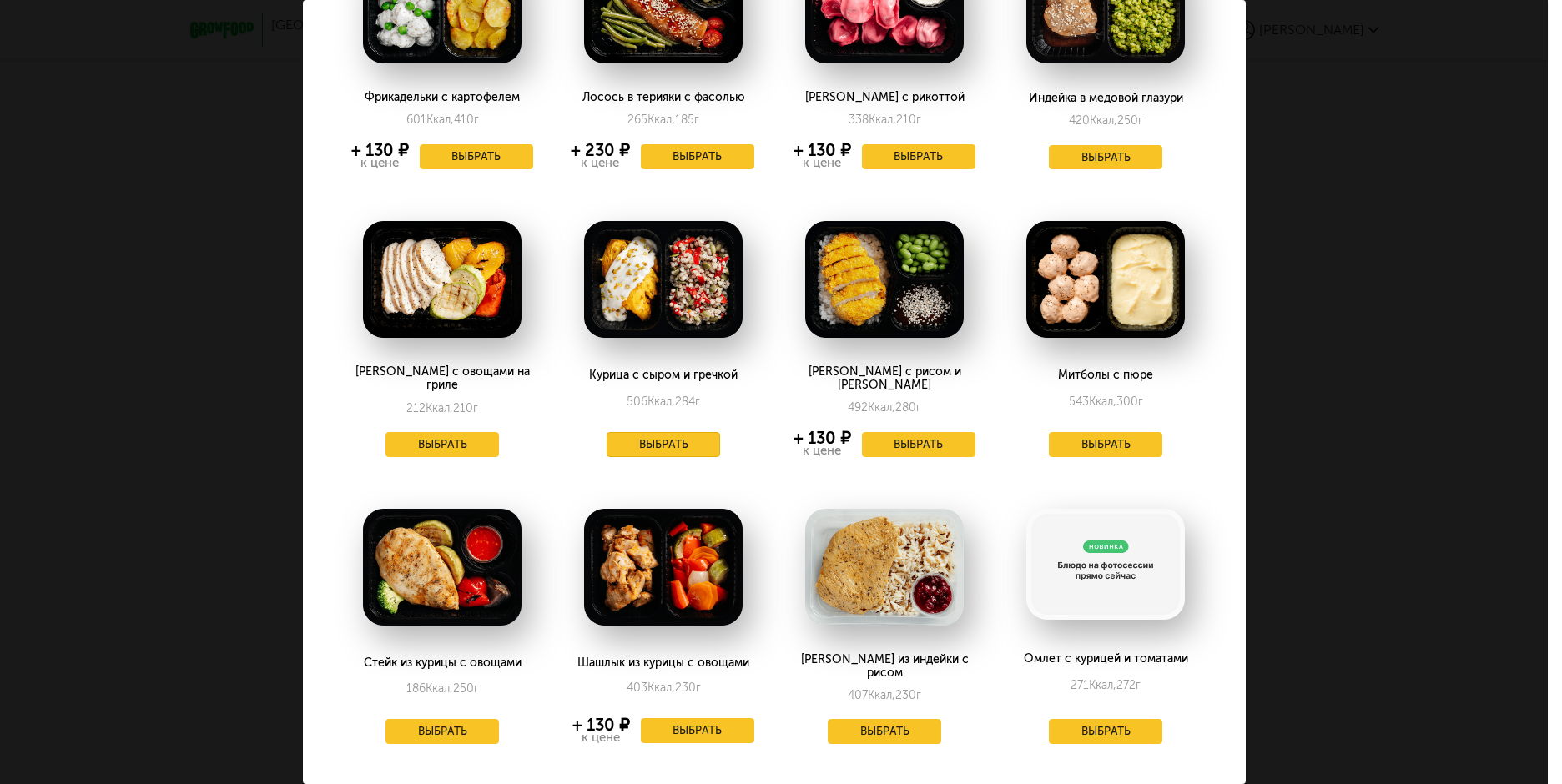
click at [687, 433] on button "Выбрать" at bounding box center [663, 445] width 114 height 25
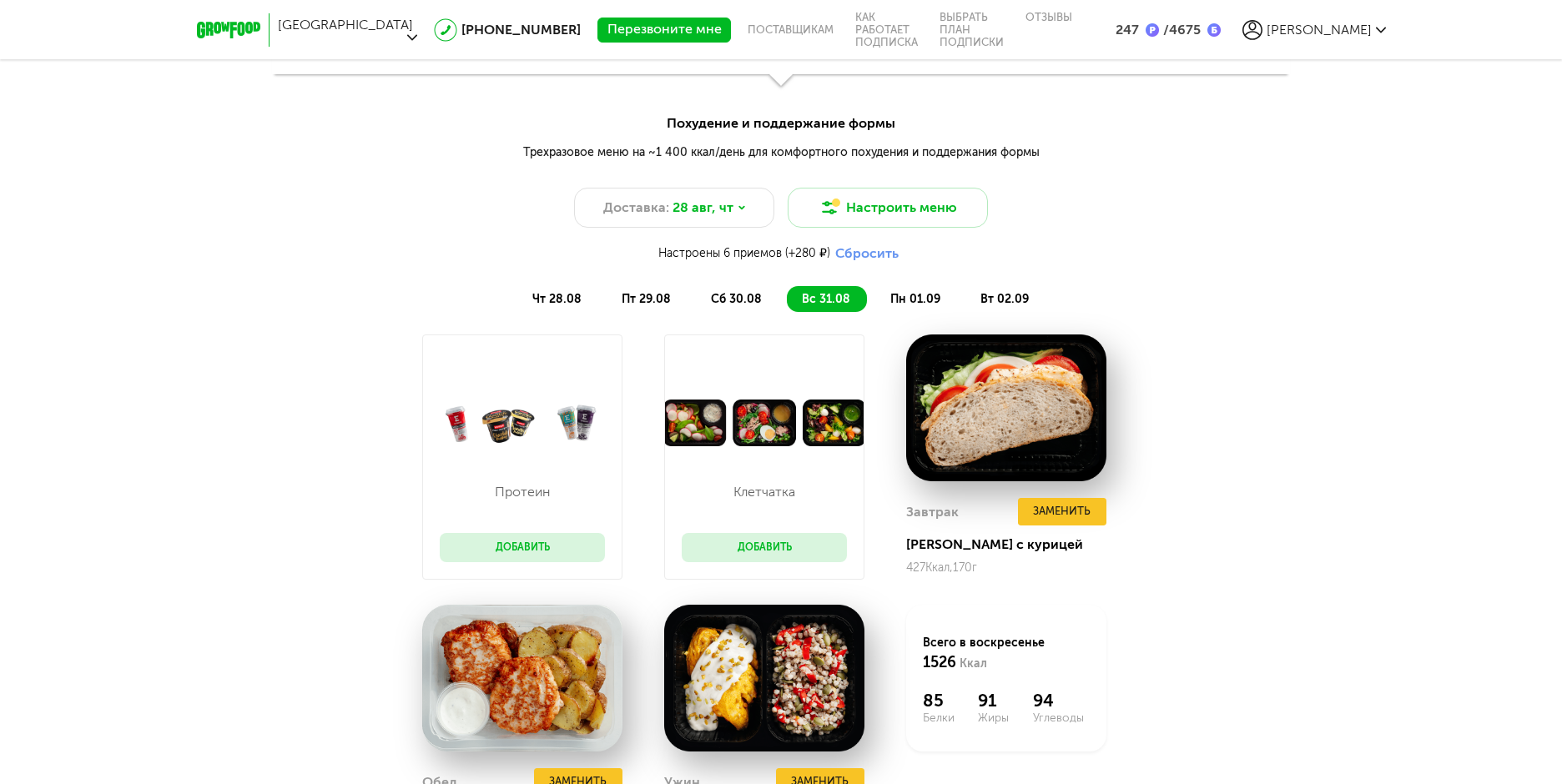
scroll to position [1798, 0]
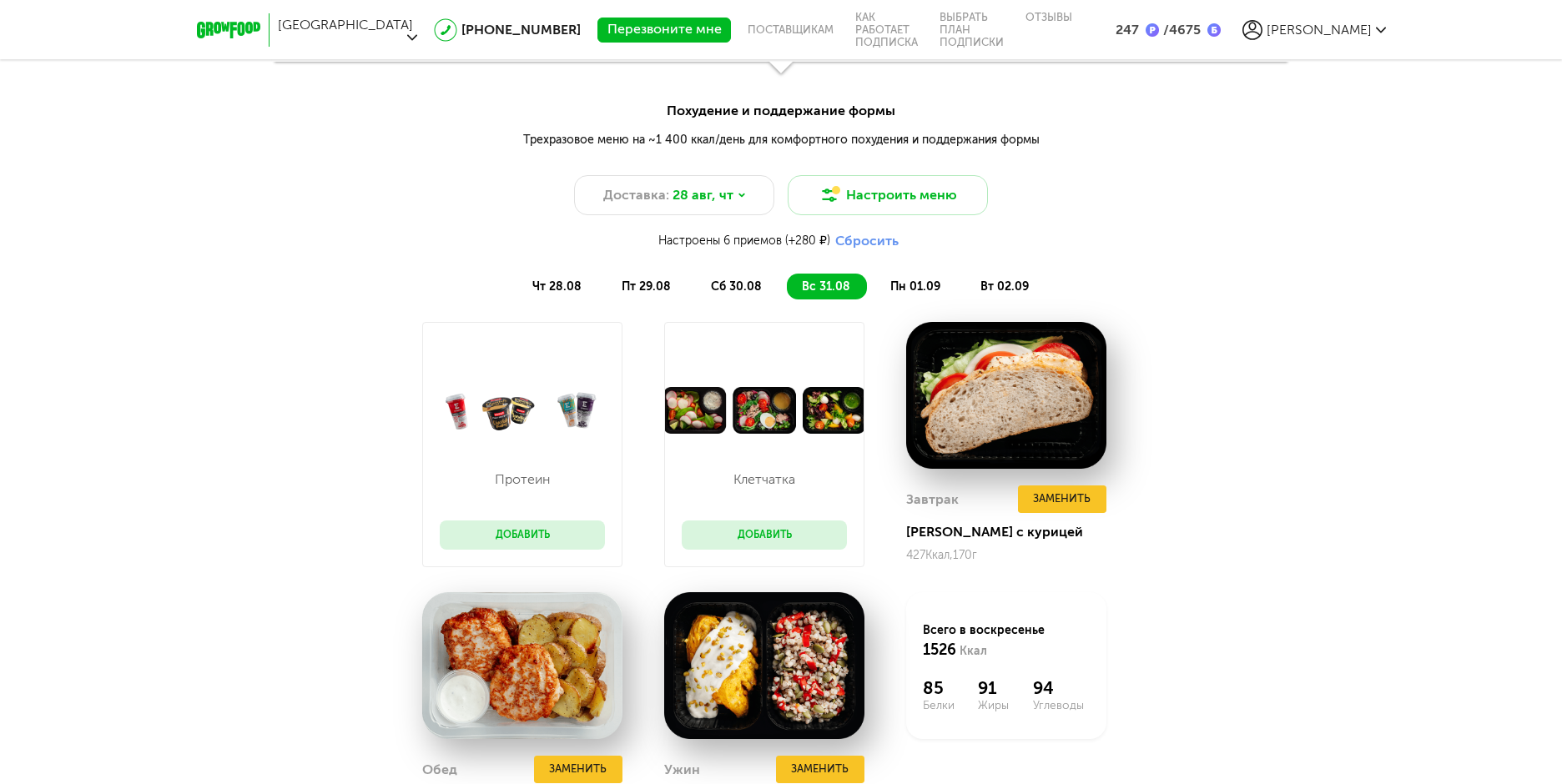
click at [907, 282] on span "пн 01.09" at bounding box center [914, 286] width 50 height 14
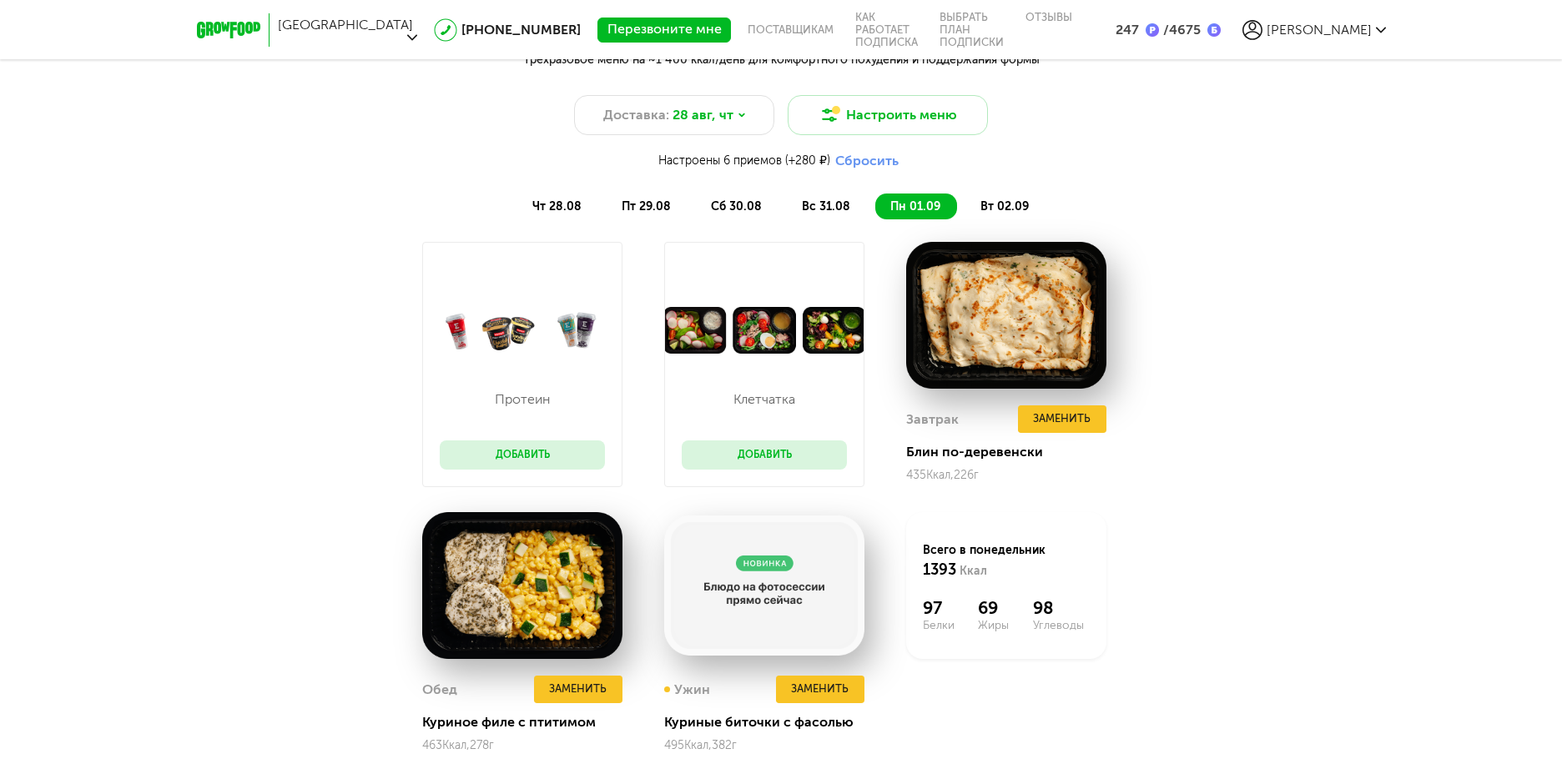
scroll to position [2048, 0]
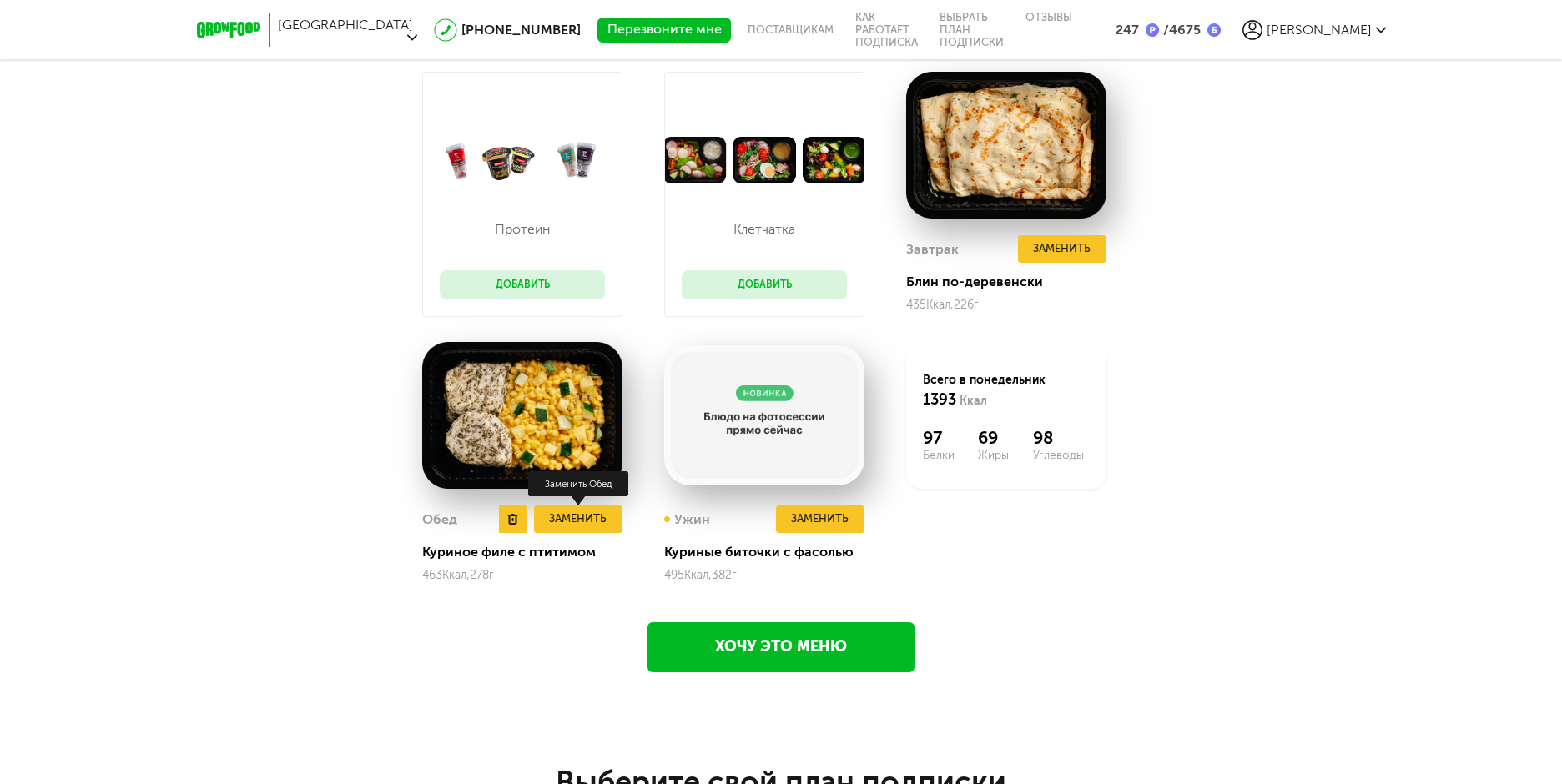
click at [566, 519] on button "Заменить" at bounding box center [578, 519] width 88 height 27
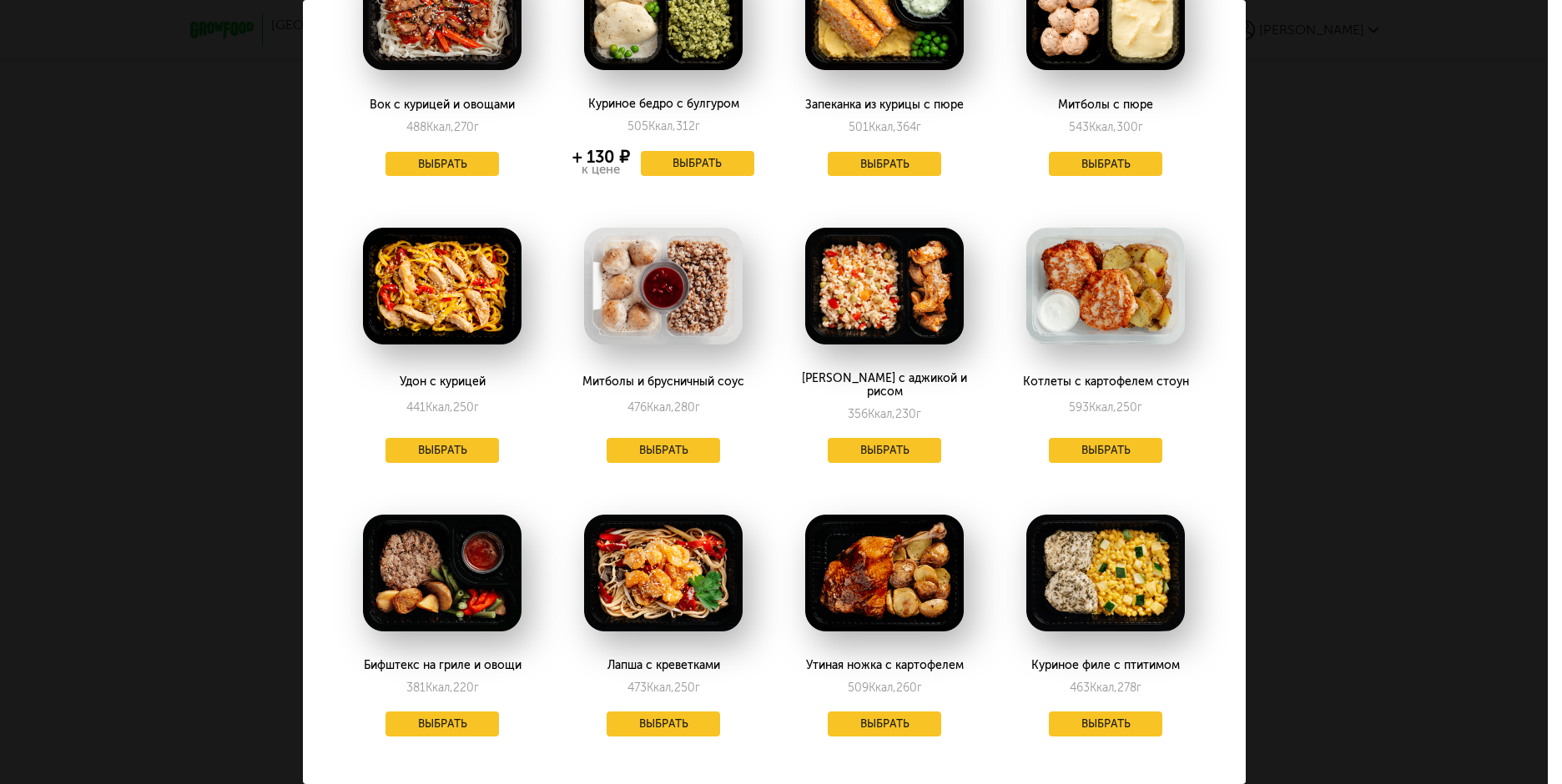
scroll to position [422, 0]
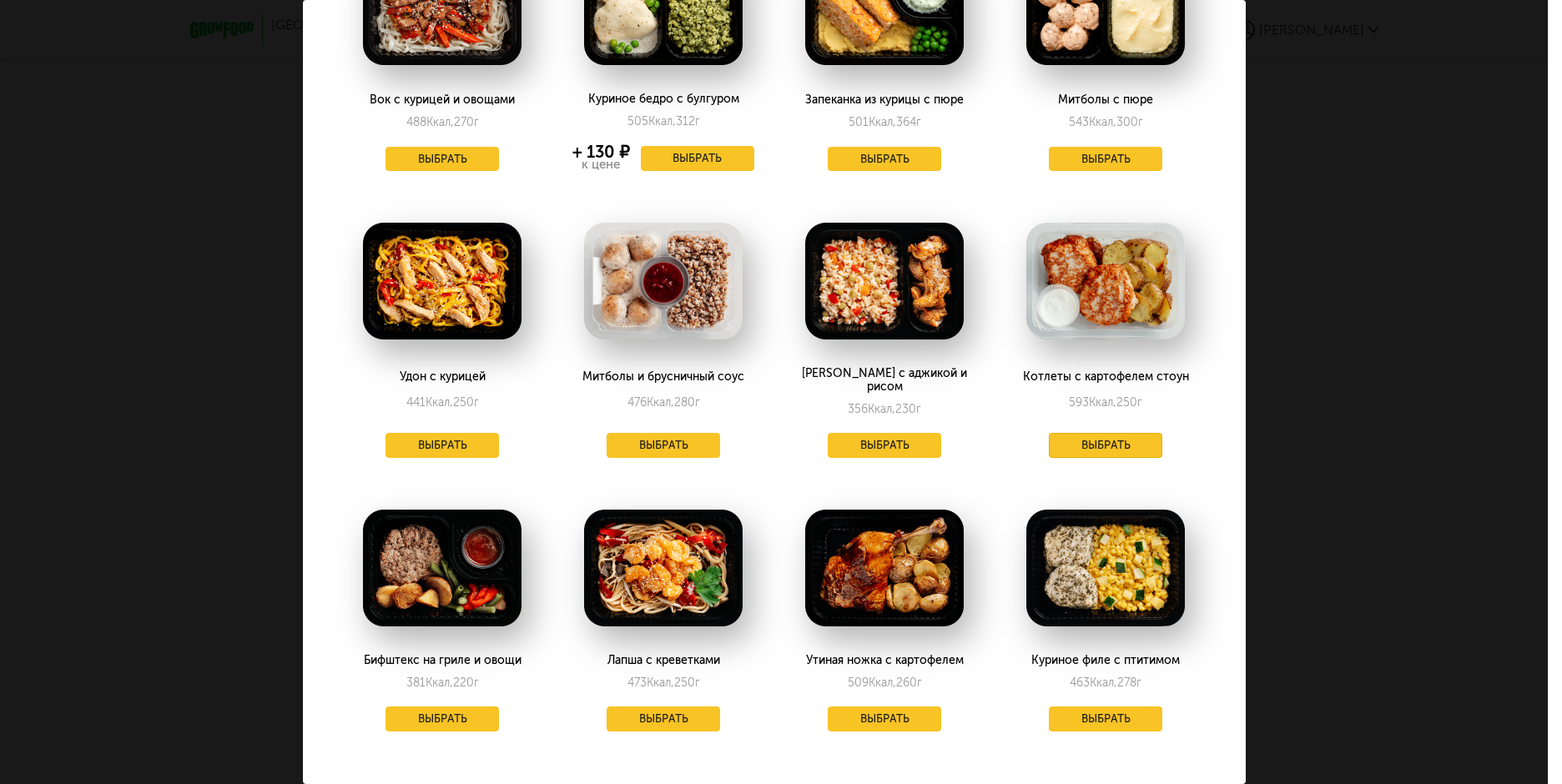
click at [1136, 433] on button "Выбрать" at bounding box center [1105, 445] width 114 height 25
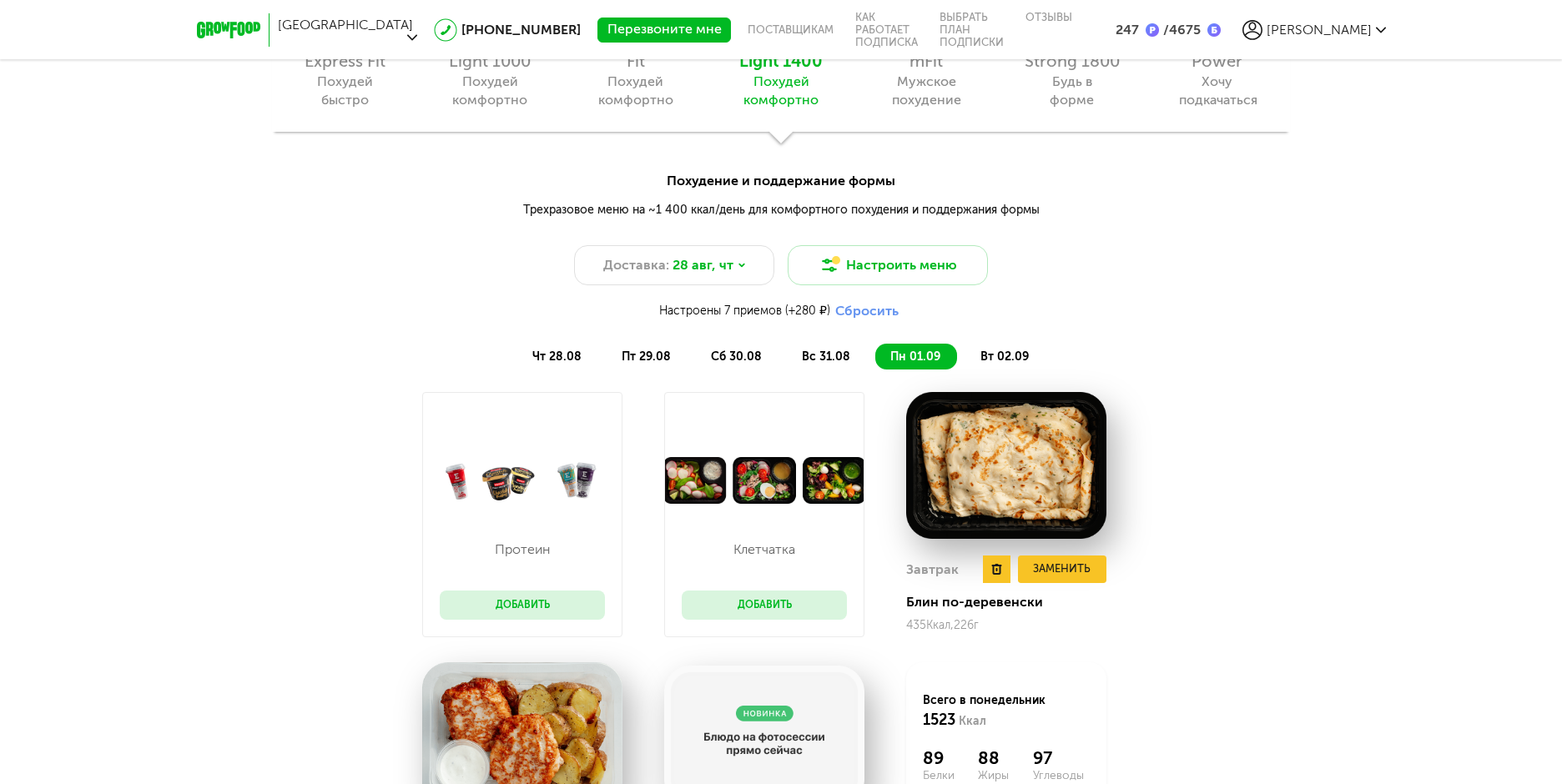
scroll to position [1714, 0]
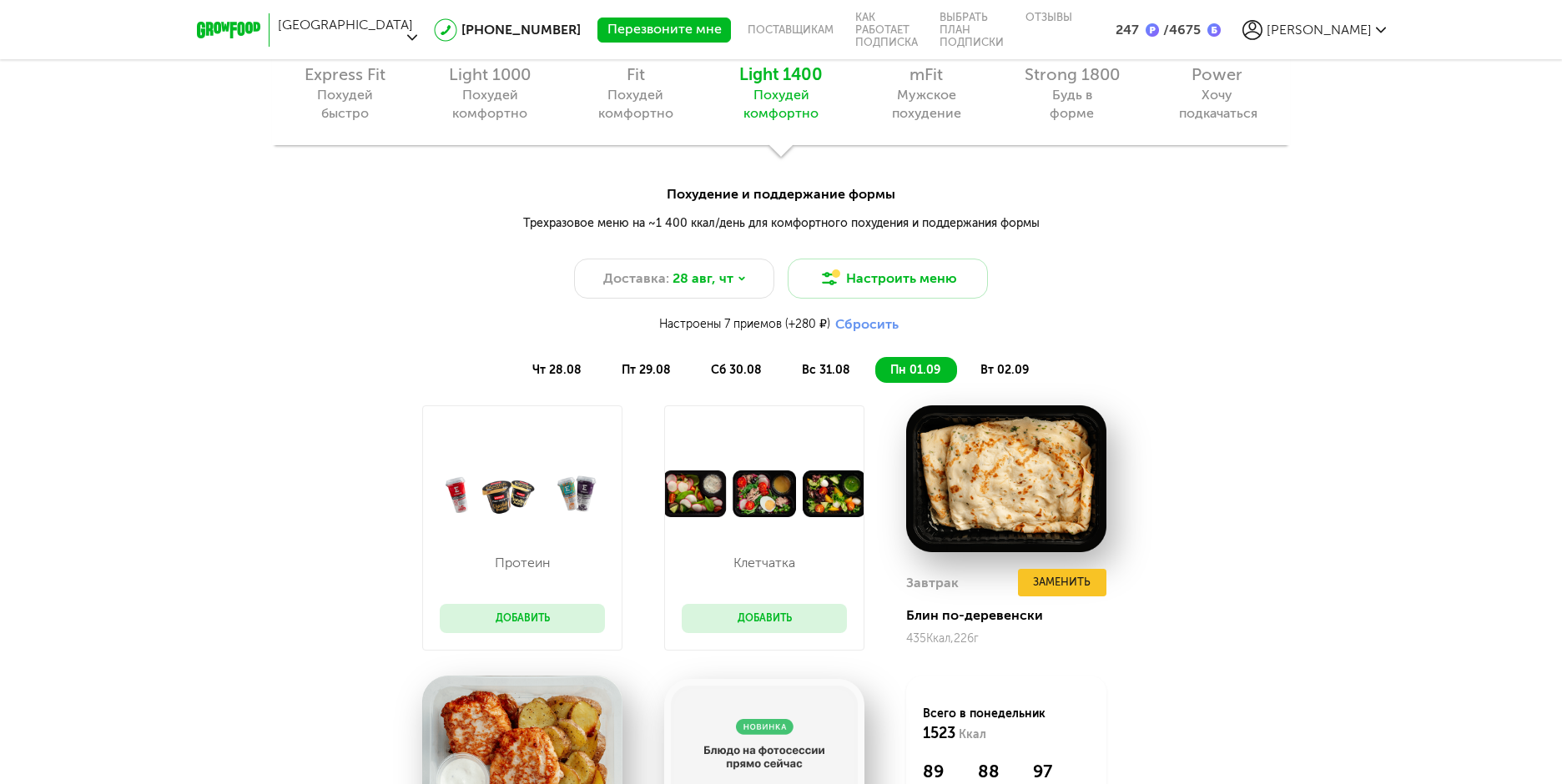
click at [998, 366] on span "вт 02.09" at bounding box center [1004, 370] width 48 height 14
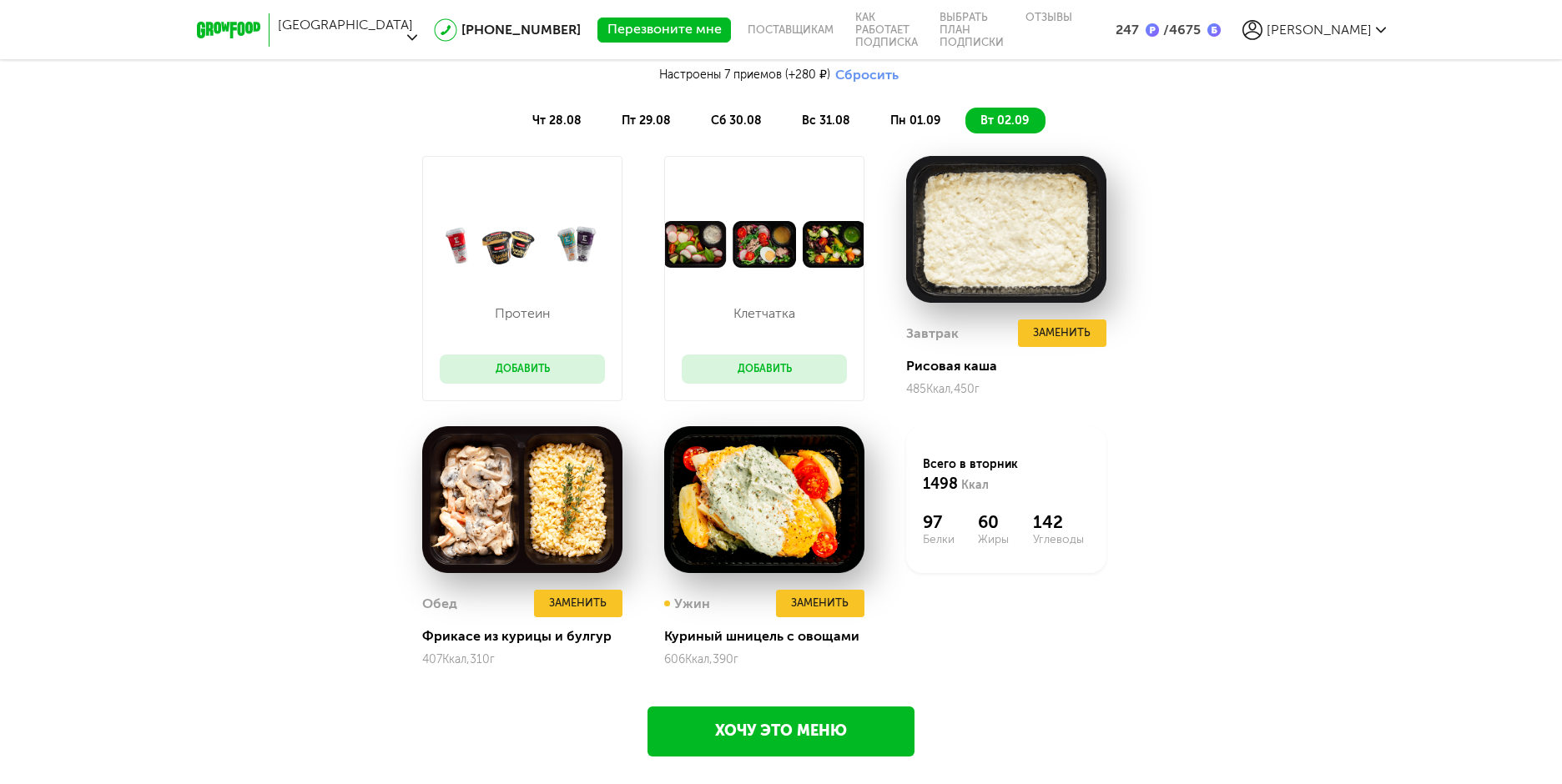
scroll to position [2048, 0]
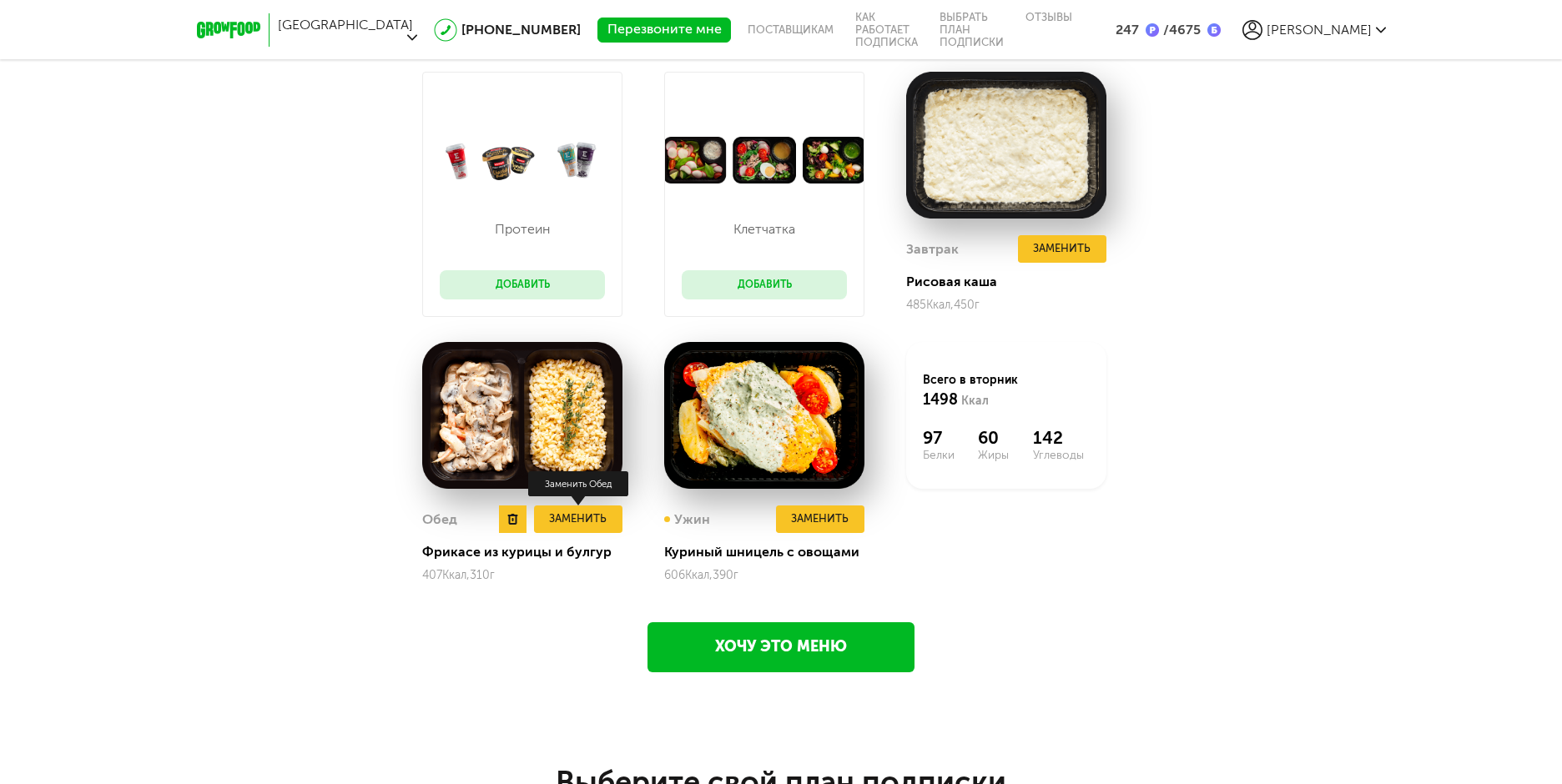
click at [580, 521] on button "Заменить" at bounding box center [578, 519] width 88 height 27
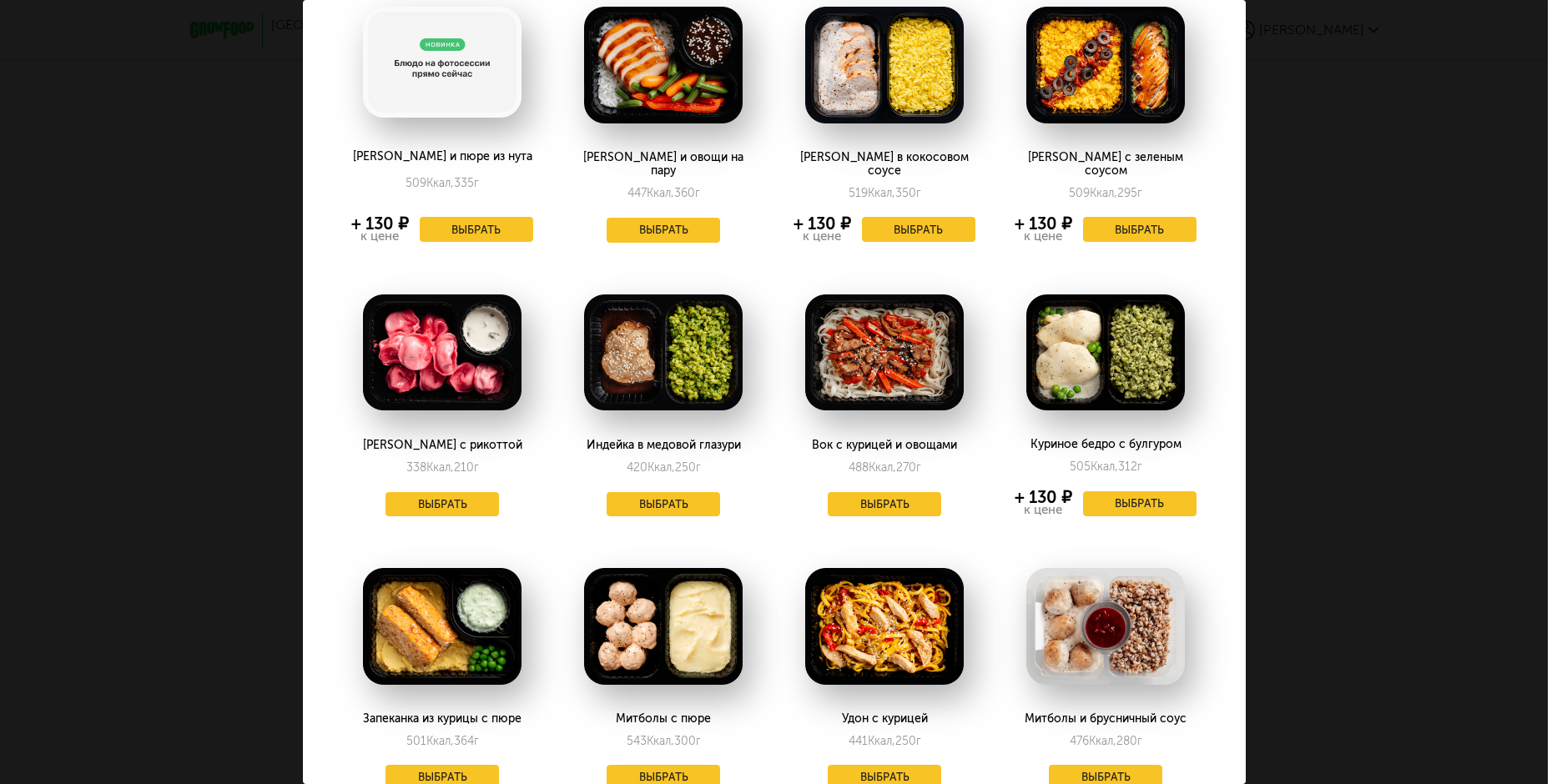
scroll to position [84, 0]
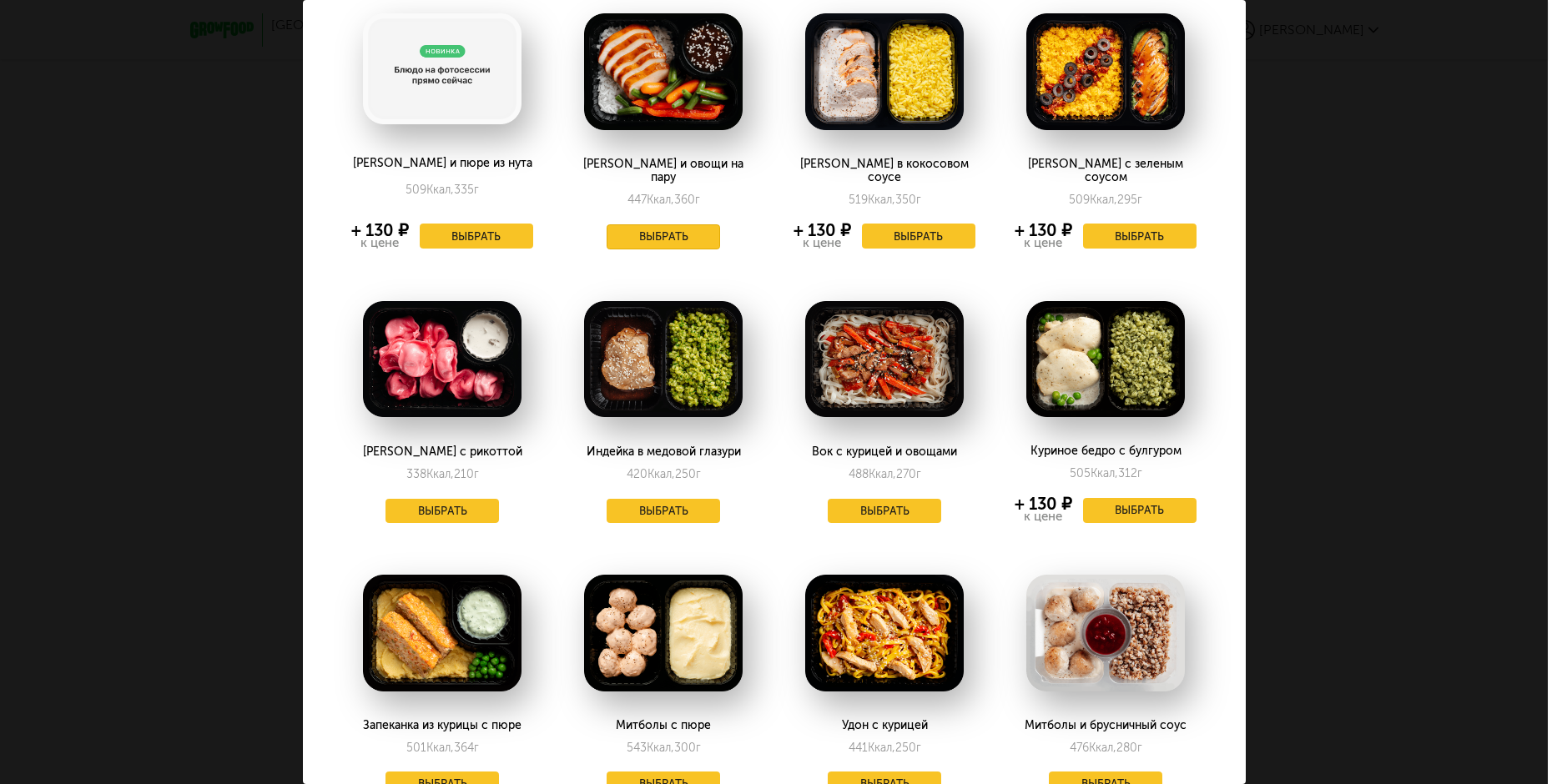
click at [676, 225] on button "Выбрать" at bounding box center [663, 237] width 114 height 25
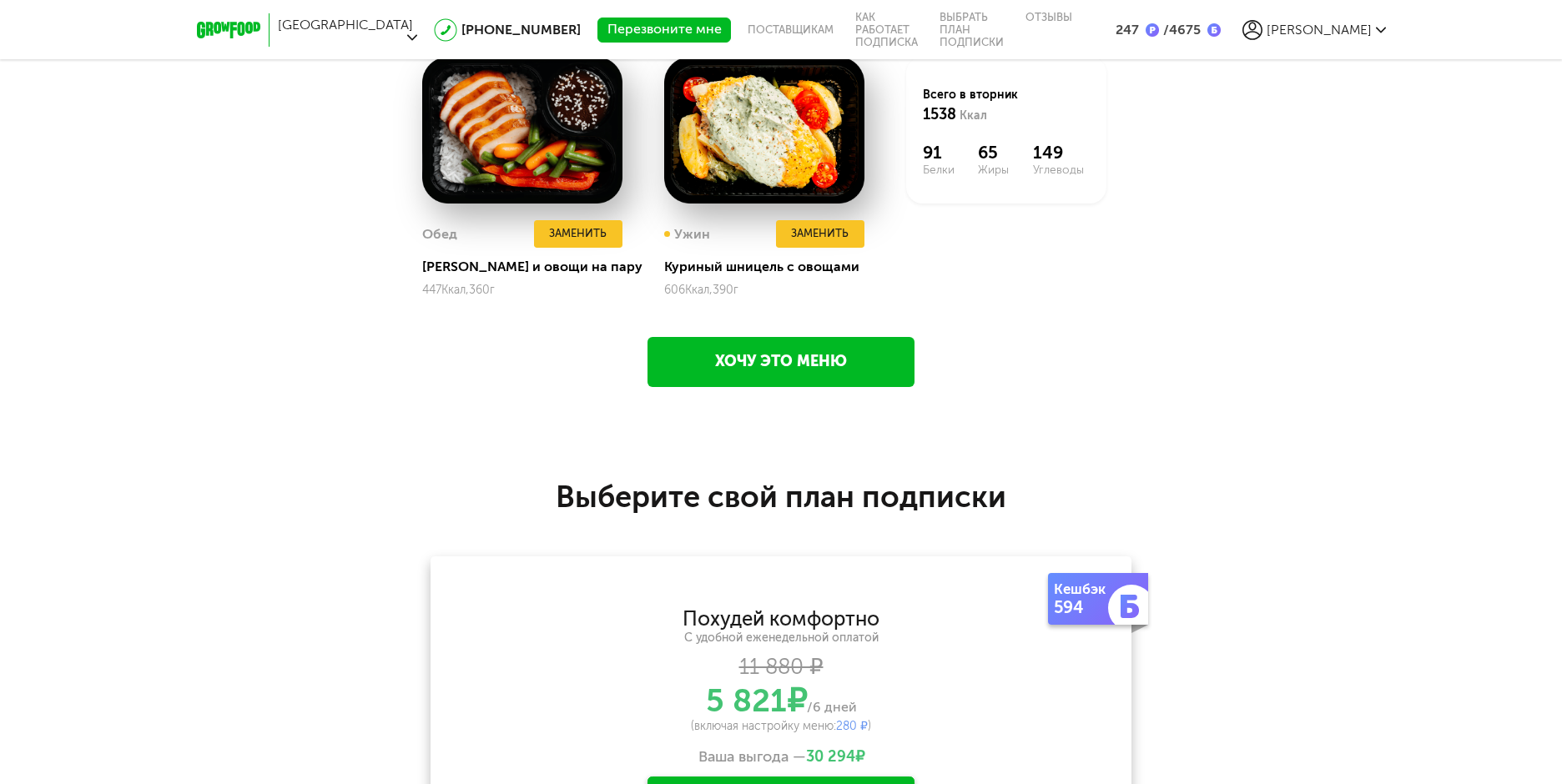
scroll to position [2382, 0]
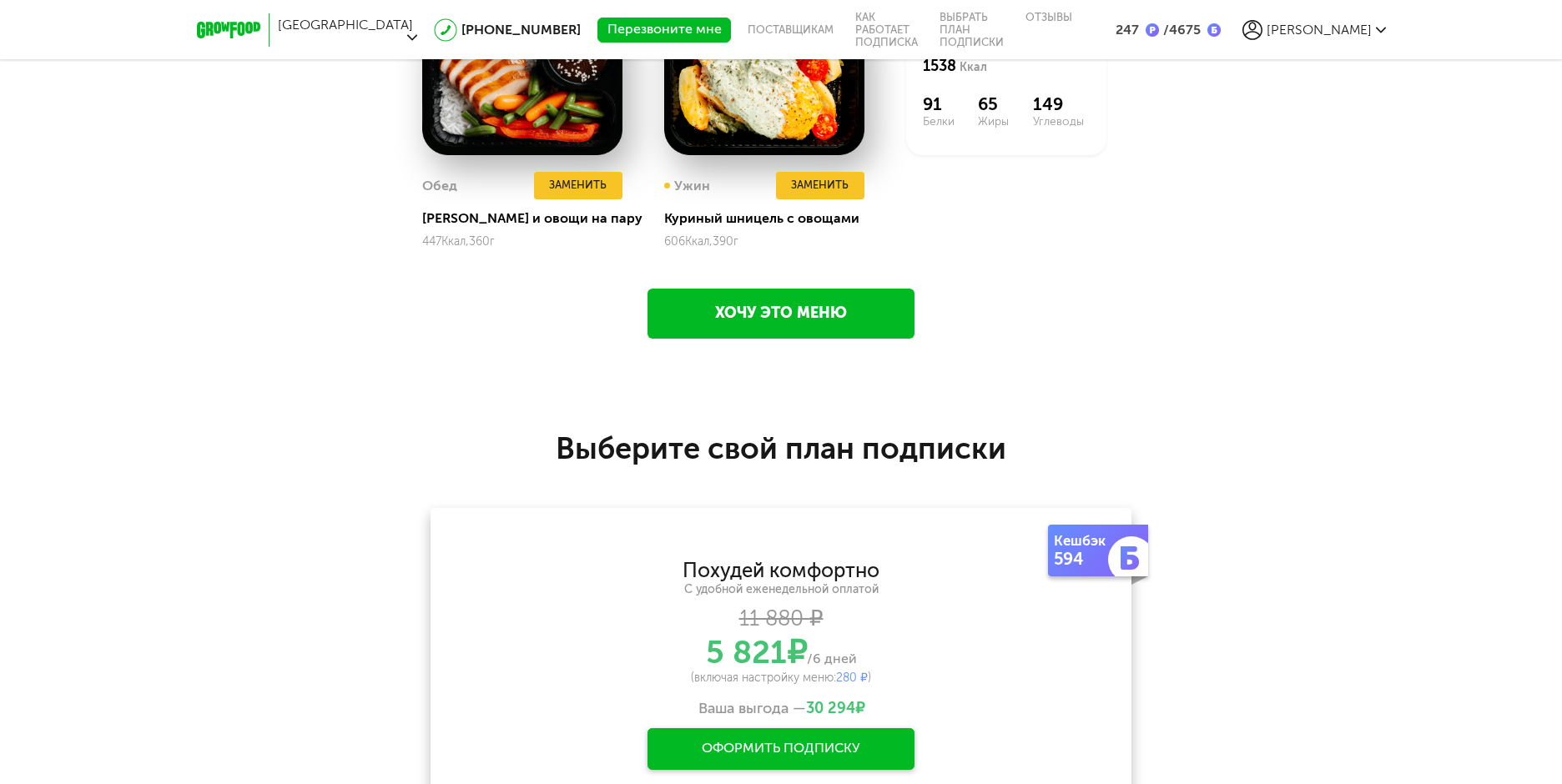
click at [791, 751] on div "Оформить подписку" at bounding box center [781, 749] width 267 height 41
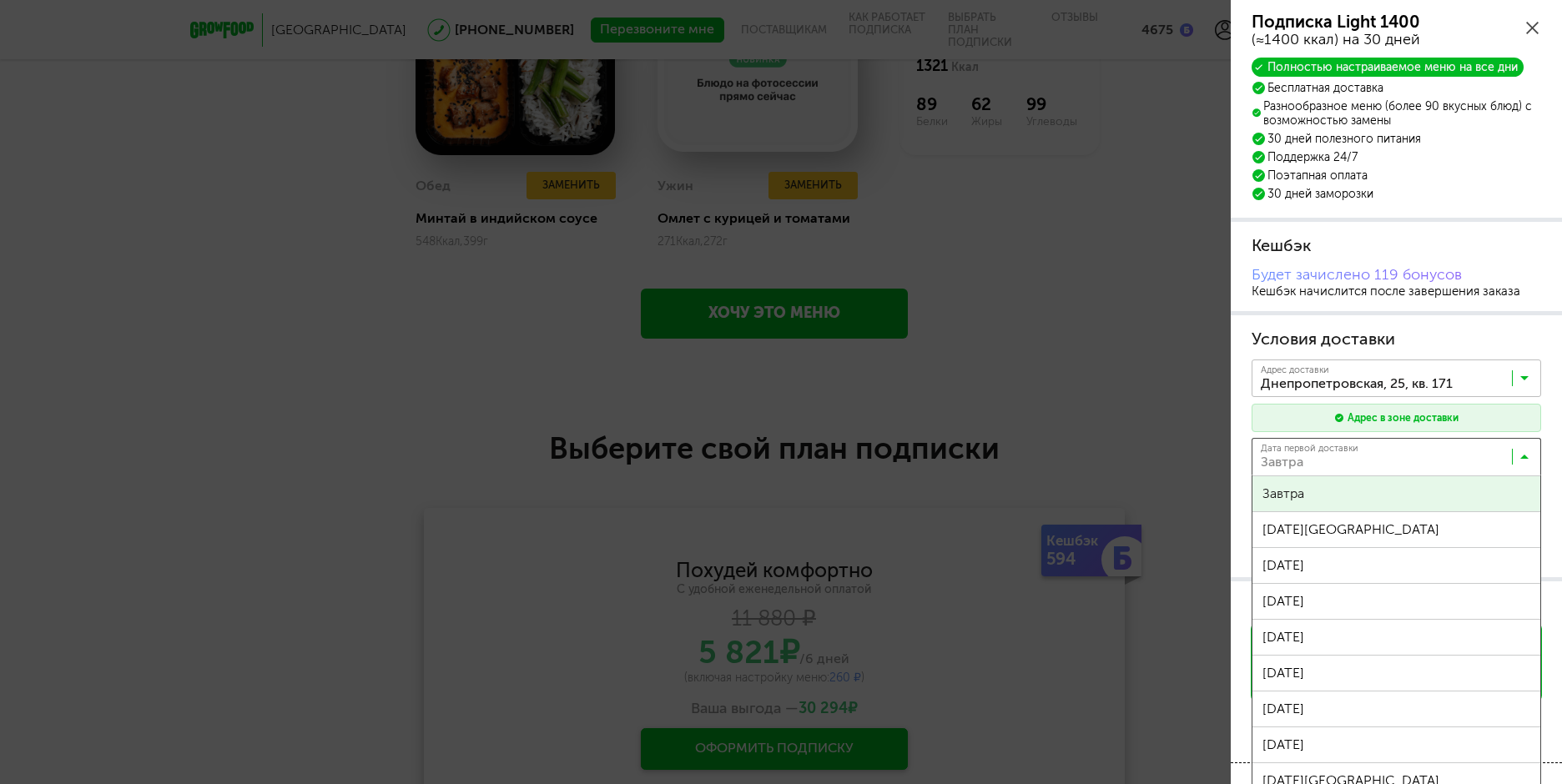
click at [1525, 459] on icon at bounding box center [1523, 460] width 8 height 17
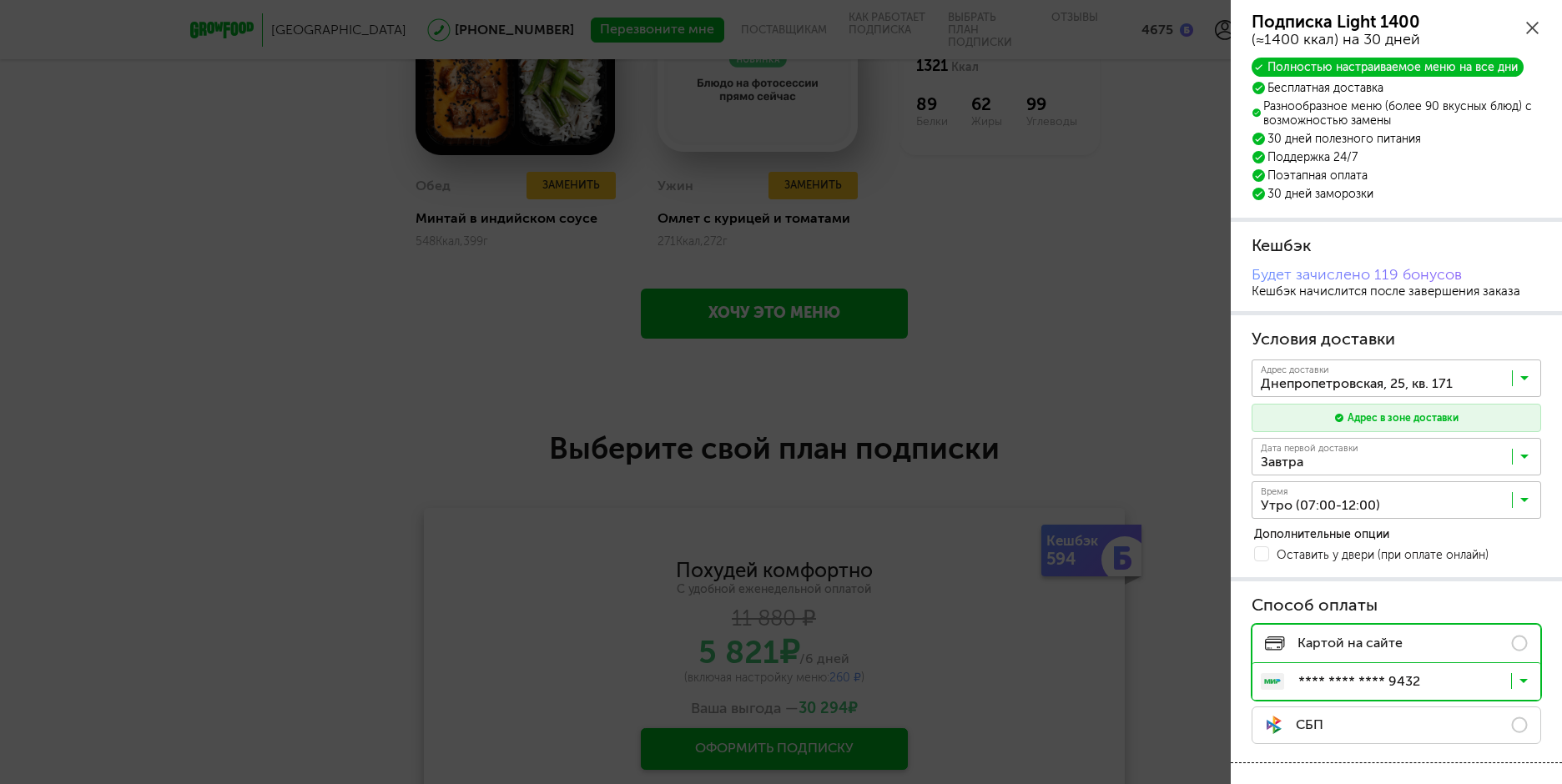
click at [1525, 459] on icon at bounding box center [1523, 460] width 8 height 17
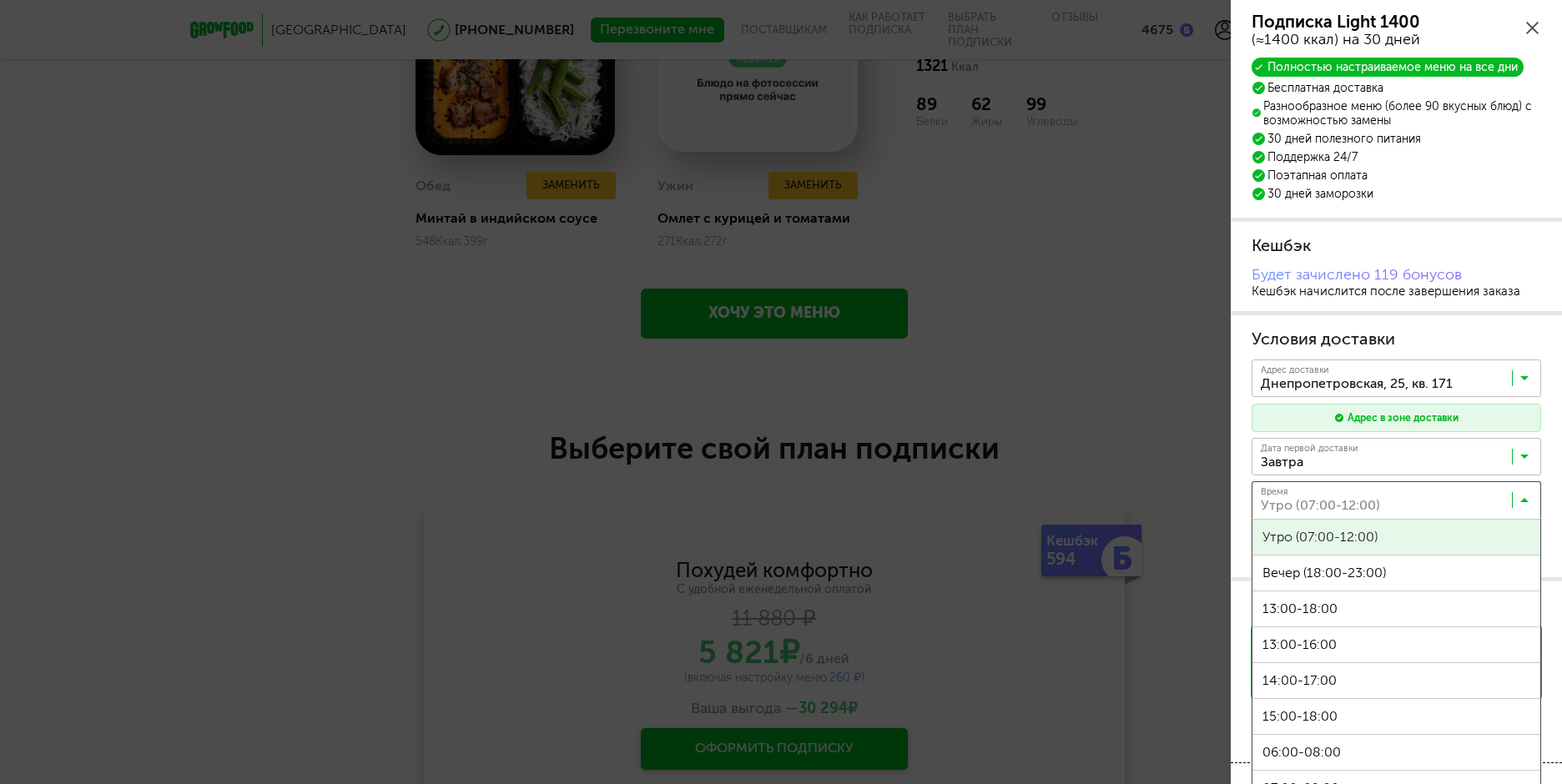
click at [1520, 501] on icon at bounding box center [1523, 504] width 8 height 17
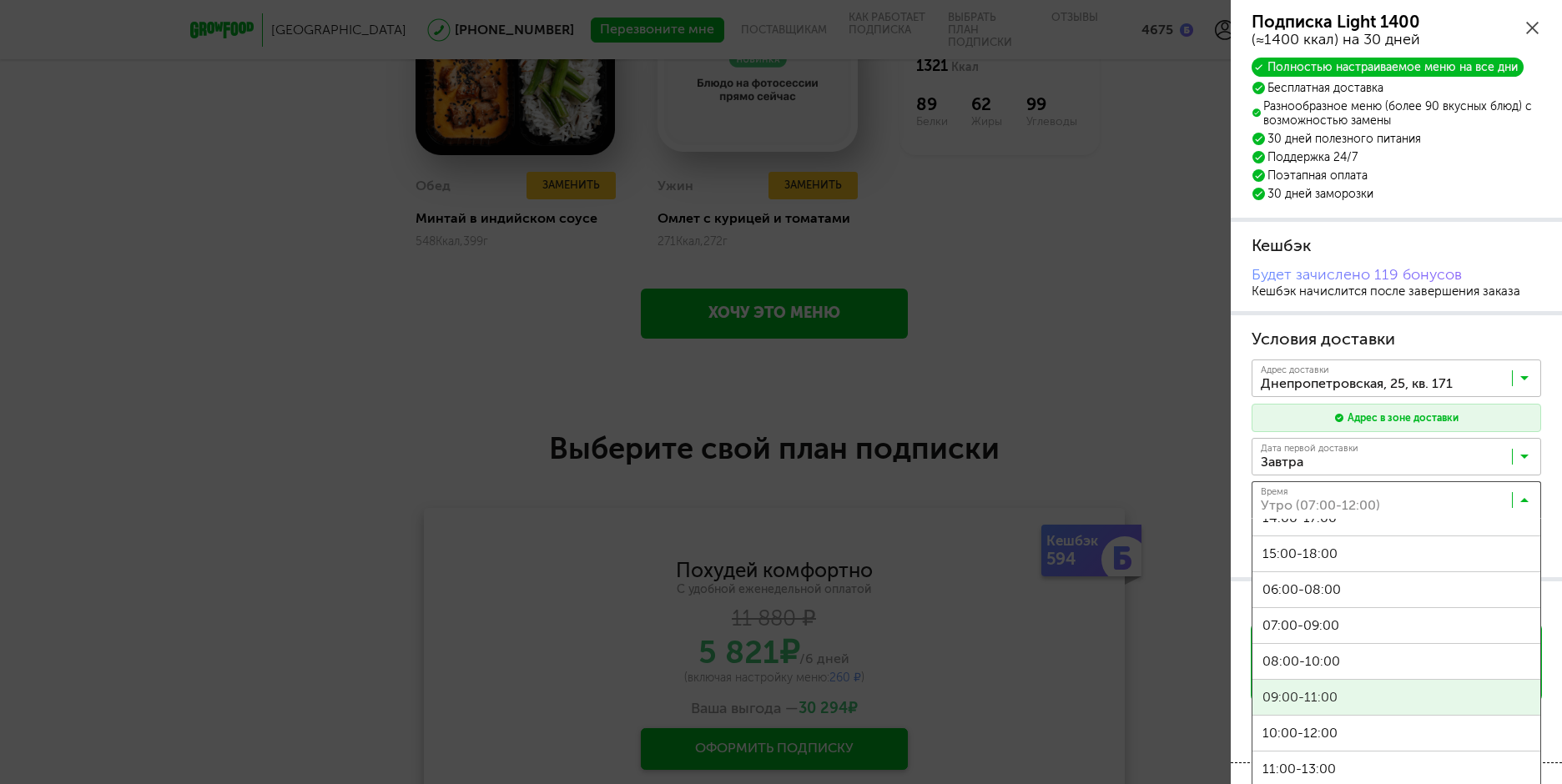
scroll to position [166, 0]
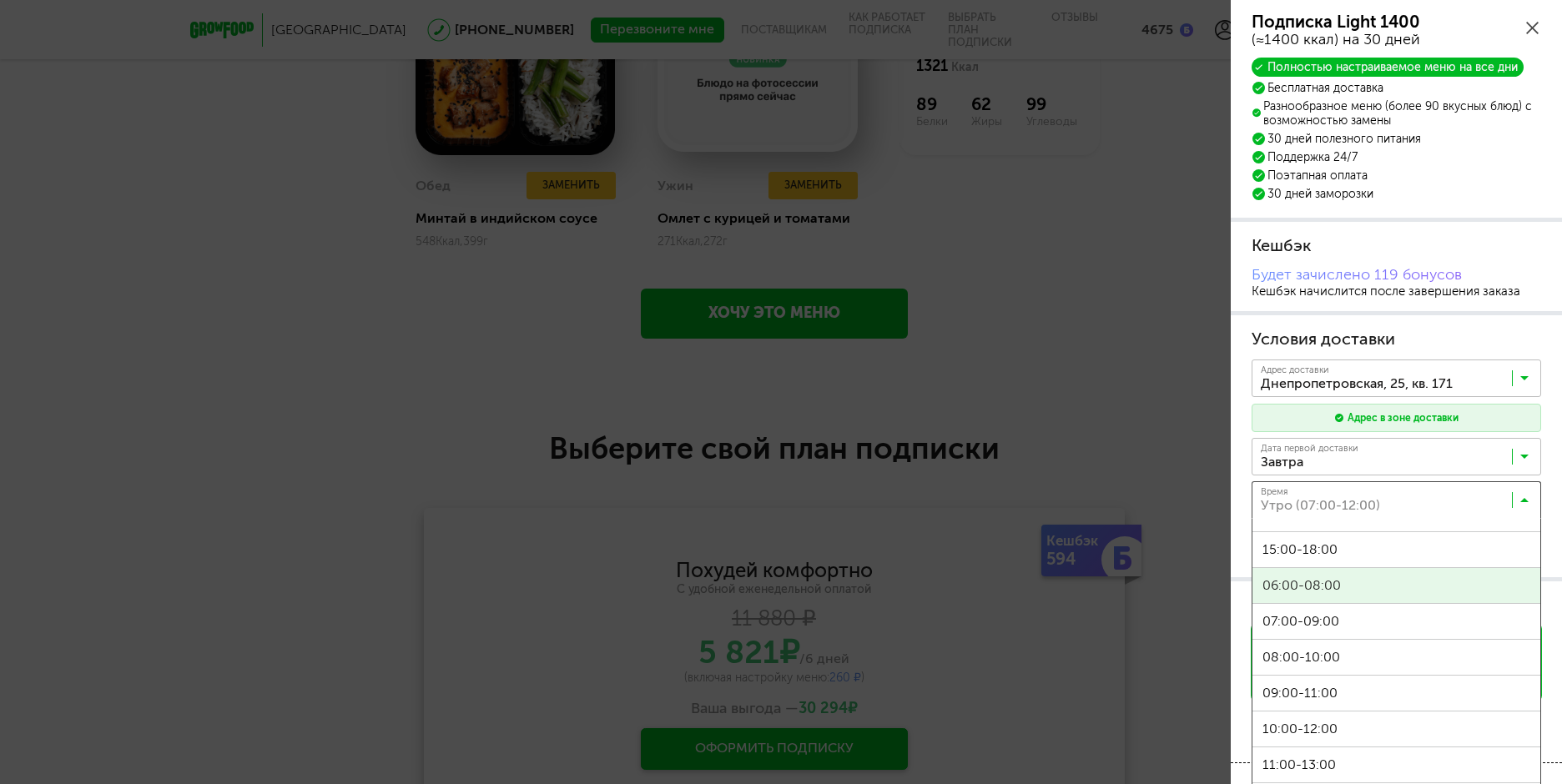
click at [1388, 582] on span "06:00-08:00" at bounding box center [1395, 586] width 288 height 35
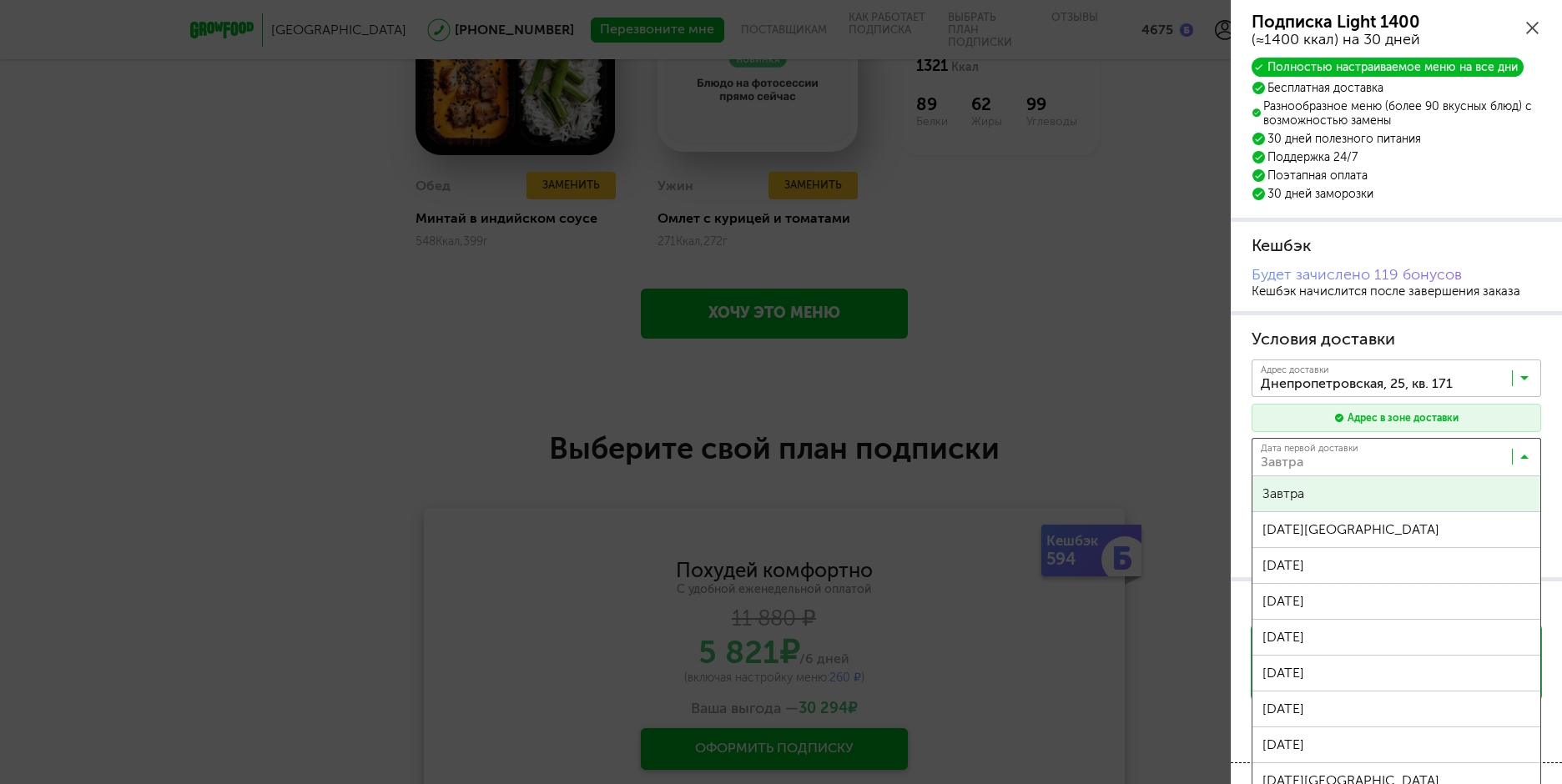
click at [1527, 461] on icon at bounding box center [1523, 460] width 8 height 17
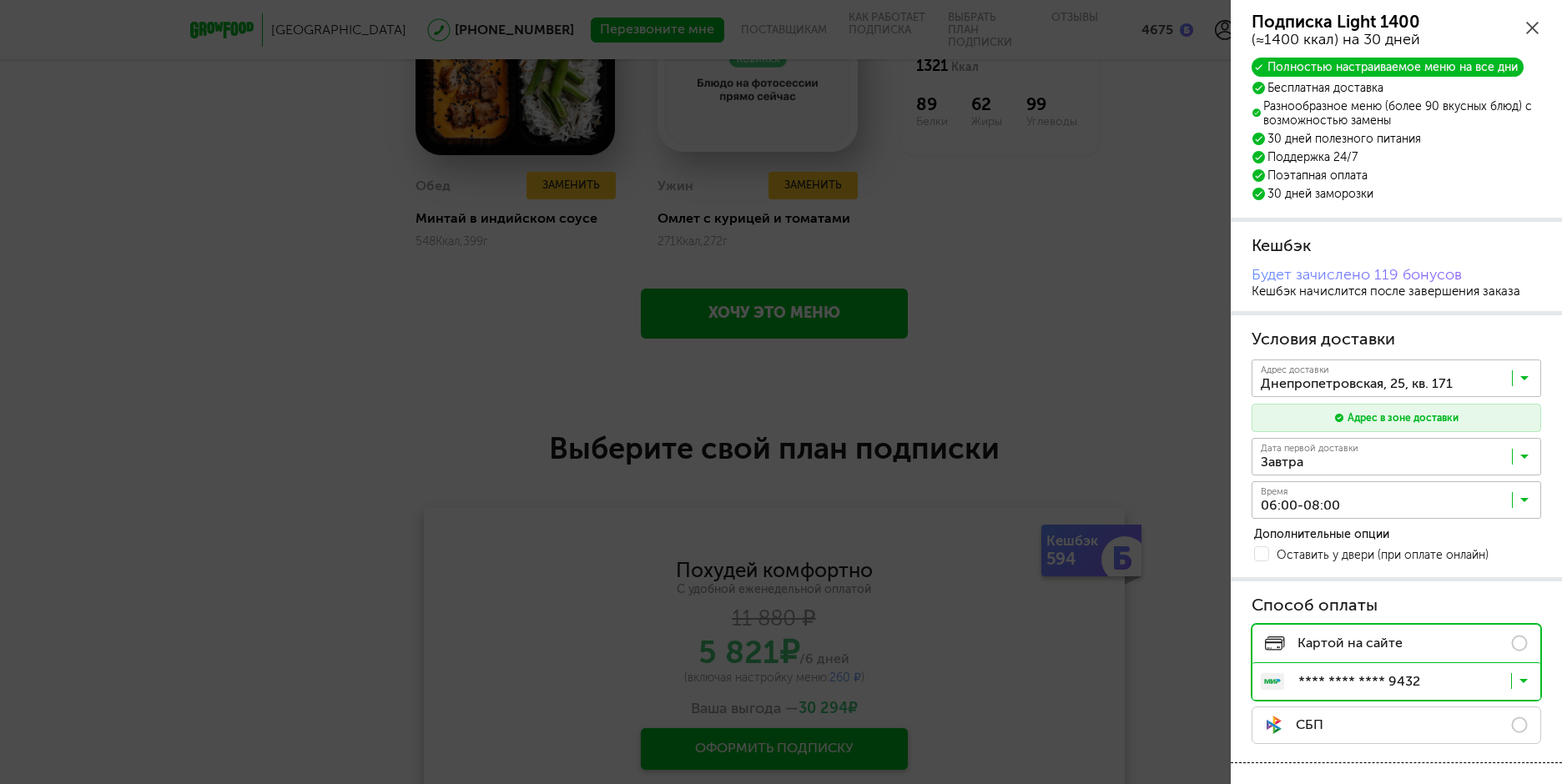
click at [1528, 381] on icon at bounding box center [1523, 381] width 8 height 17
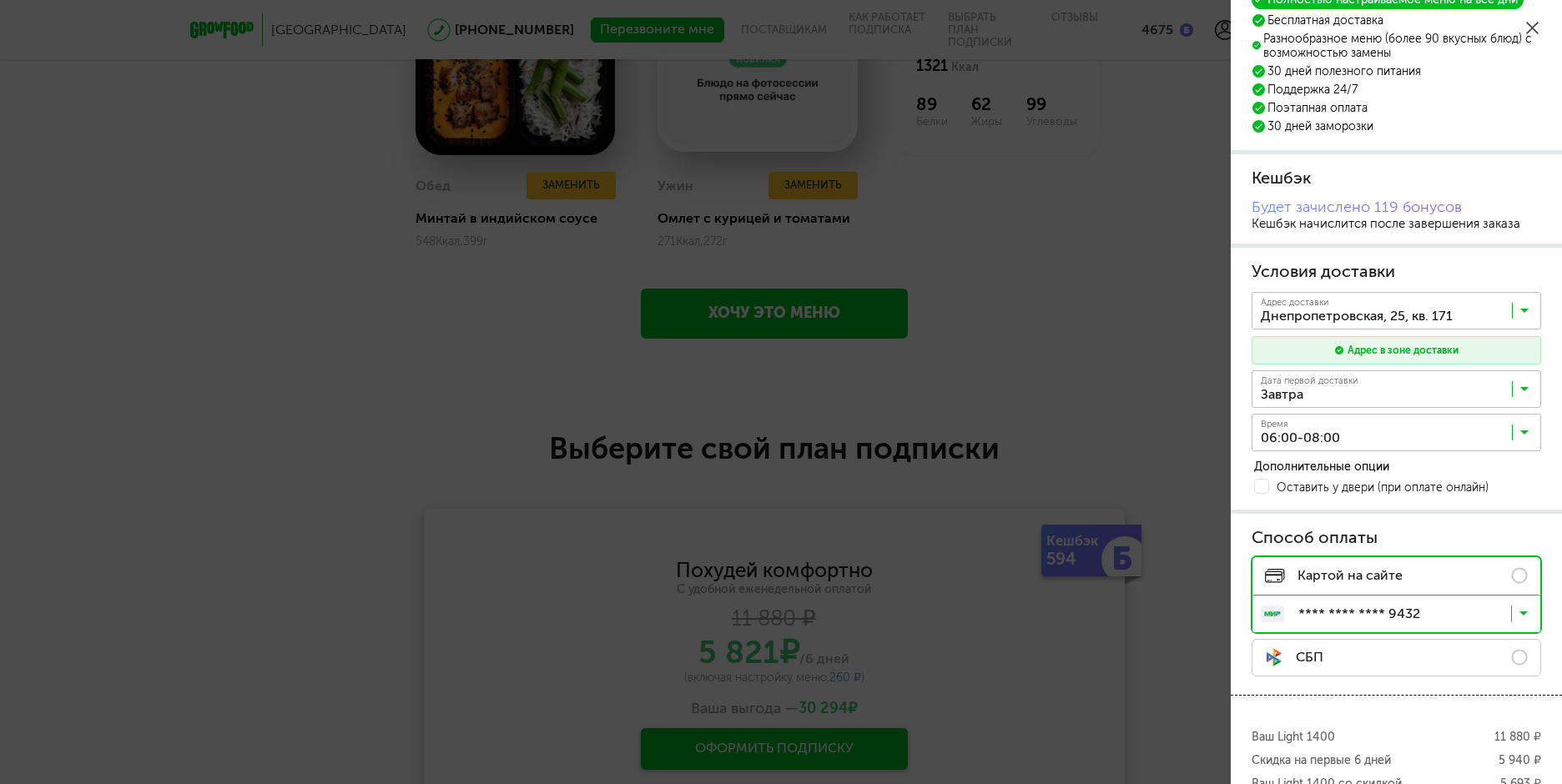
scroll to position [0, 0]
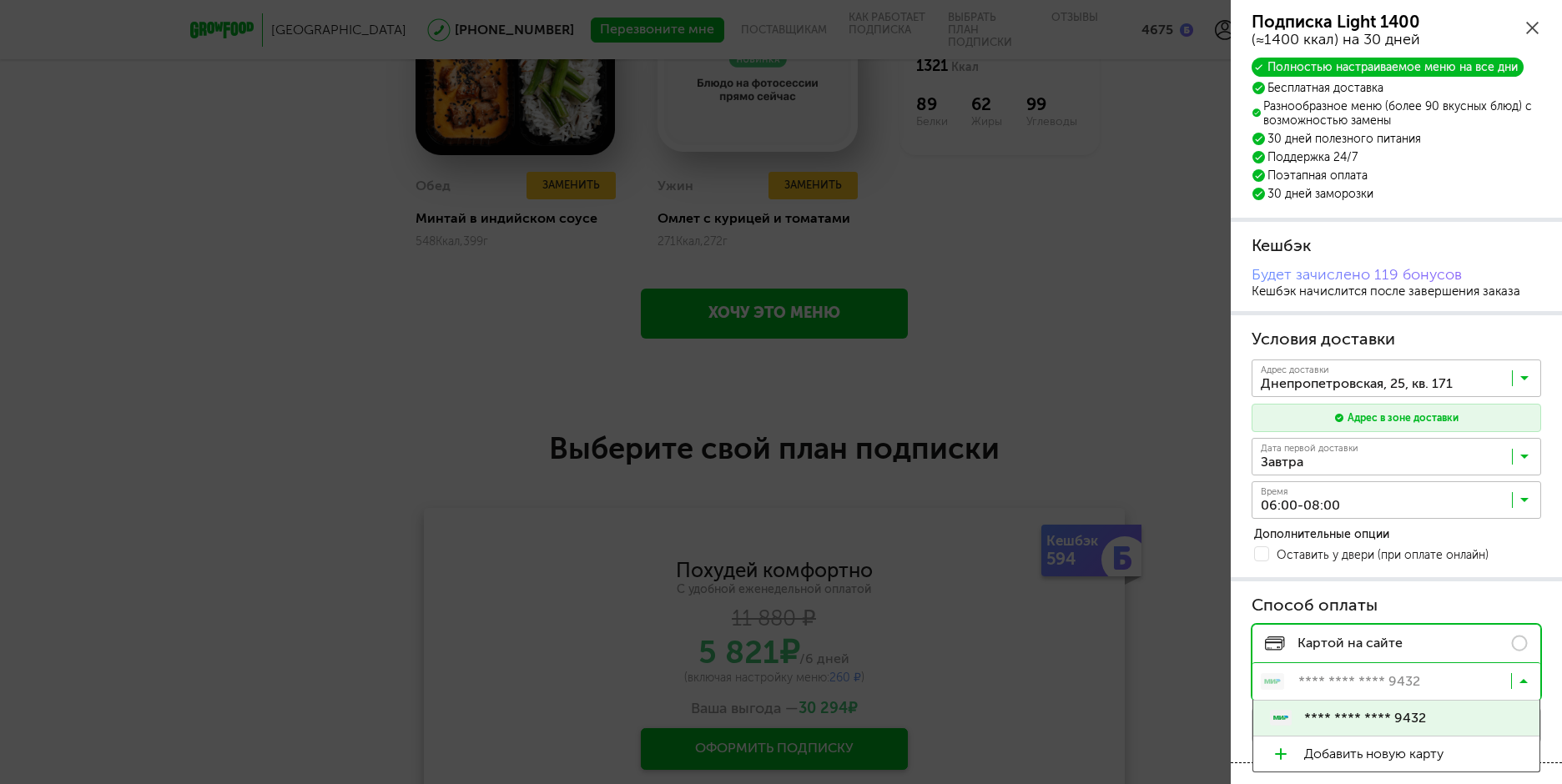
click at [1525, 679] on icon at bounding box center [1522, 684] width 8 height 17
click at [1524, 679] on icon at bounding box center [1522, 684] width 8 height 17
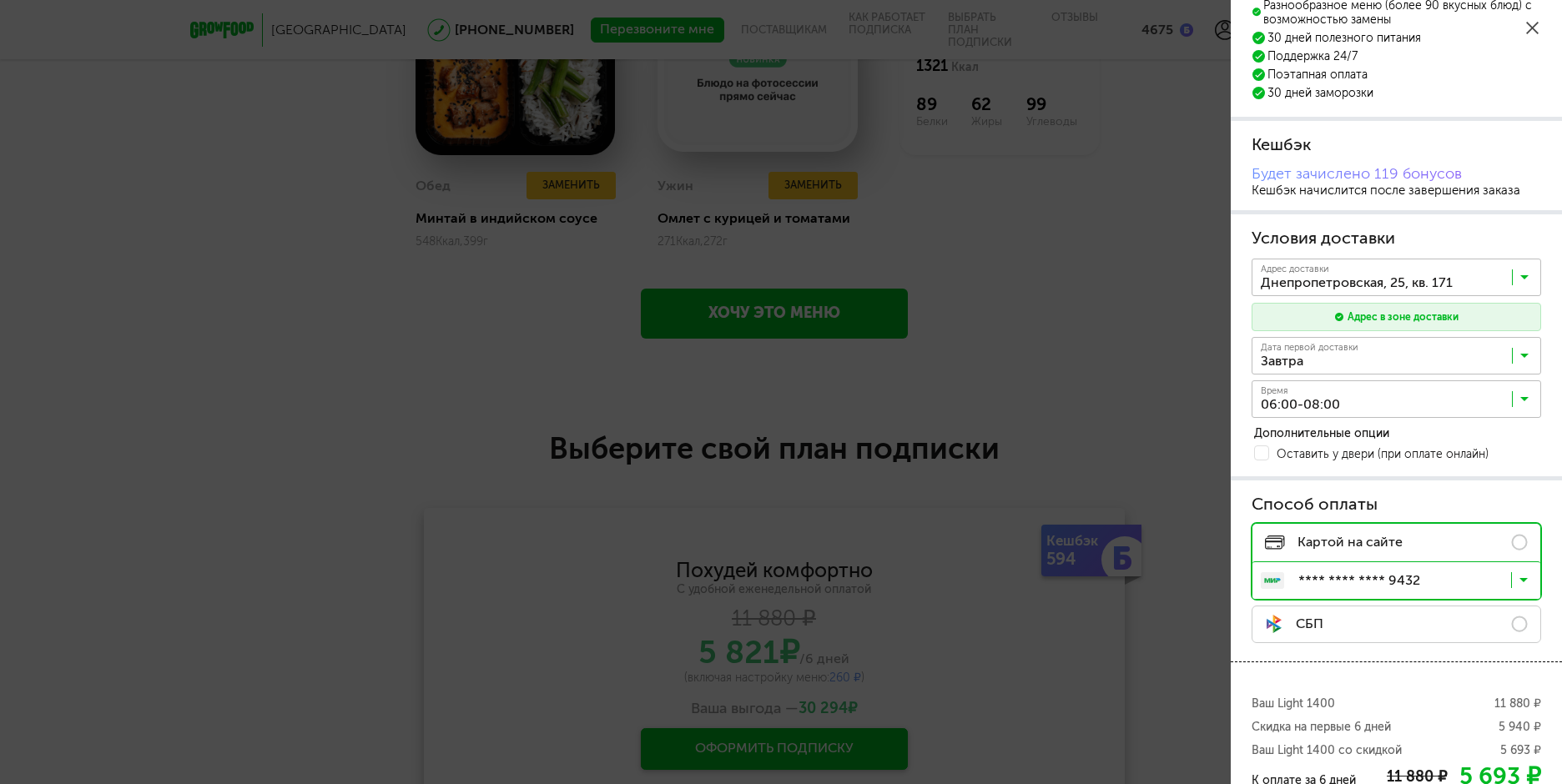
scroll to position [234, 0]
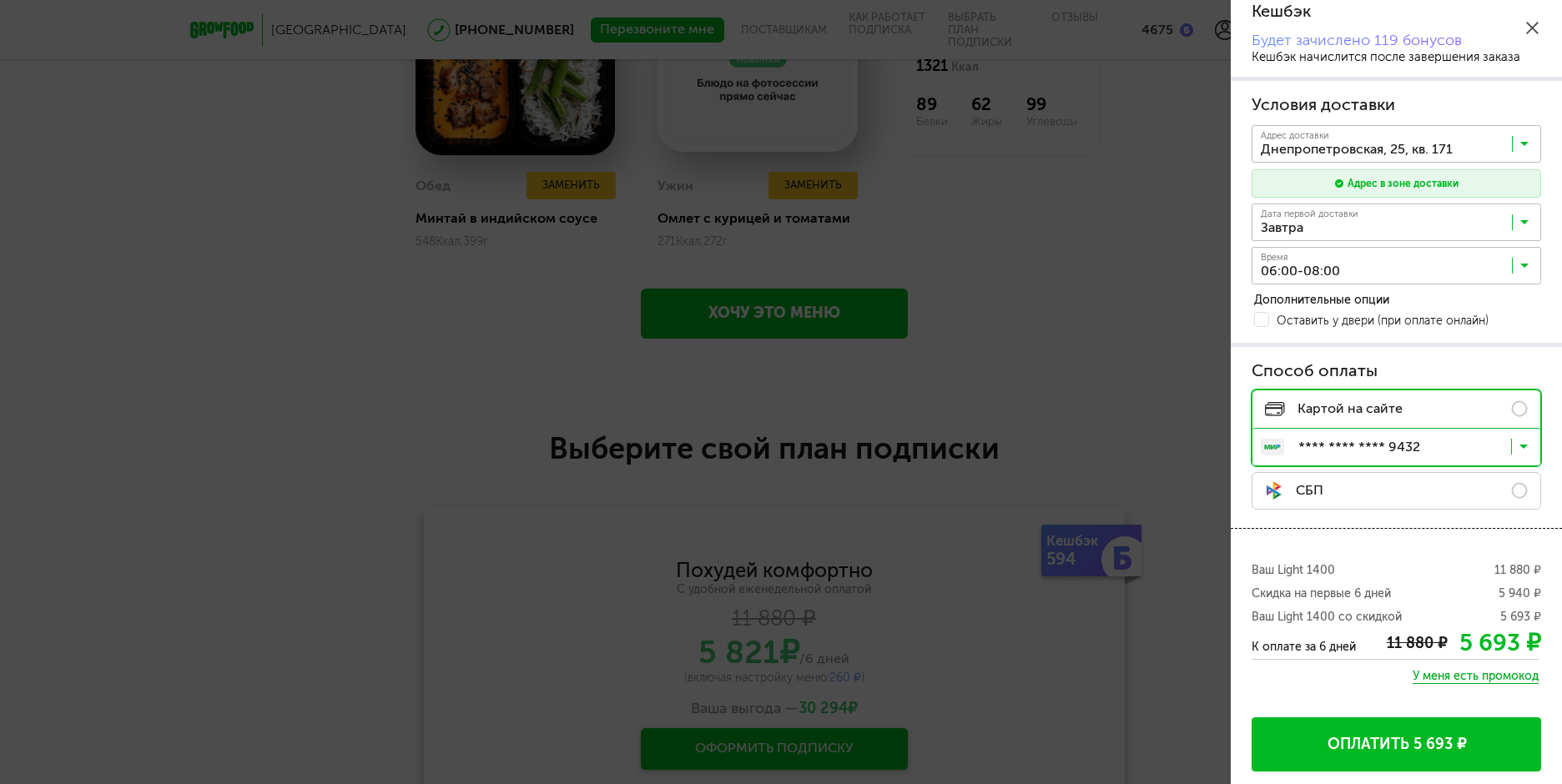
click at [1395, 748] on button "Оплатить 5 693 ₽" at bounding box center [1395, 744] width 290 height 55
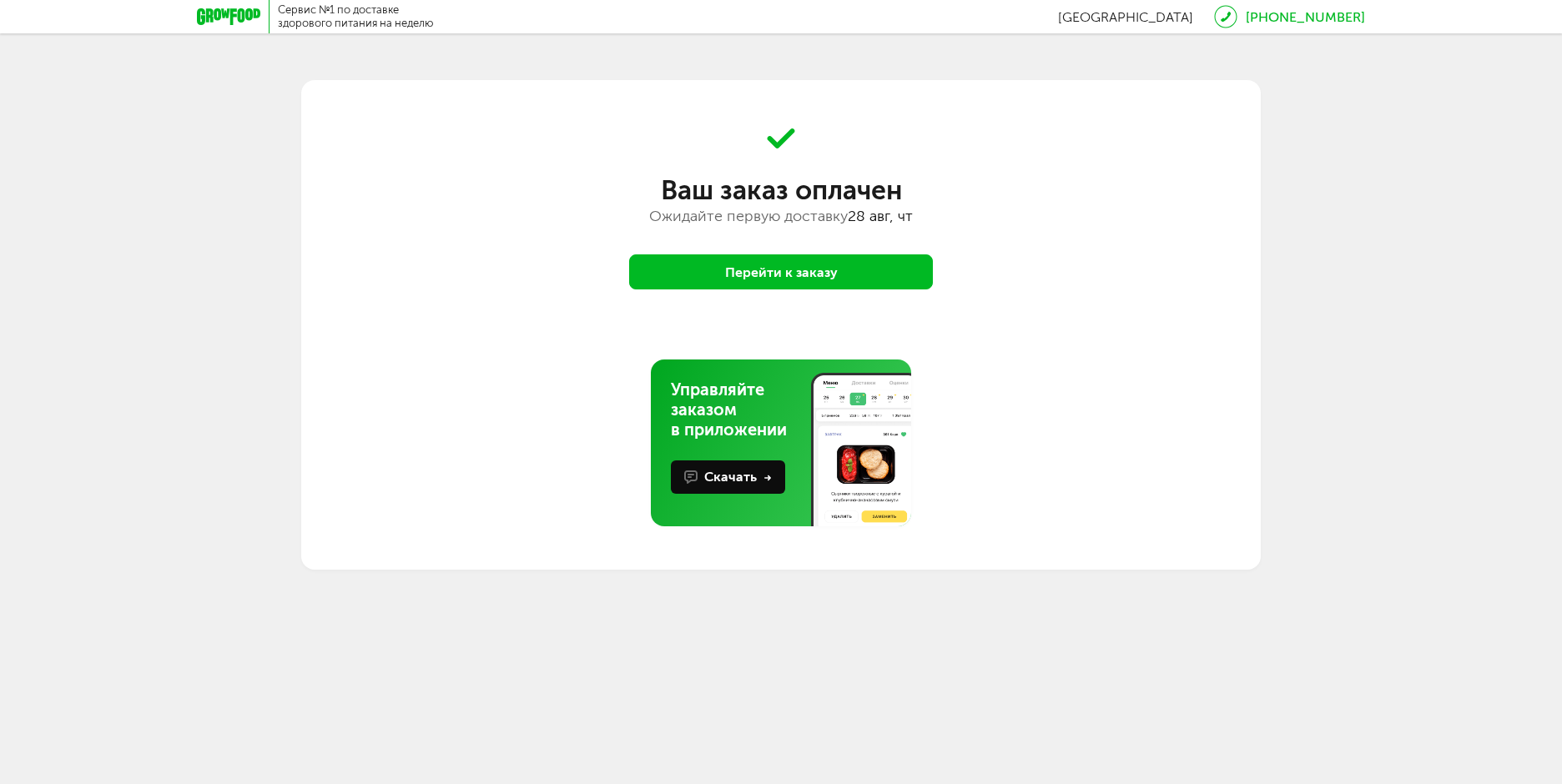
click at [881, 270] on button "Перейти к заказу" at bounding box center [781, 272] width 304 height 35
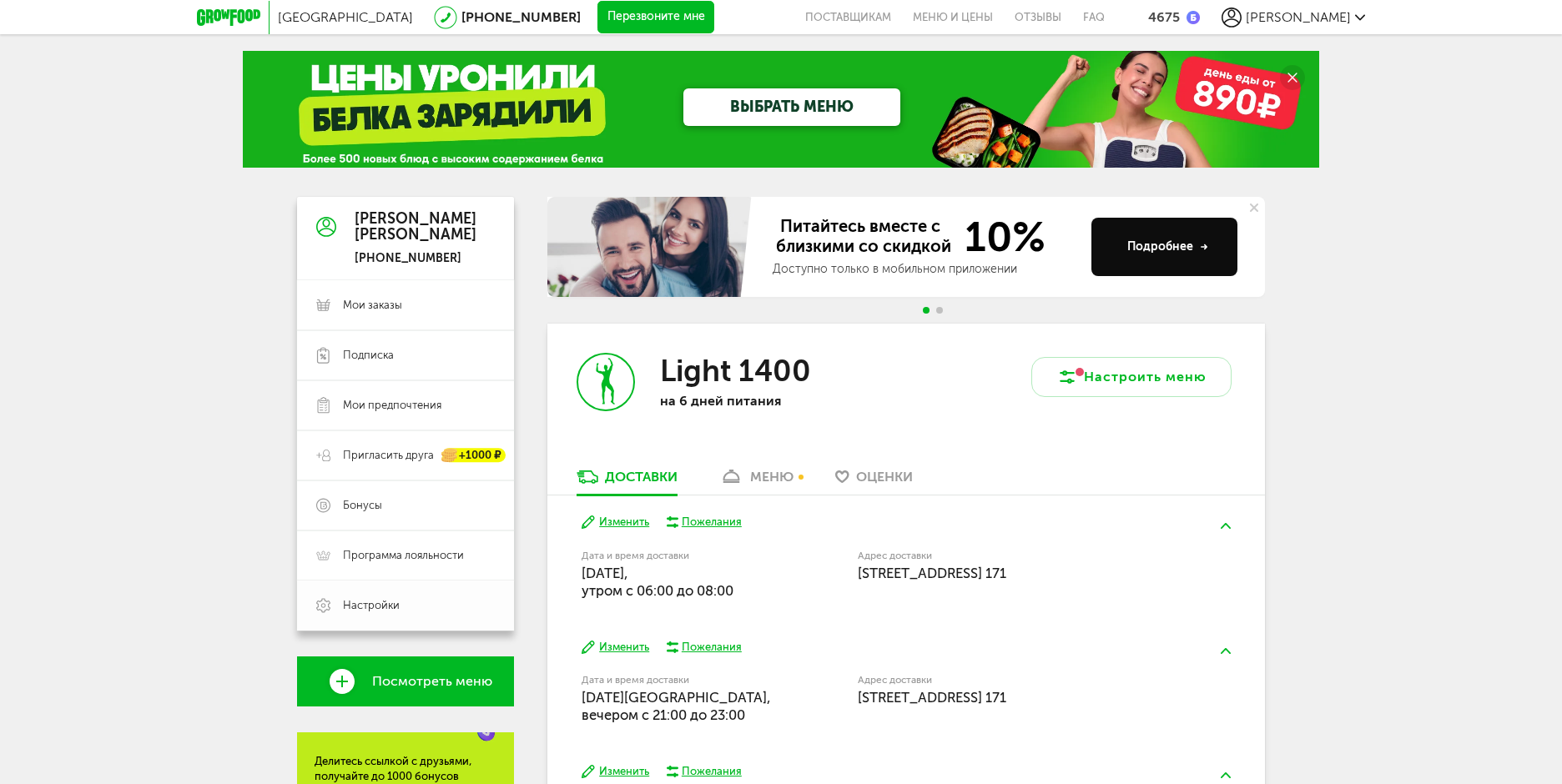
click at [392, 606] on span "Настройки" at bounding box center [371, 605] width 56 height 15
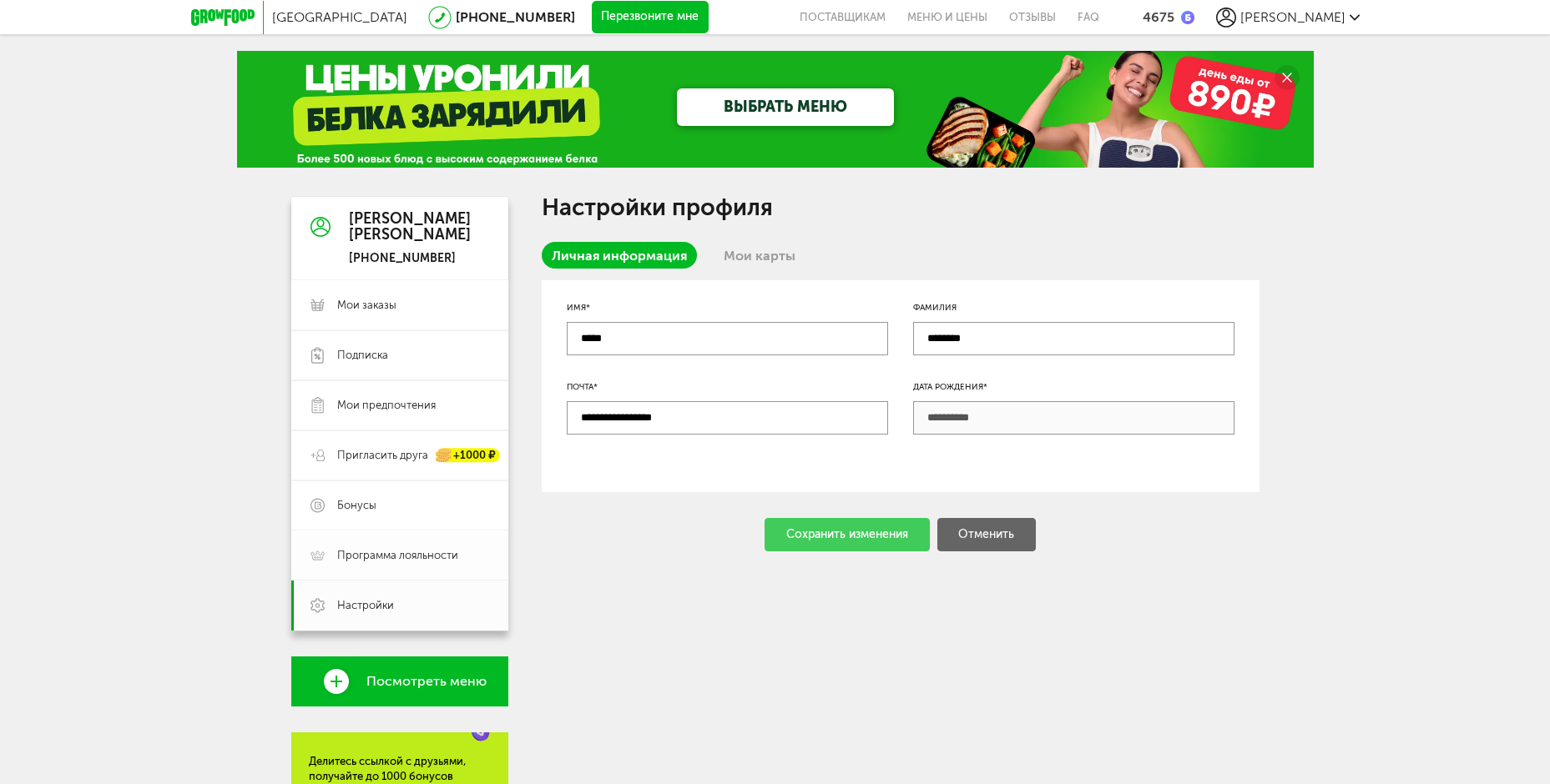
click at [394, 563] on link "Программа лояльности" at bounding box center [400, 555] width 217 height 50
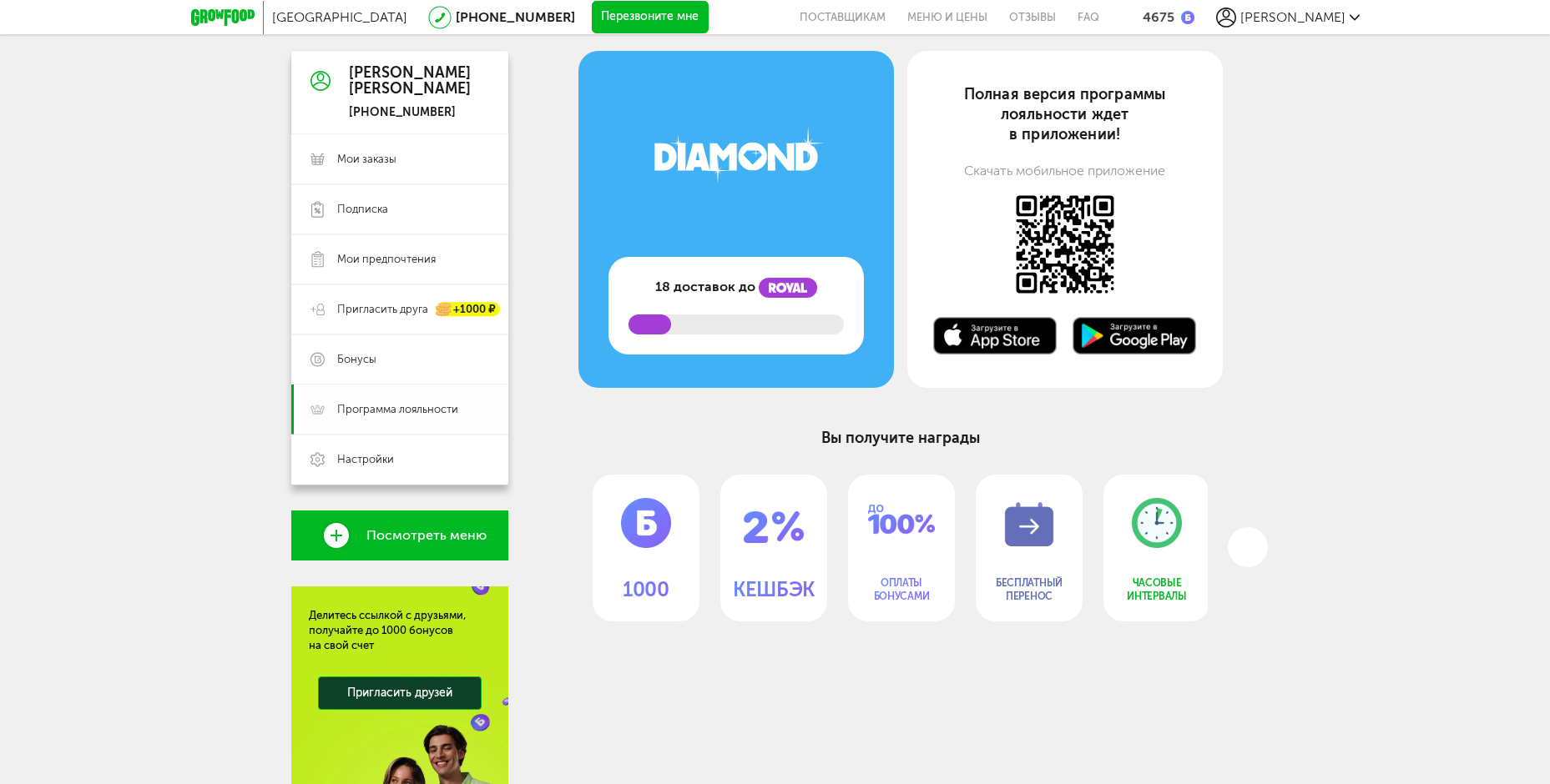
scroll to position [134, 0]
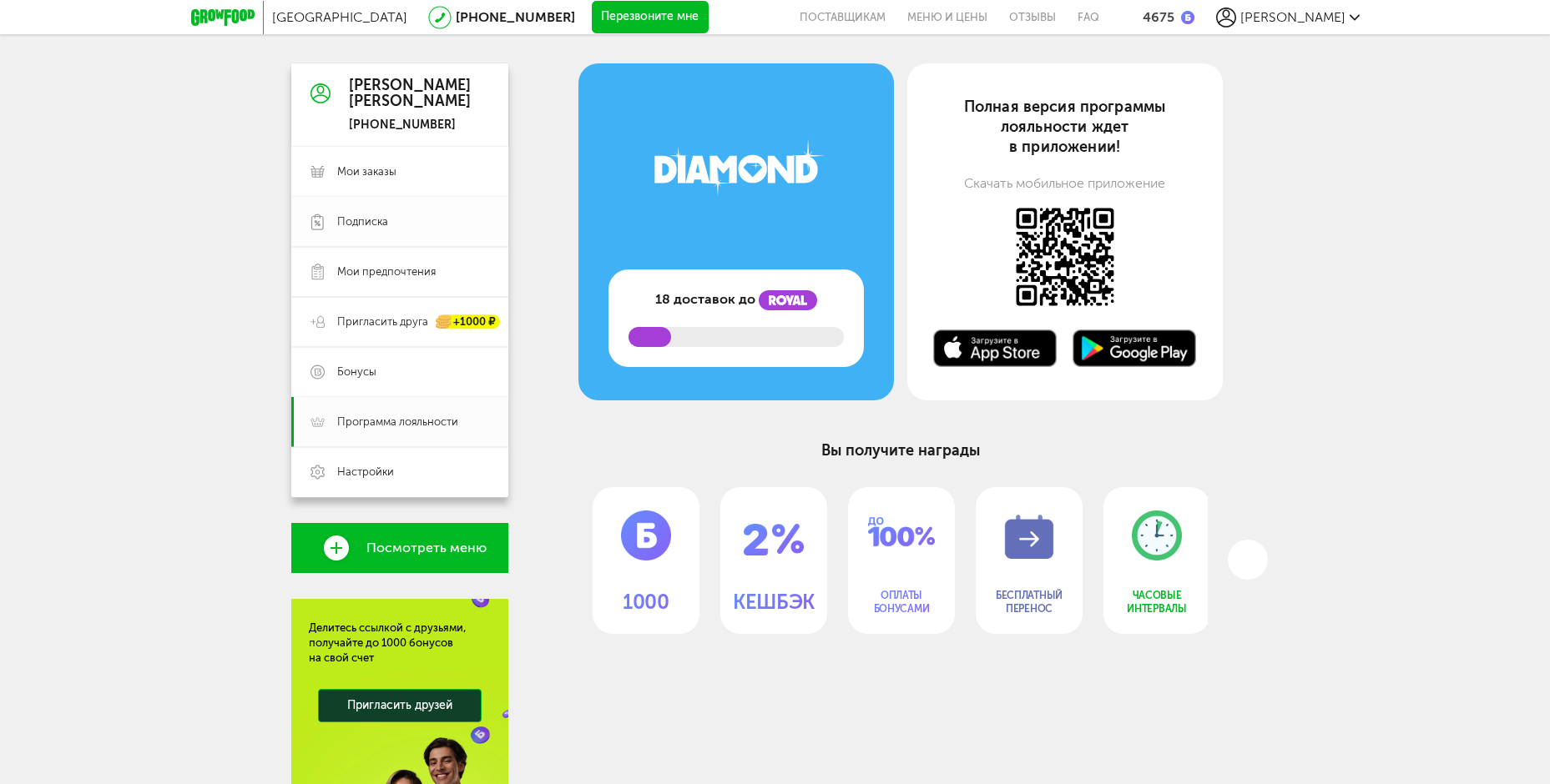
click at [368, 214] on span "Подписка" at bounding box center [363, 221] width 51 height 15
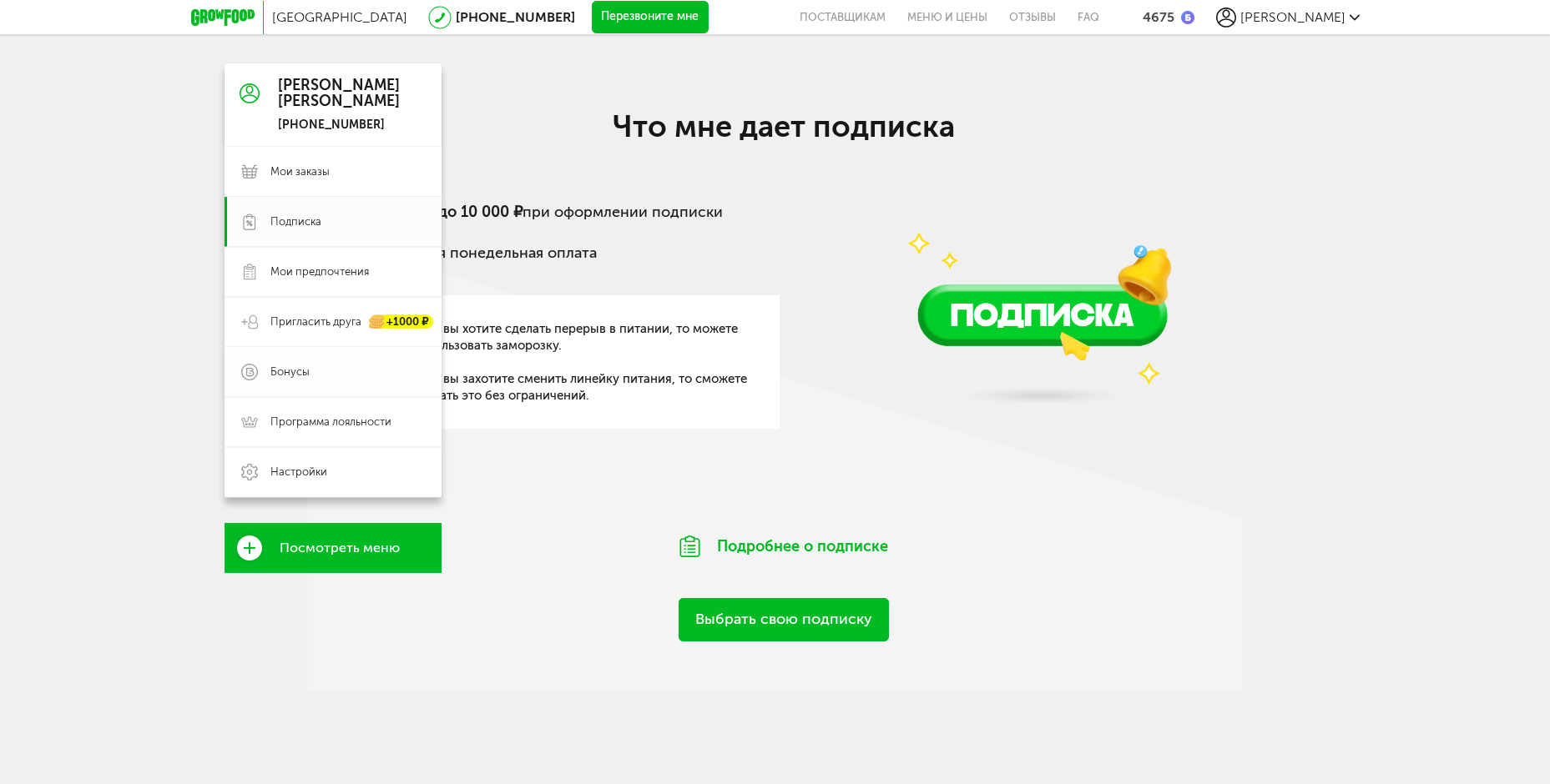
click at [317, 372] on span "Бонусы" at bounding box center [347, 372] width 154 height 15
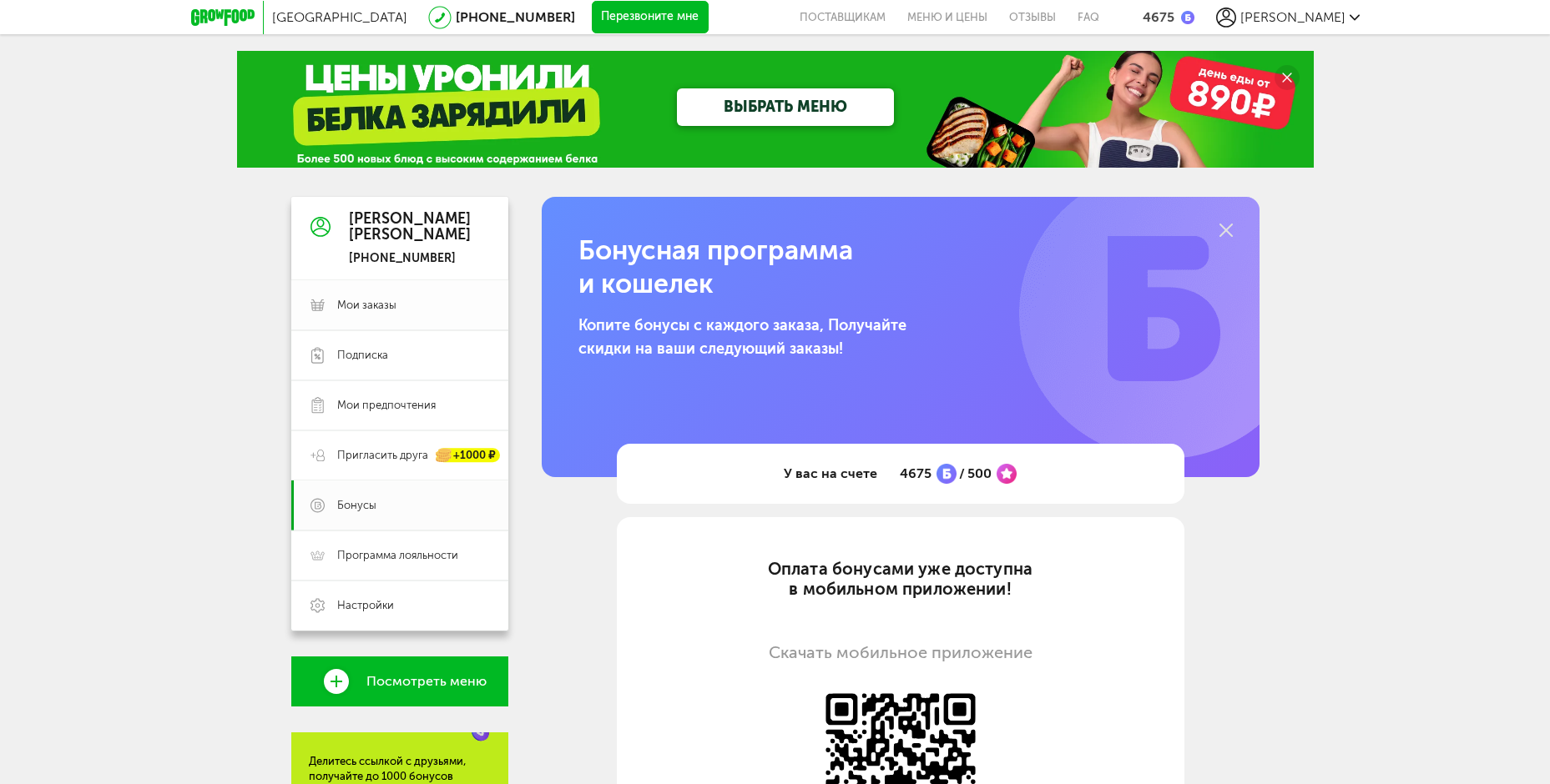
click at [347, 297] on link "Мои заказы" at bounding box center [400, 305] width 217 height 50
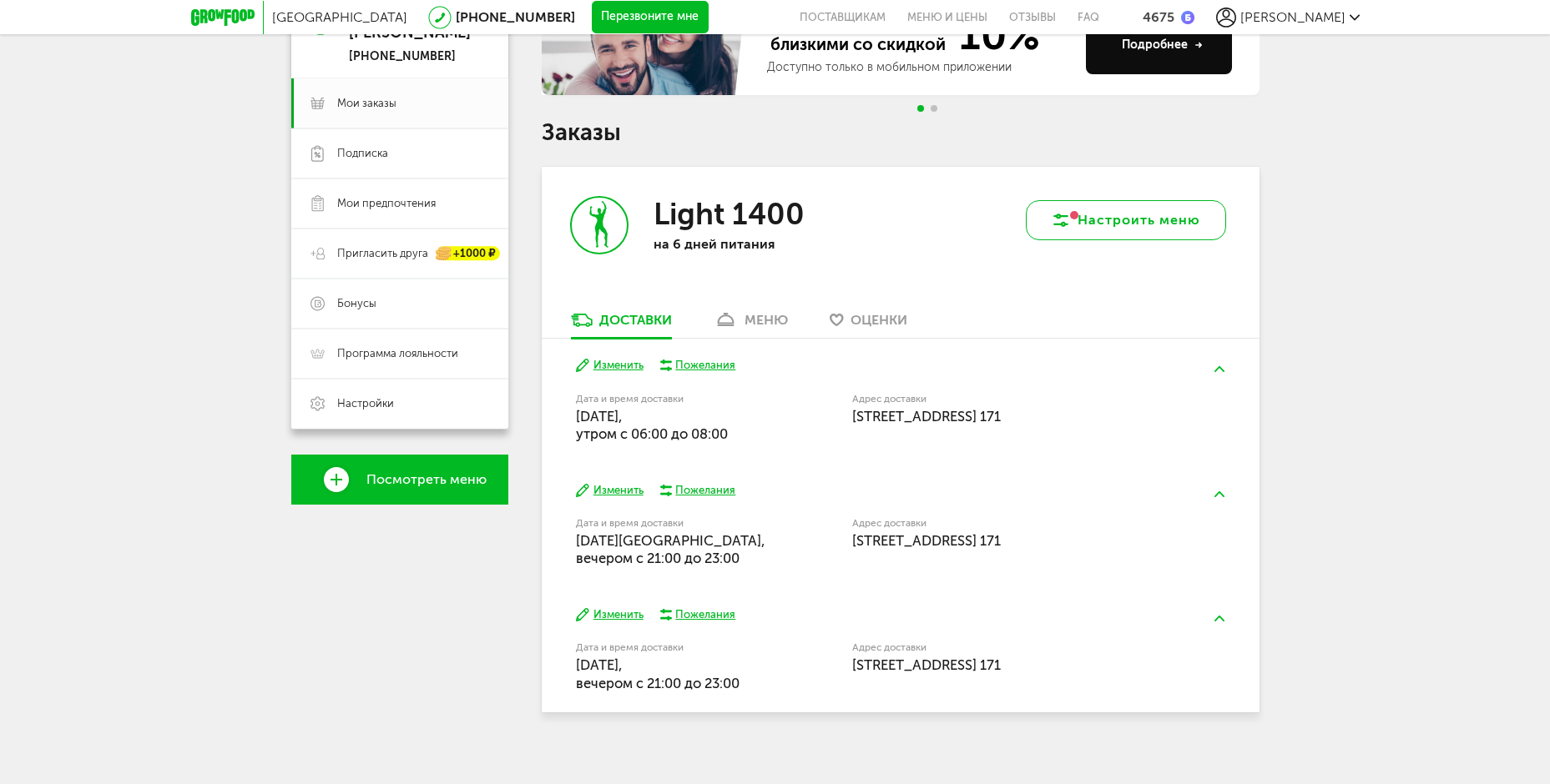
scroll to position [214, 0]
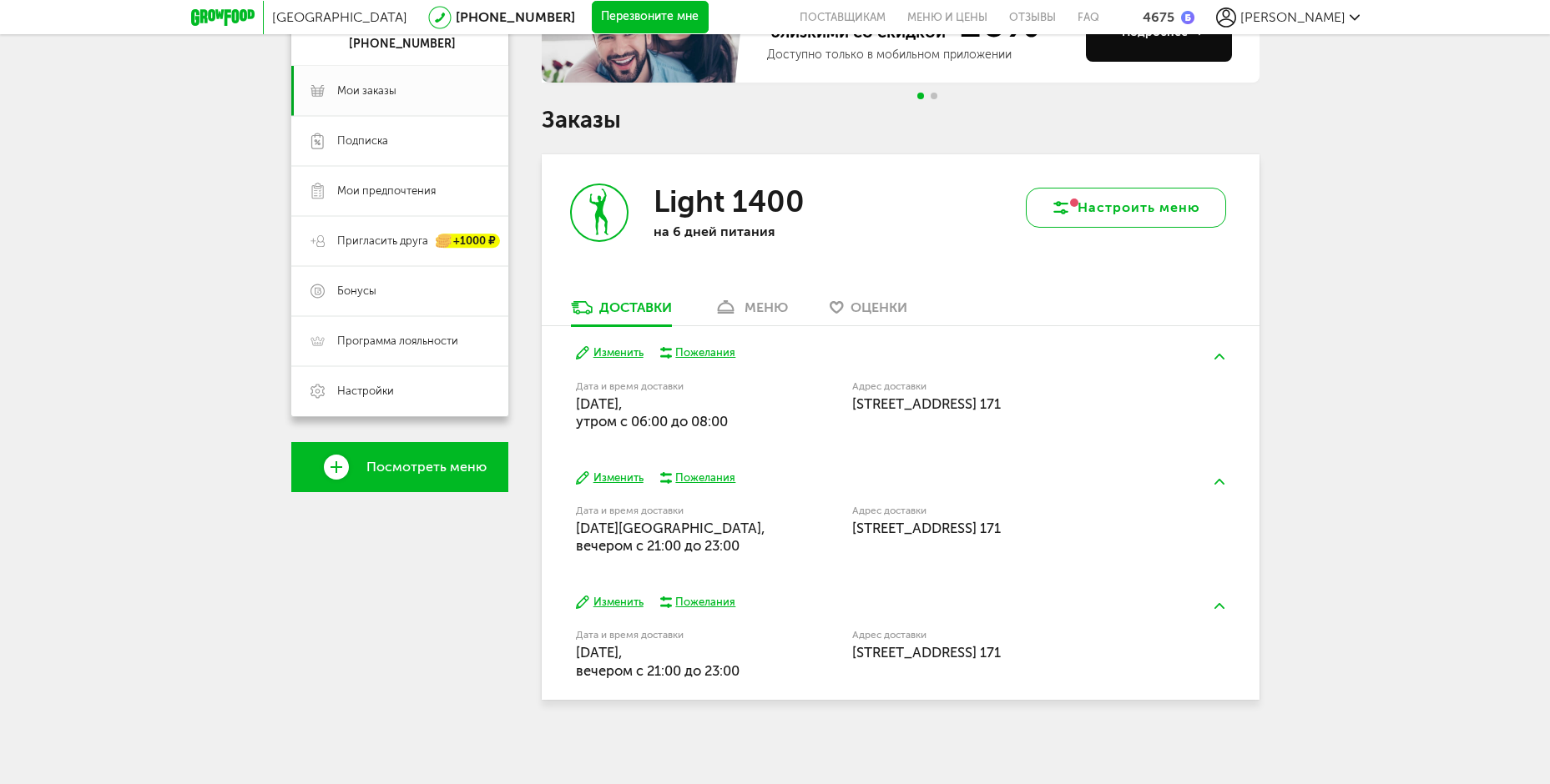
click at [1146, 198] on button "Настроить меню" at bounding box center [1125, 207] width 200 height 40
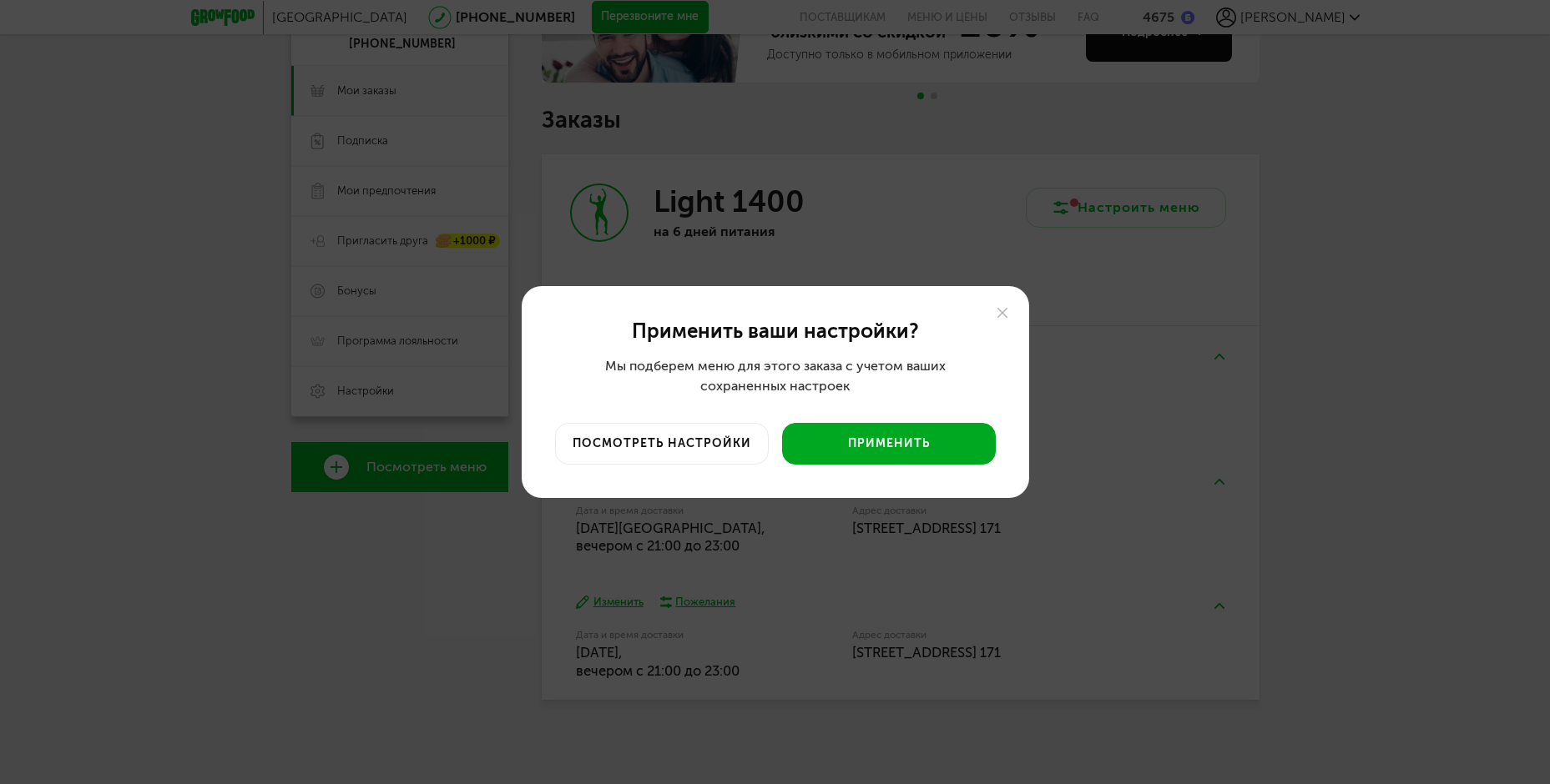
click at [878, 444] on button "Применить" at bounding box center [888, 443] width 213 height 41
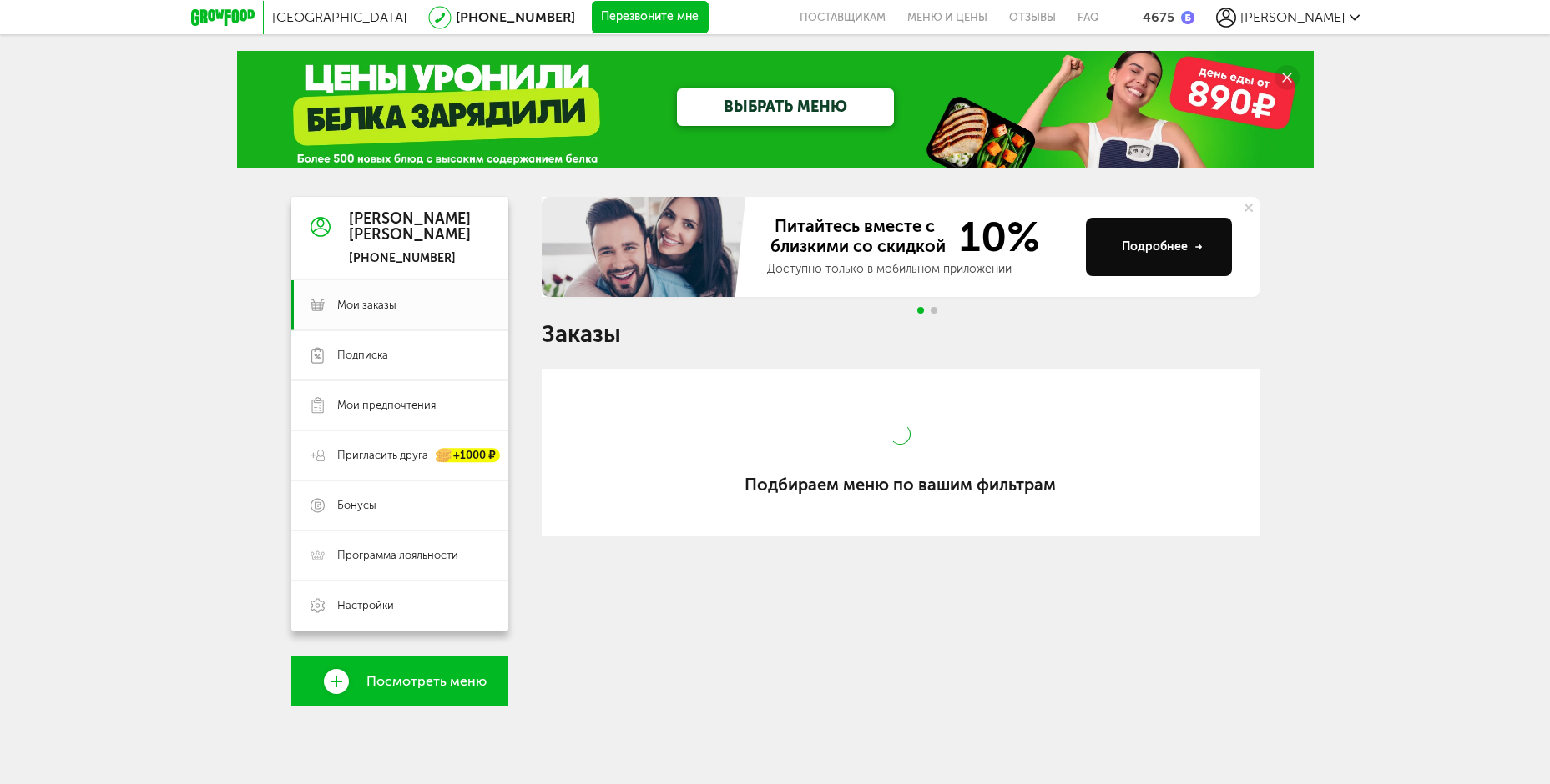
scroll to position [0, 0]
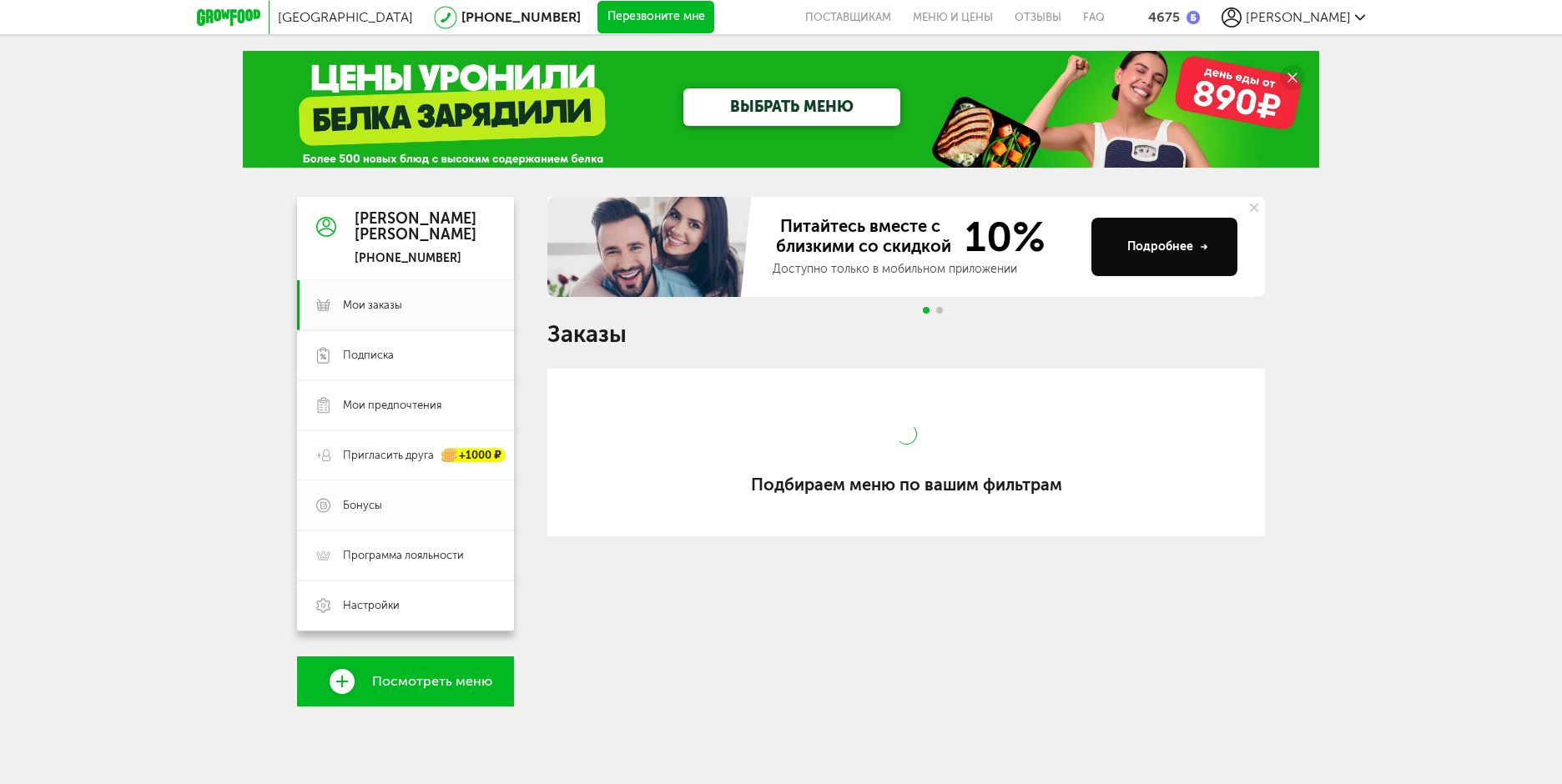
click at [366, 522] on link "Бонусы" at bounding box center [405, 505] width 217 height 50
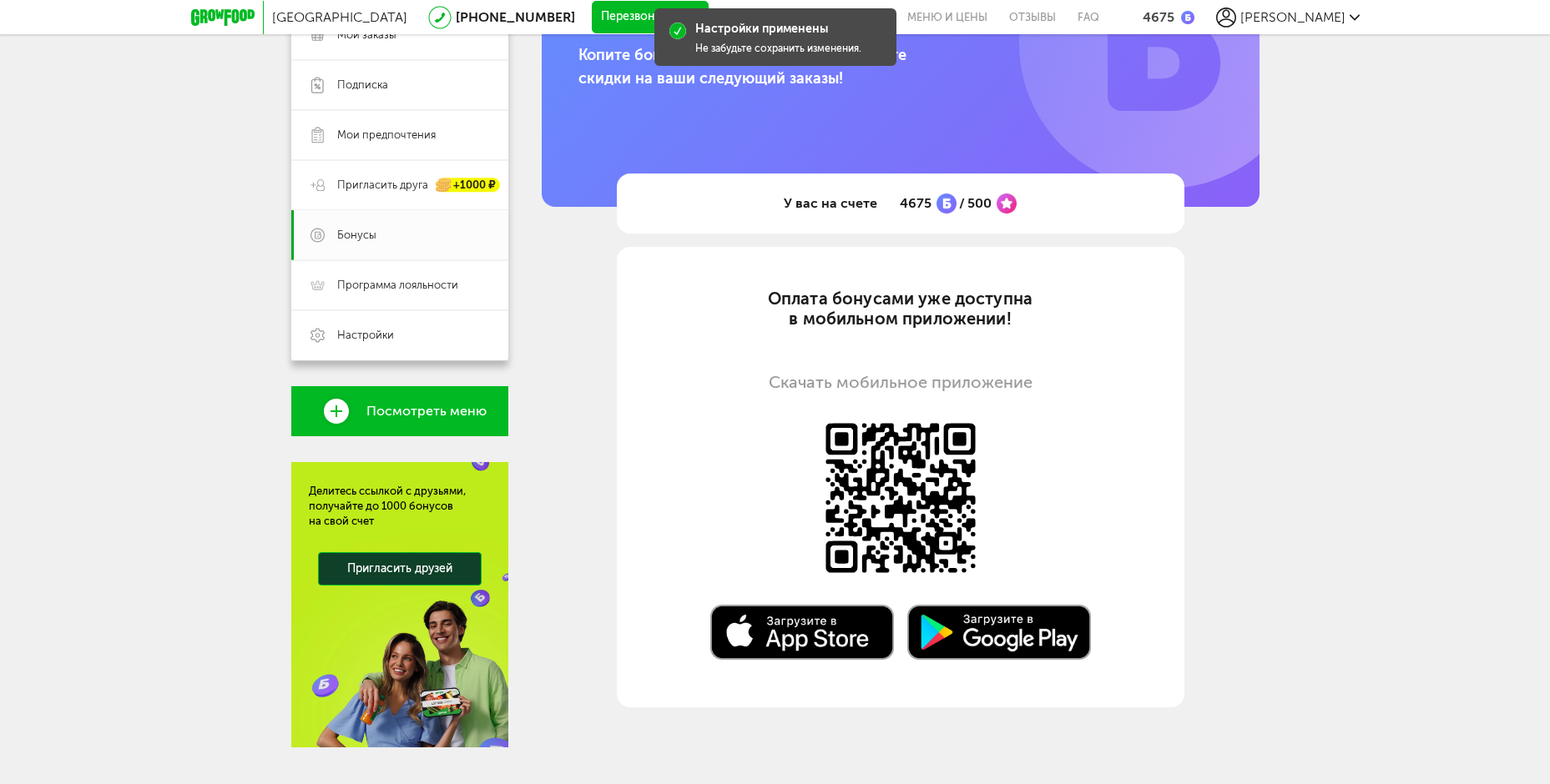
scroll to position [300, 0]
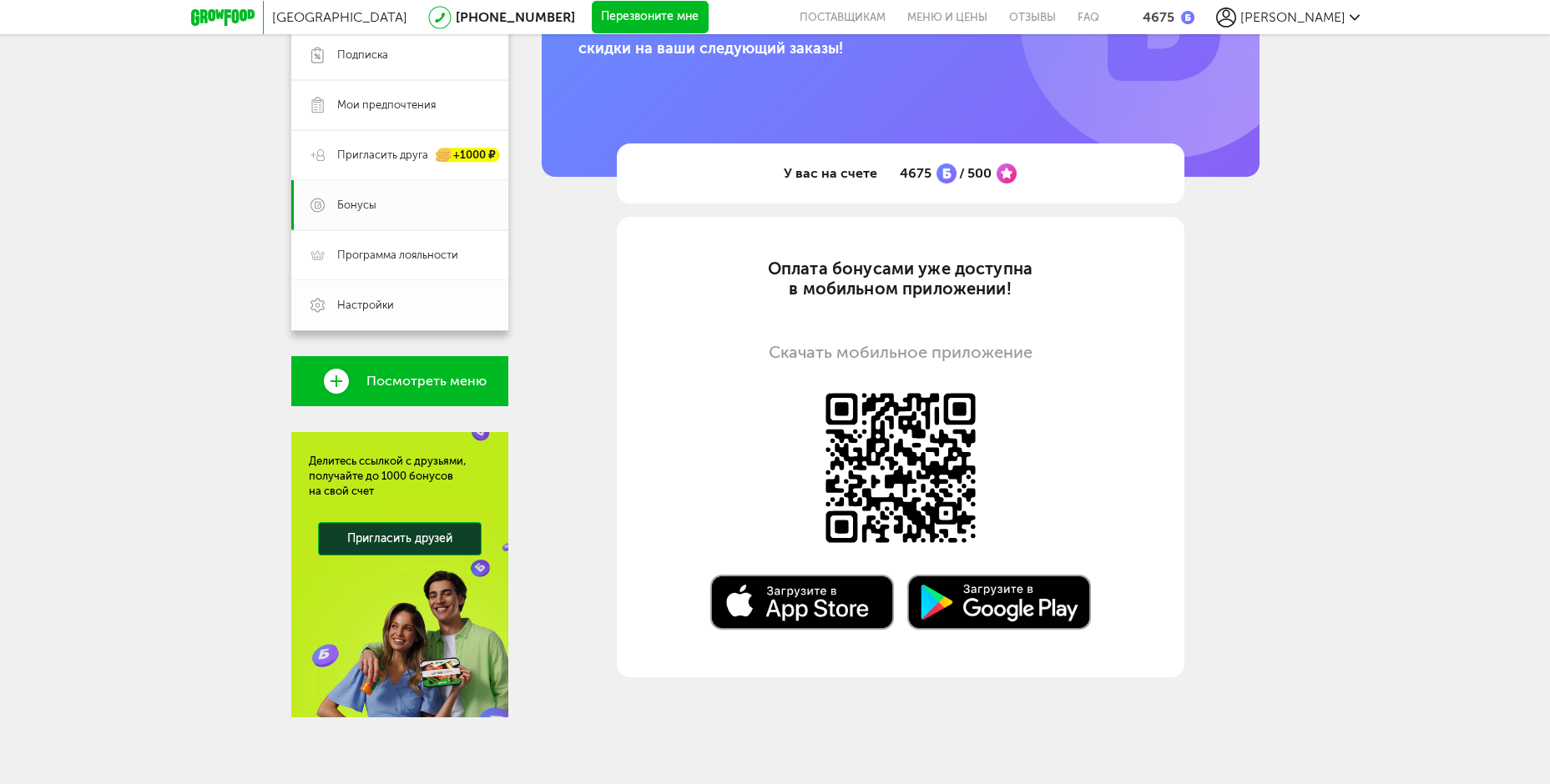
click at [411, 305] on span "Настройки" at bounding box center [413, 305] width 152 height 15
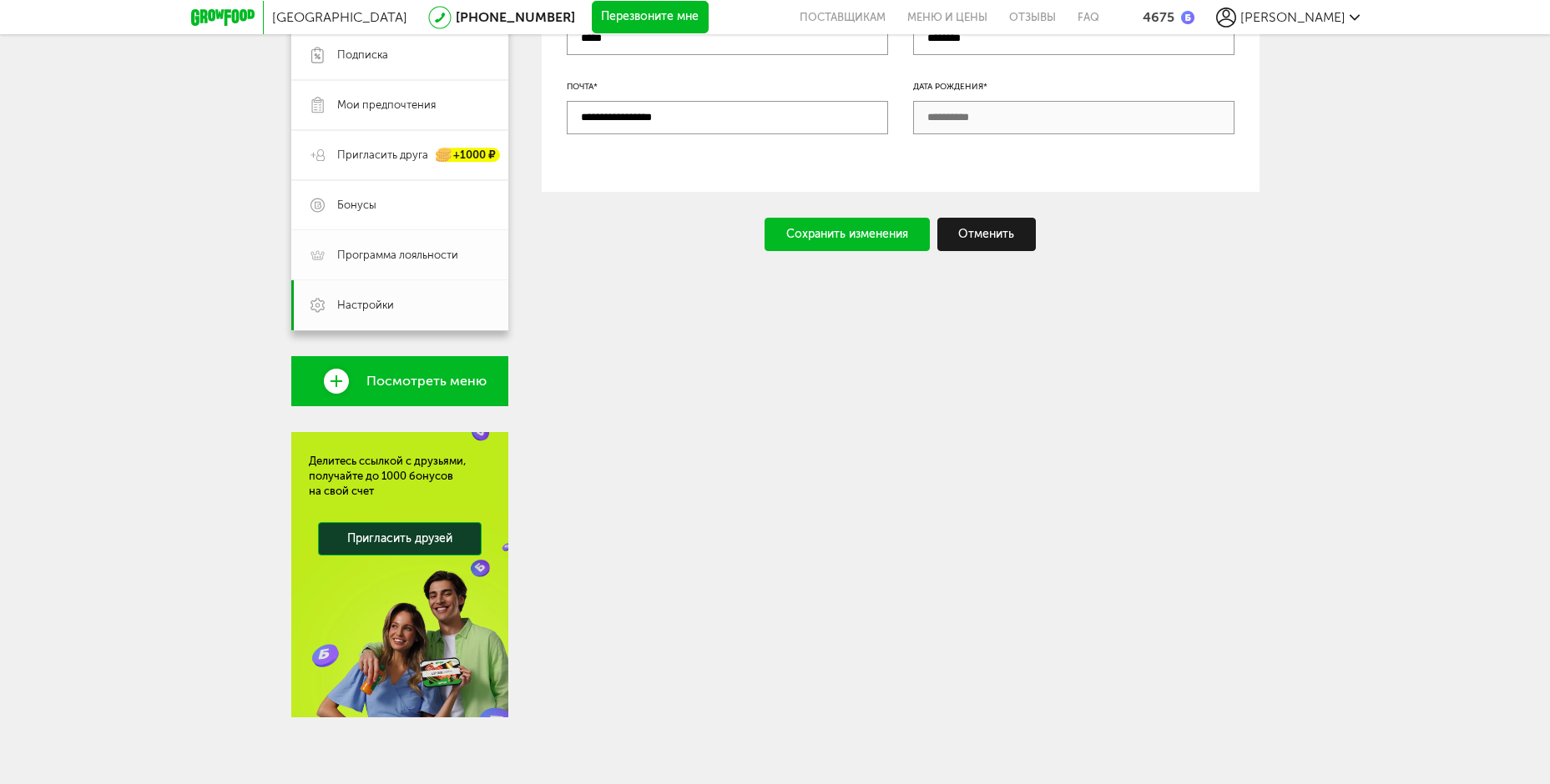
click at [397, 255] on span "Программа лояльности" at bounding box center [397, 255] width 121 height 15
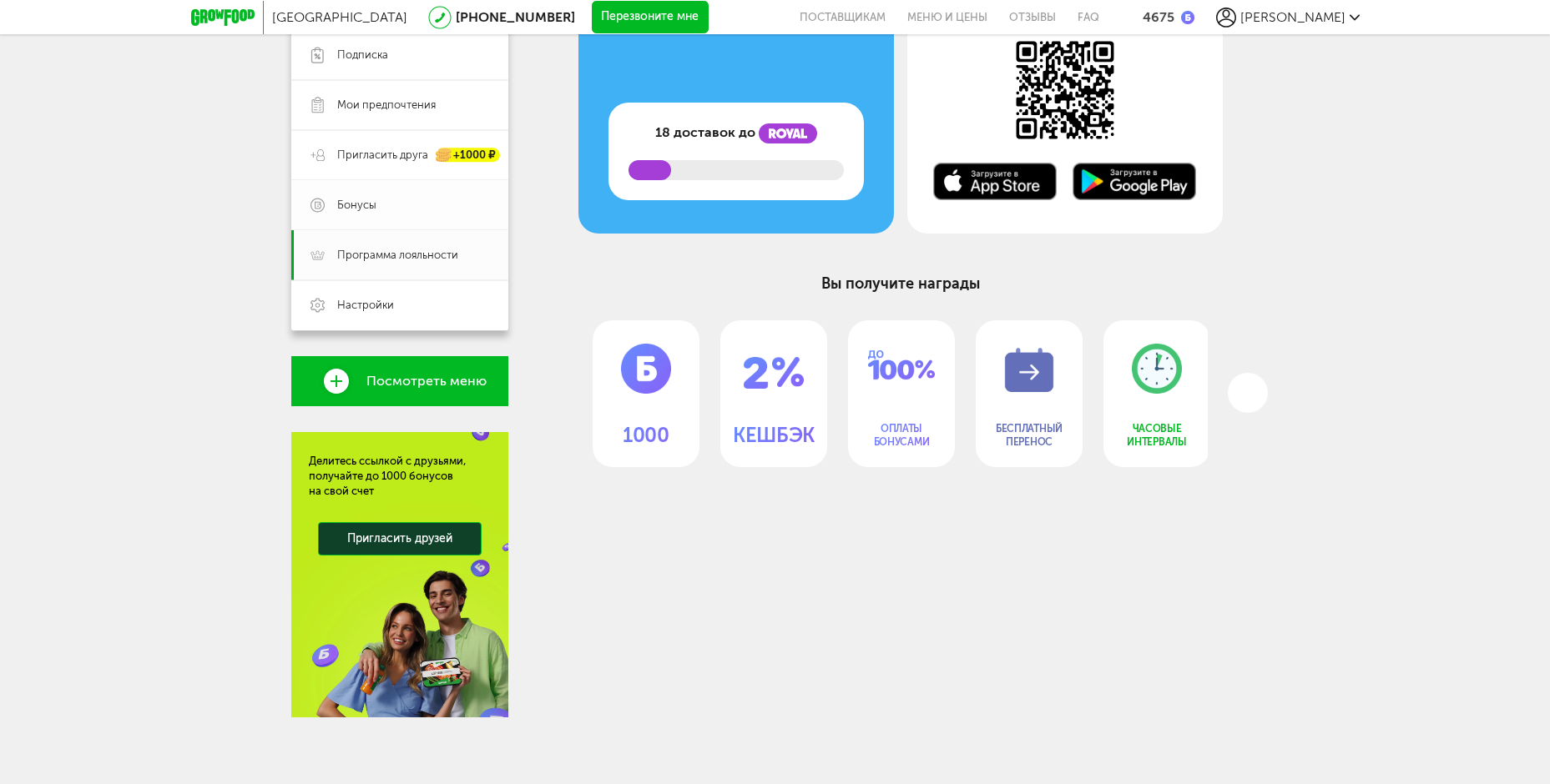
click at [406, 204] on span "Бонусы" at bounding box center [413, 204] width 152 height 15
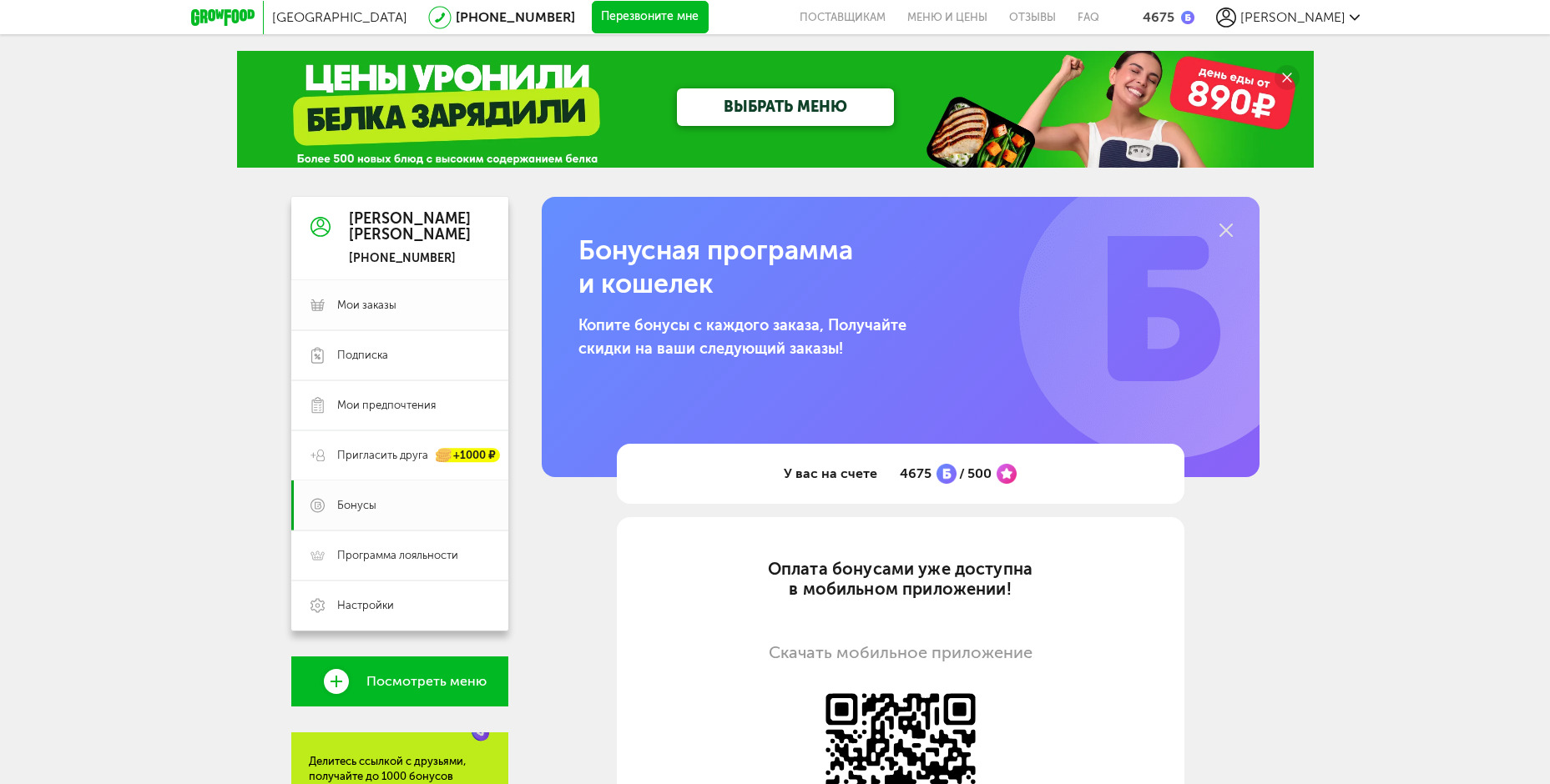
click at [373, 292] on link "Мои заказы" at bounding box center [400, 305] width 217 height 50
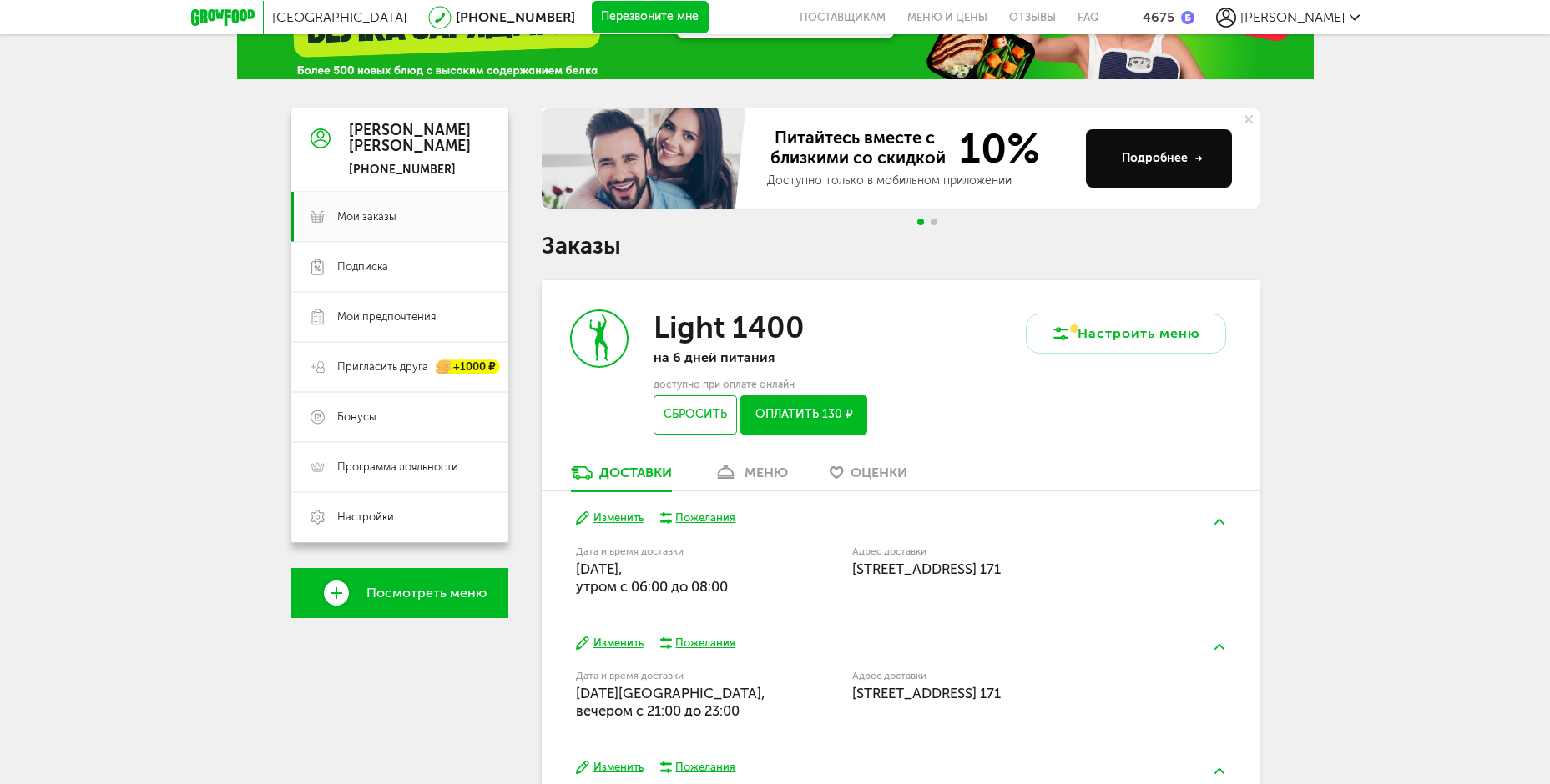
scroll to position [250, 0]
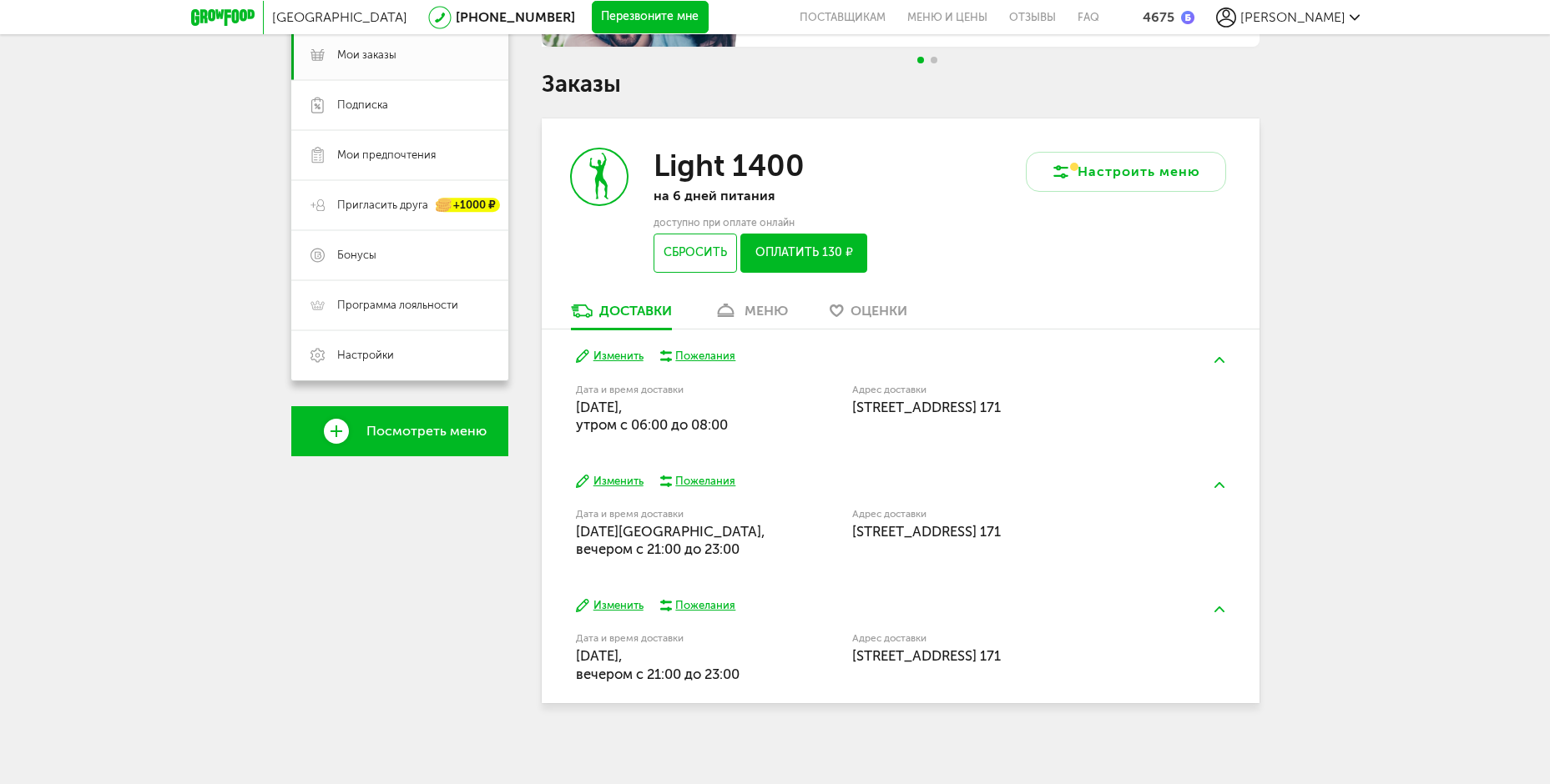
click at [767, 311] on div "меню" at bounding box center [766, 311] width 43 height 16
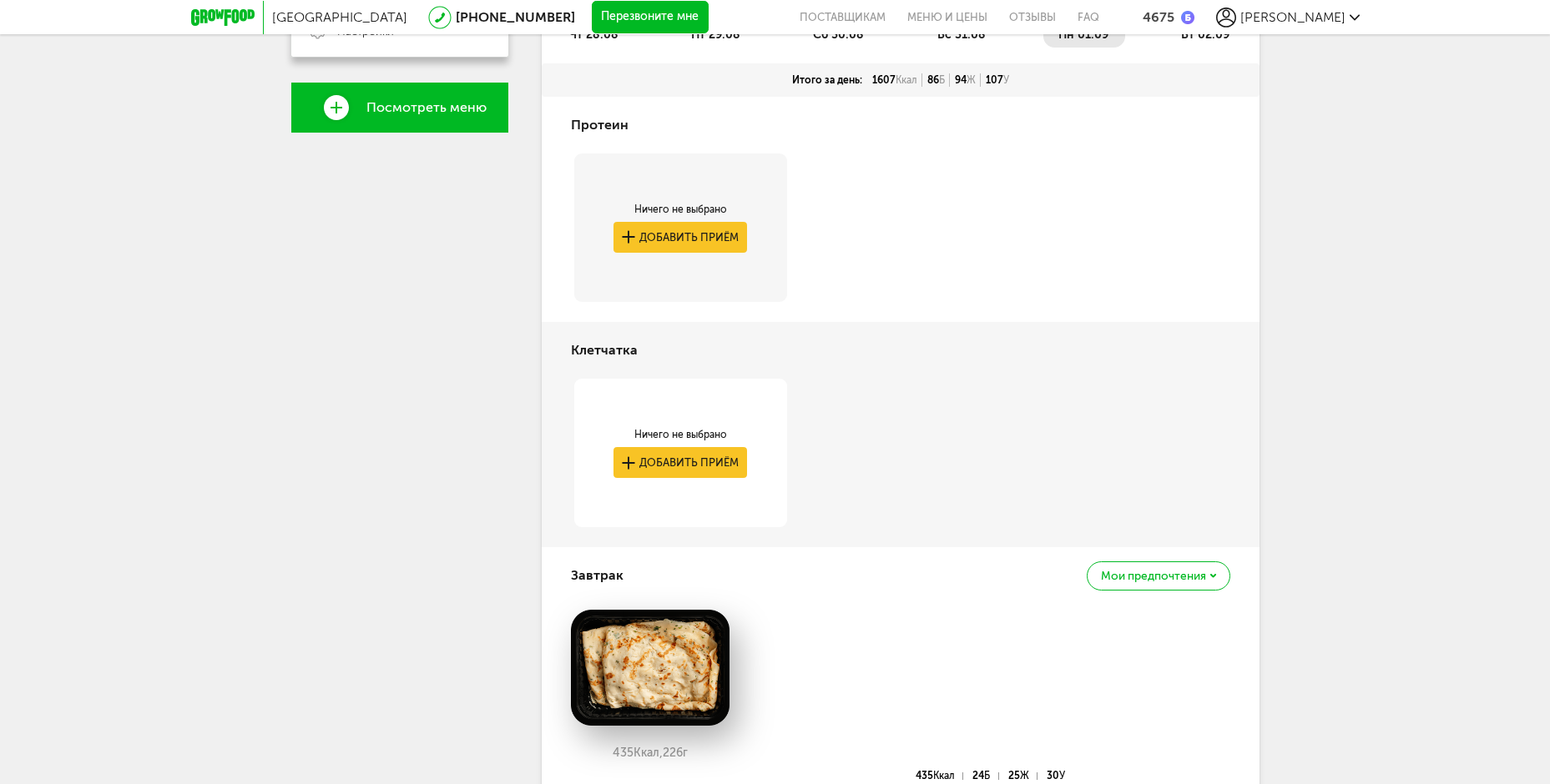
scroll to position [410, 0]
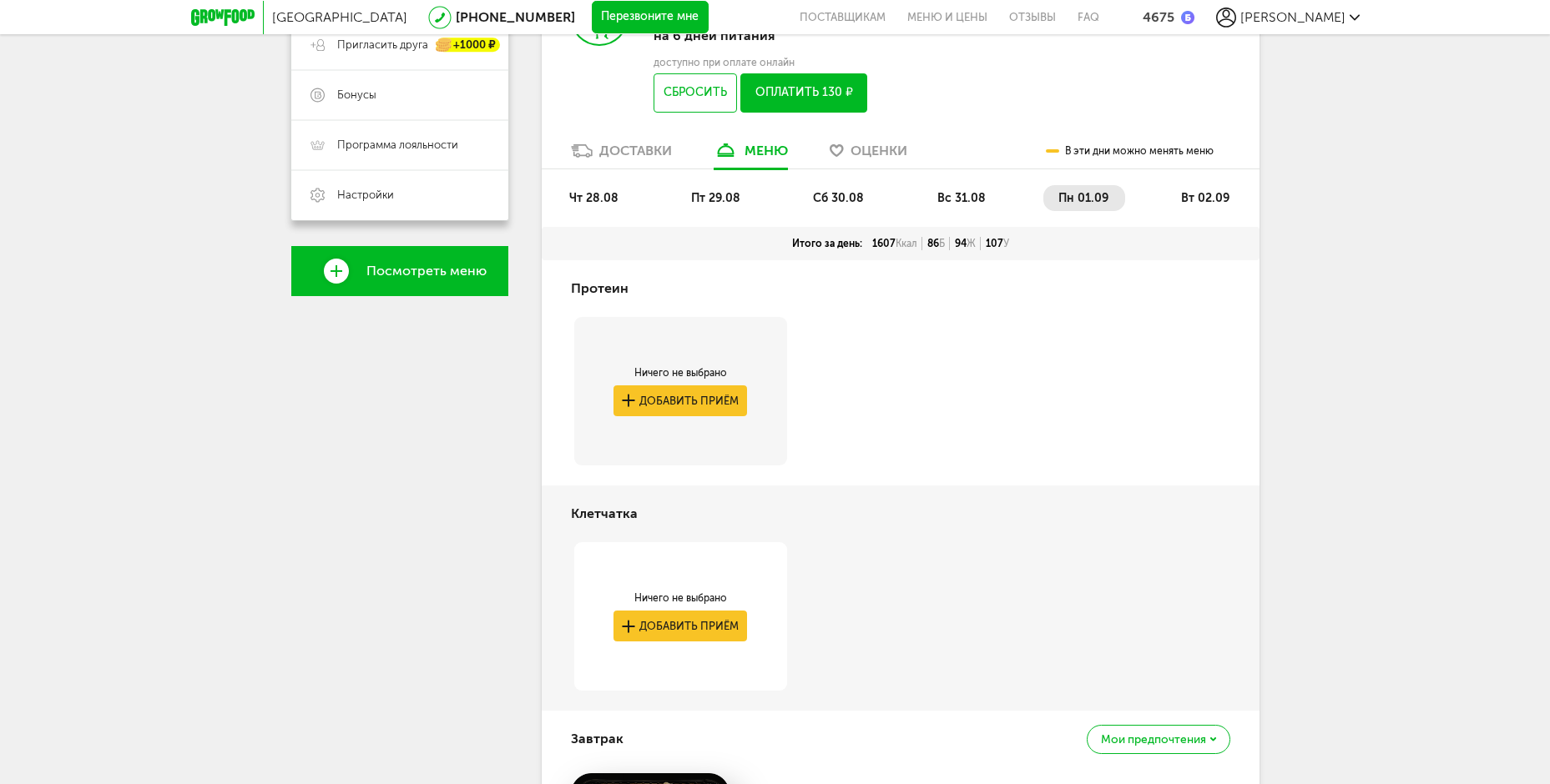
click at [575, 189] on li "чт 28.08" at bounding box center [595, 197] width 81 height 26
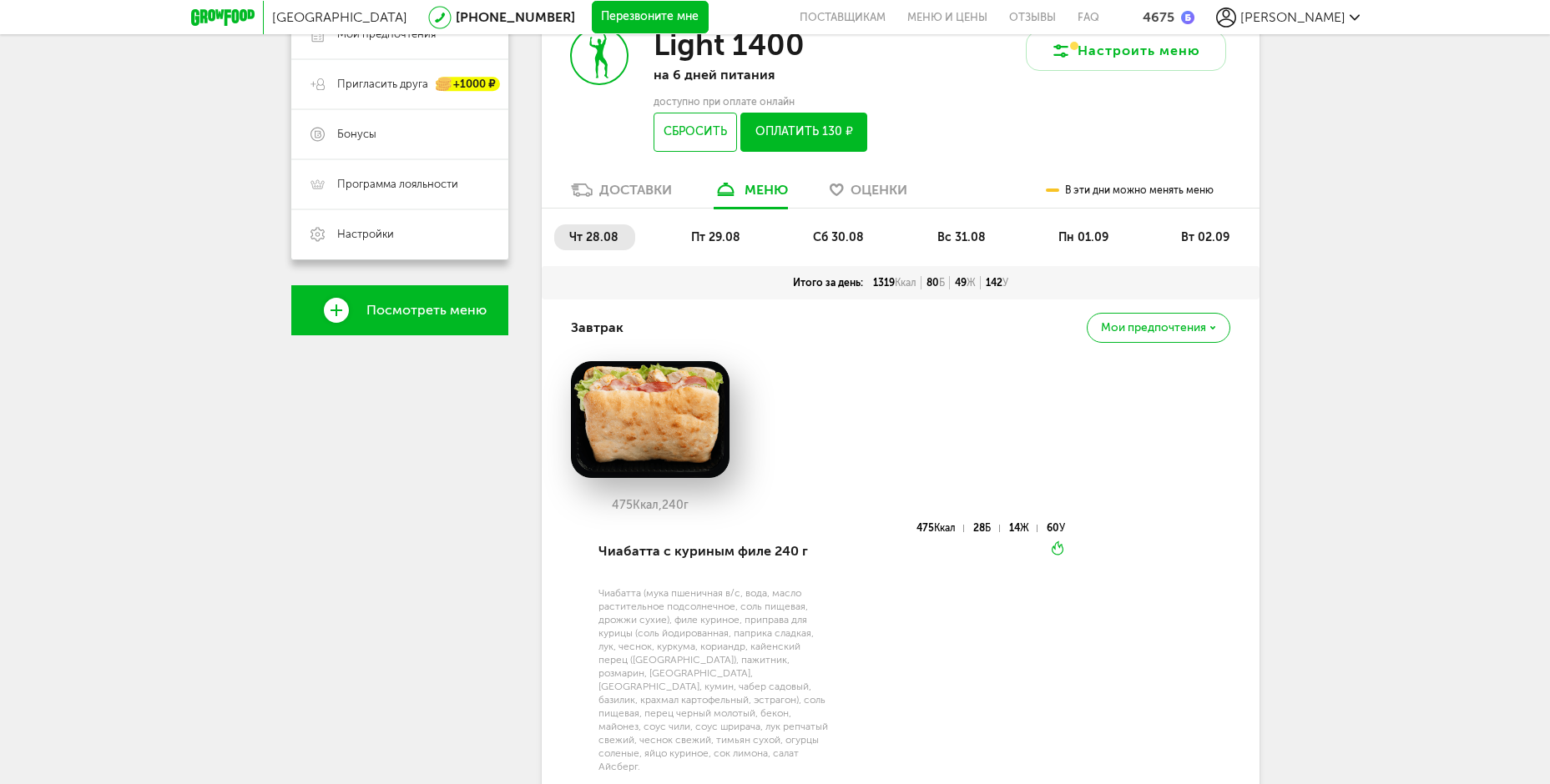
scroll to position [327, 0]
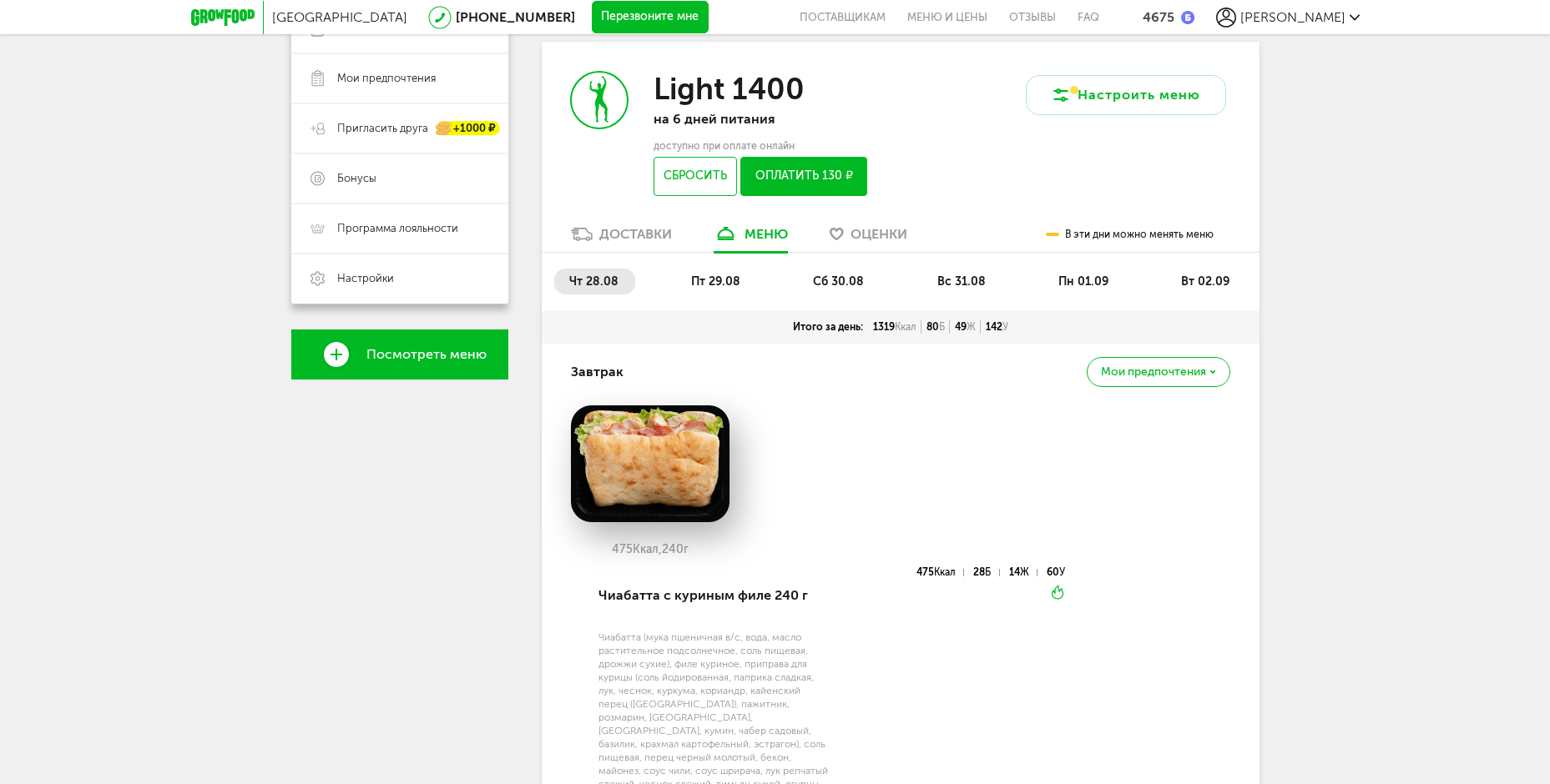
click at [707, 288] on span "пт 29.08" at bounding box center [716, 282] width 49 height 14
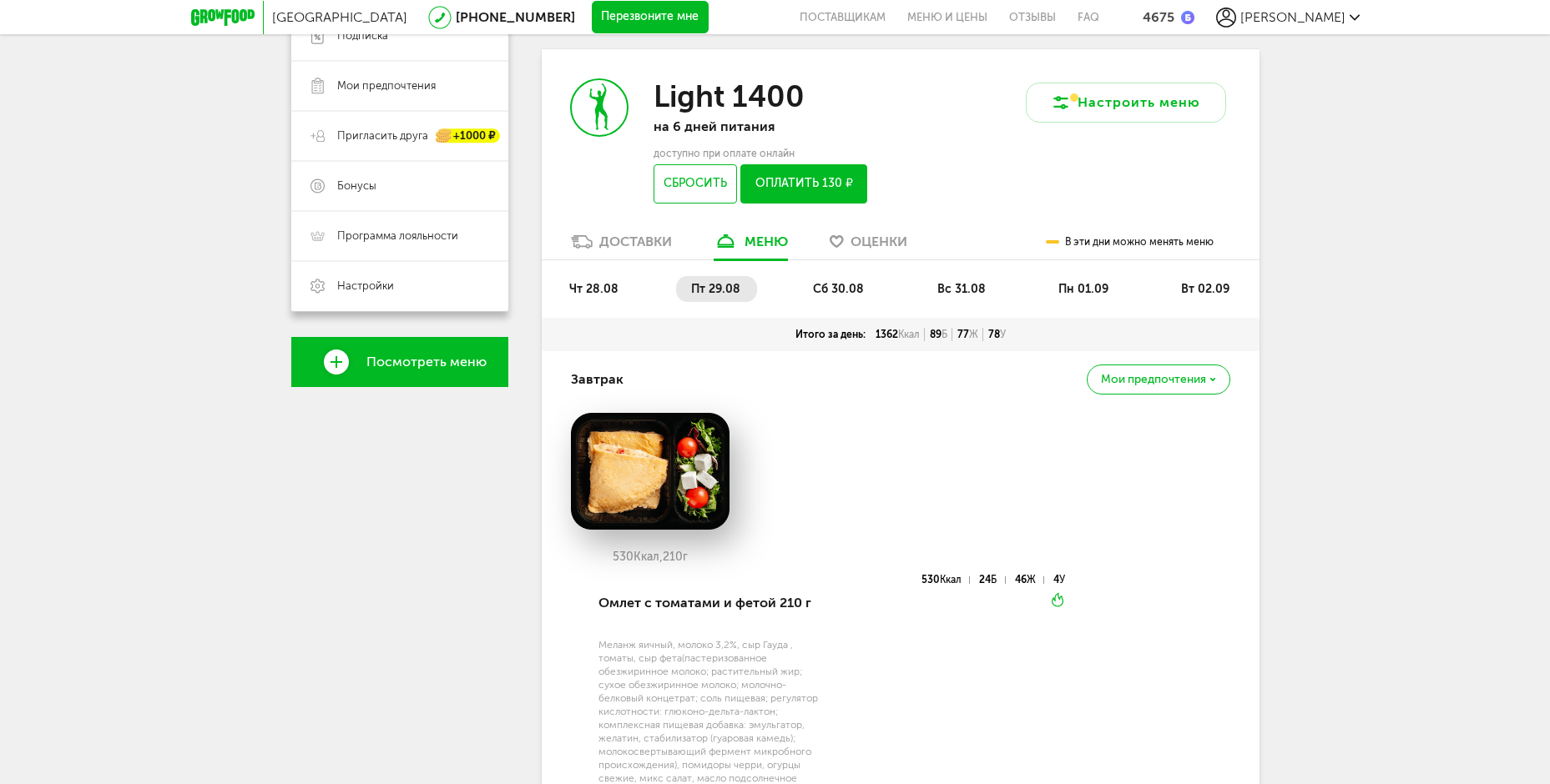
scroll to position [317, 0]
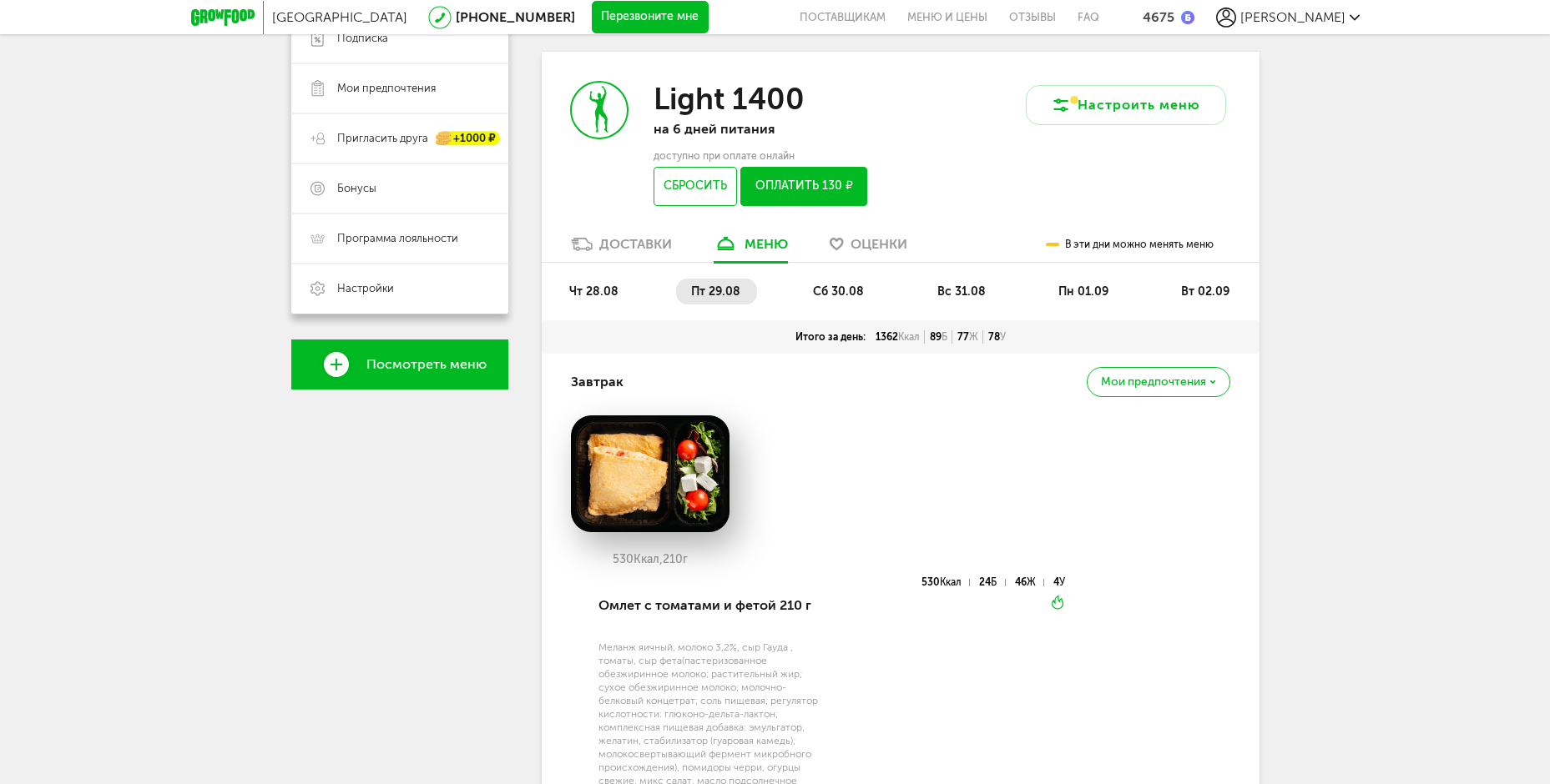
click at [824, 280] on li "сб 30.08" at bounding box center [839, 291] width 83 height 26
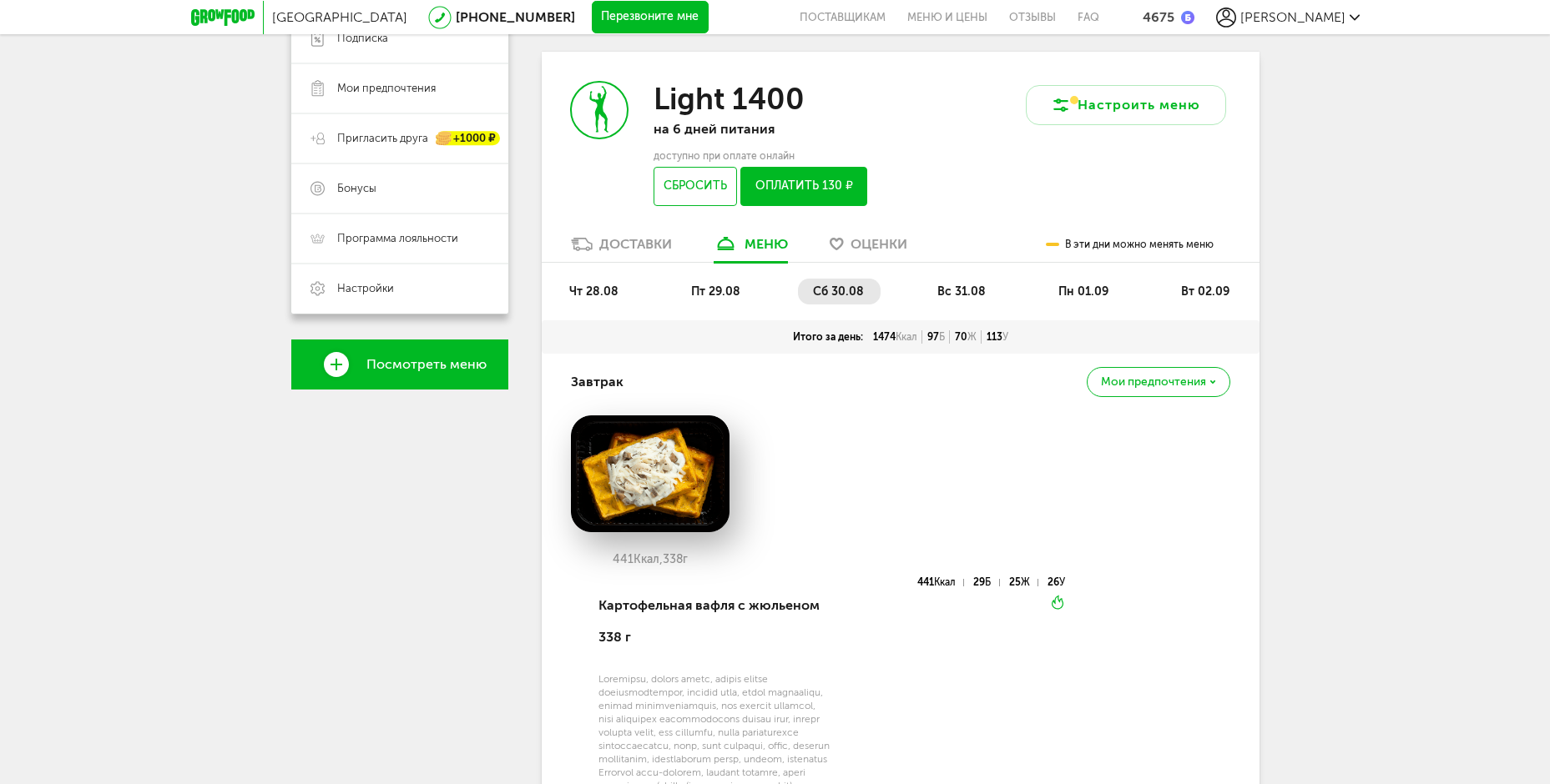
click at [828, 194] on button "Оплатить 130 ₽" at bounding box center [803, 186] width 126 height 40
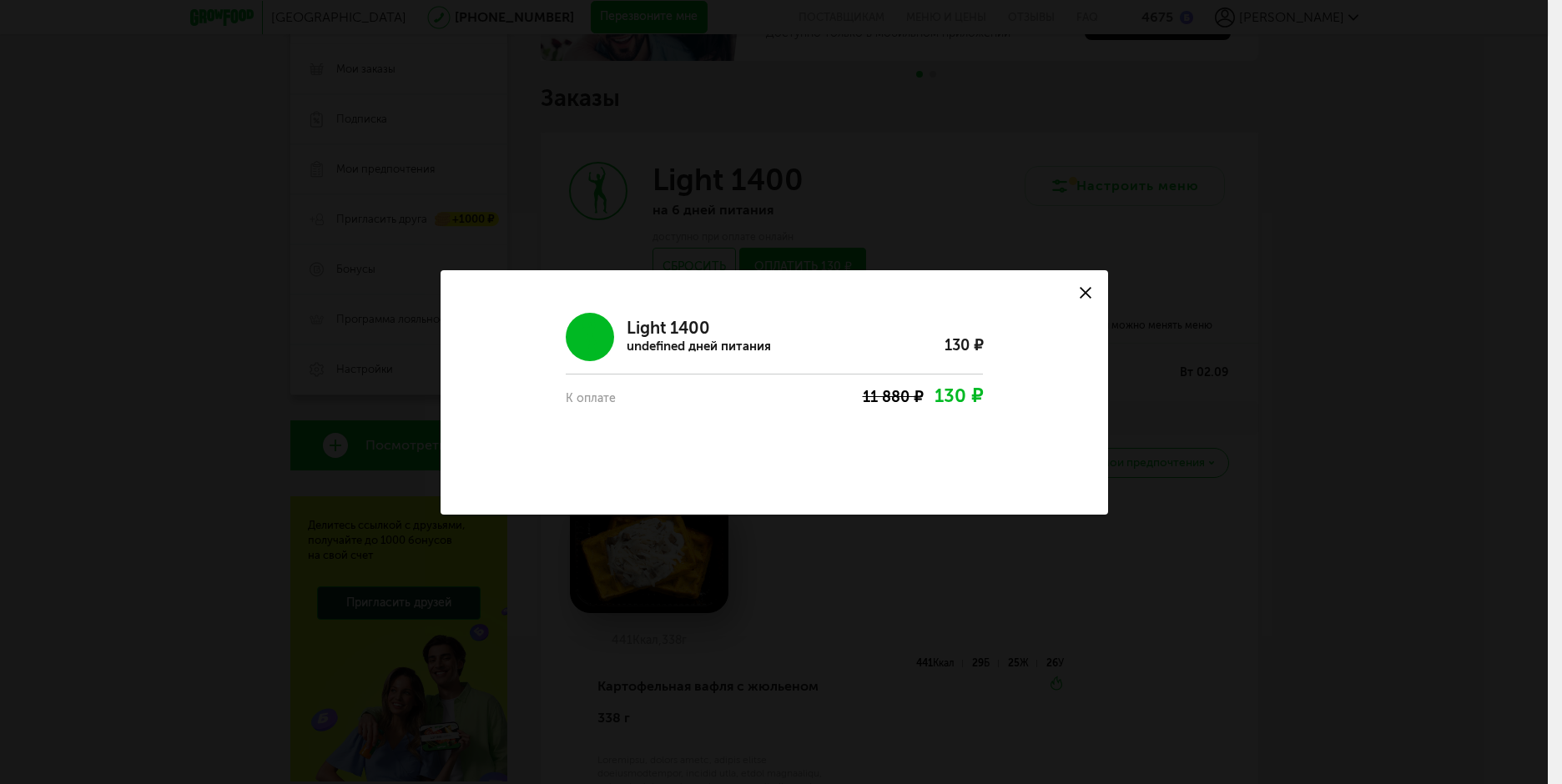
click at [971, 389] on span "130 ₽" at bounding box center [959, 396] width 48 height 23
click at [1079, 291] on icon at bounding box center [1085, 292] width 11 height 11
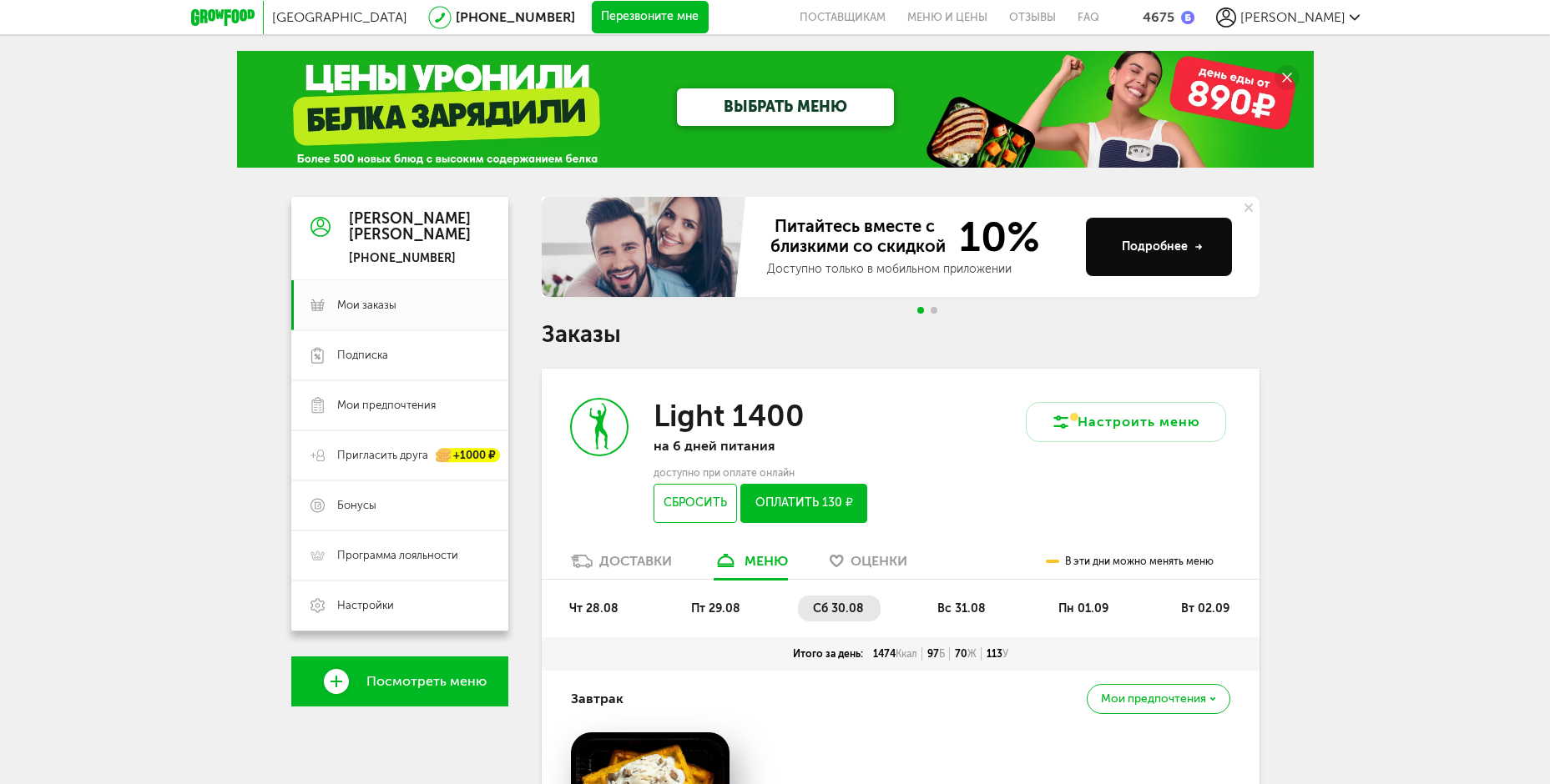
click at [234, 11] on icon at bounding box center [223, 17] width 63 height 17
